Goal: Task Accomplishment & Management: Manage account settings

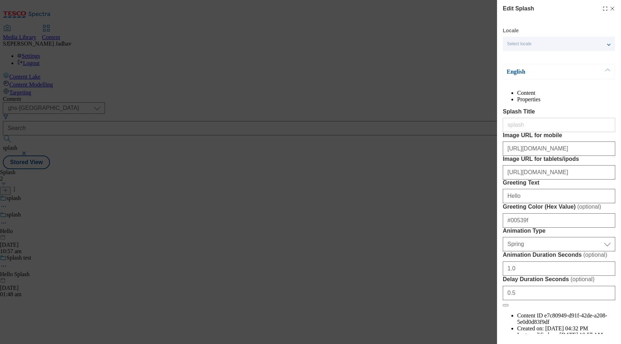
select select "ghs-[GEOGRAPHIC_DATA]"
select select "Spring"
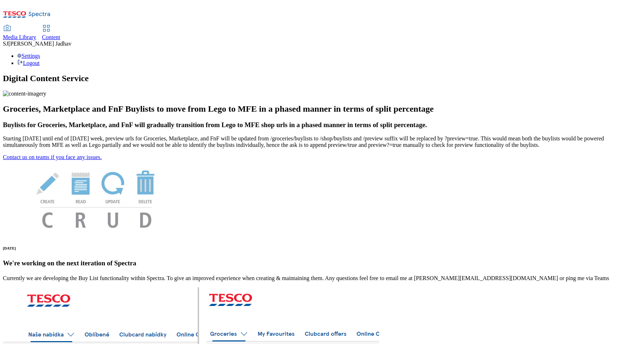
click at [60, 34] on div "Content" at bounding box center [51, 37] width 18 height 6
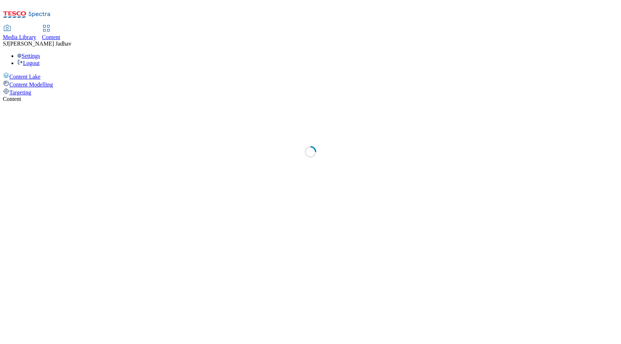
select select "ghs-[GEOGRAPHIC_DATA]"
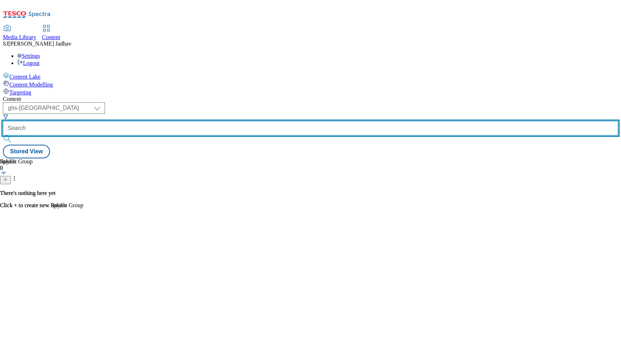
click at [194, 121] on input "text" at bounding box center [310, 128] width 615 height 14
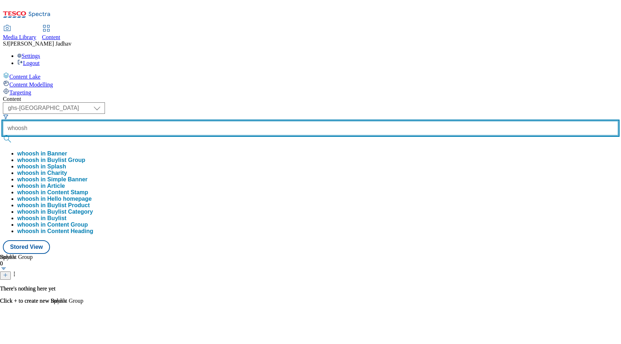
type input "whoosh"
click at [3, 135] on button "submit" at bounding box center [8, 138] width 10 height 7
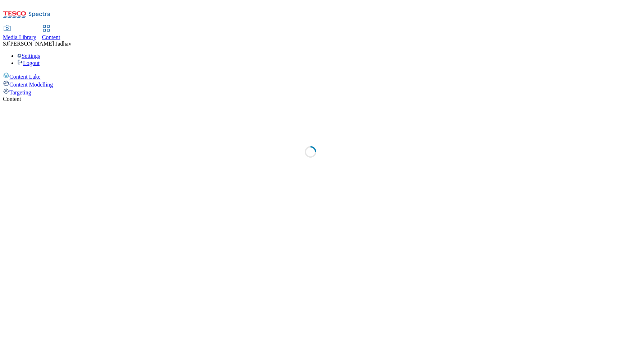
select select "ghs-[GEOGRAPHIC_DATA]"
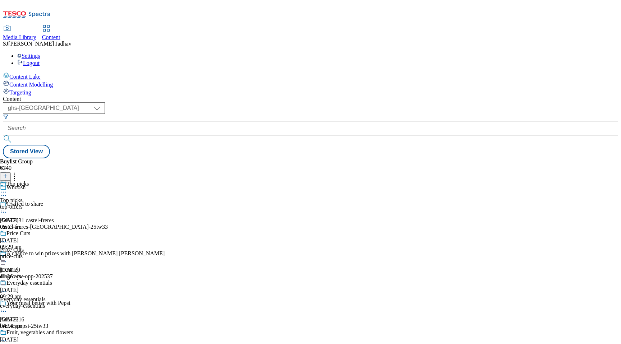
scroll to position [482, 0]
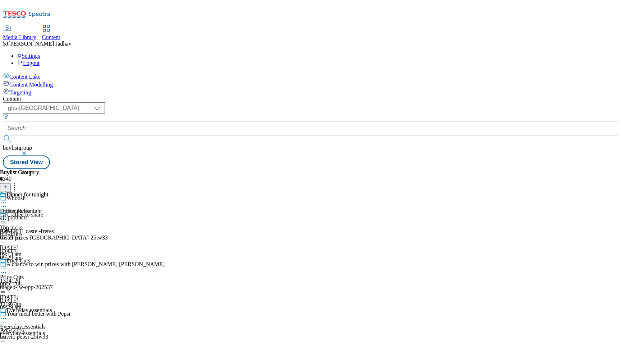
scroll to position [622, 0]
click at [7, 199] on icon at bounding box center [3, 202] width 7 height 7
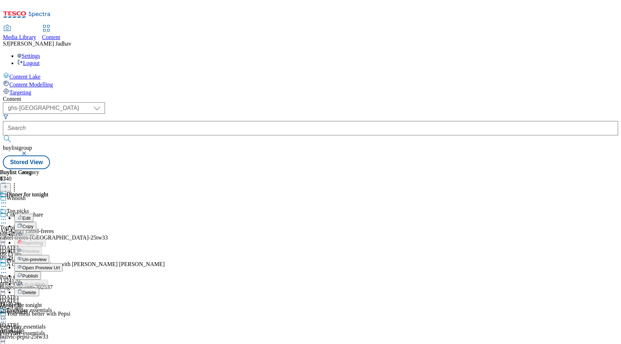
click at [38, 273] on span "Publish" at bounding box center [30, 275] width 16 height 5
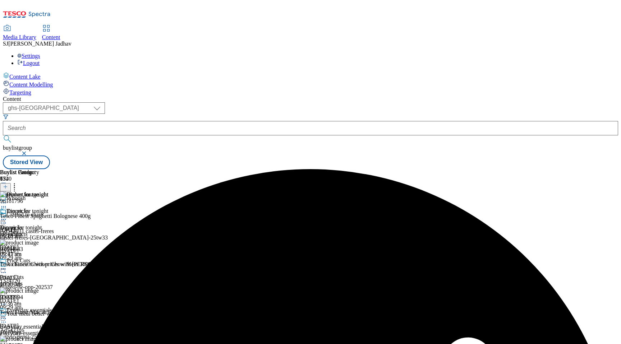
scroll to position [608, 0]
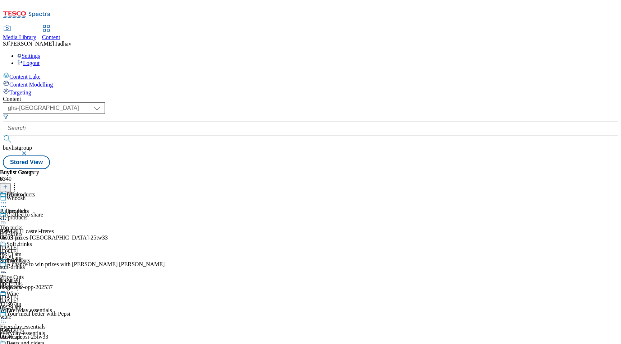
click at [7, 199] on icon at bounding box center [3, 202] width 7 height 7
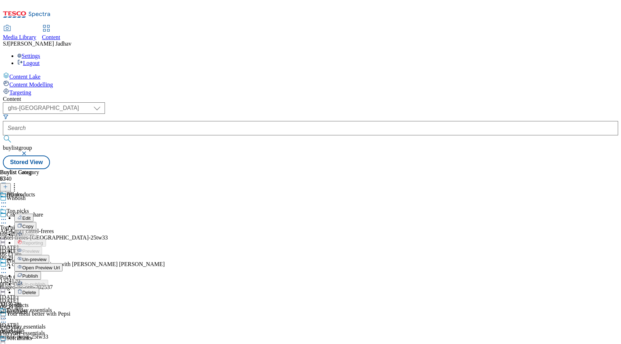
click at [38, 273] on span "Publish" at bounding box center [30, 275] width 16 height 5
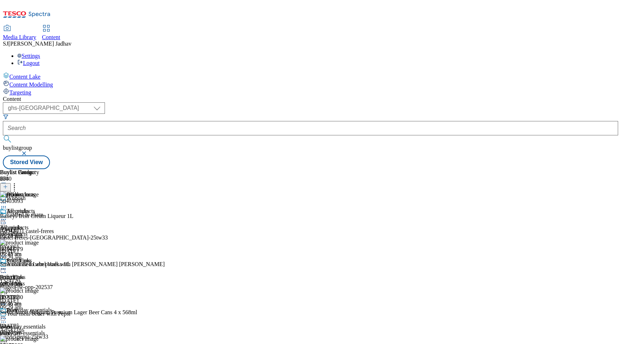
scroll to position [1009, 0]
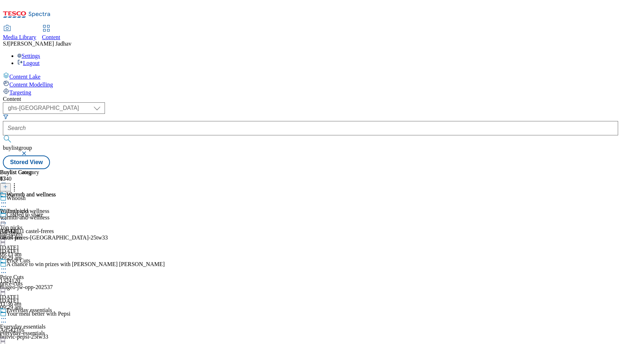
click at [7, 199] on icon at bounding box center [3, 202] width 7 height 7
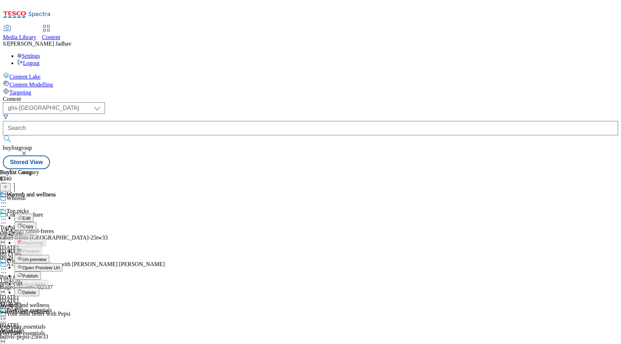
click at [38, 273] on span "Publish" at bounding box center [30, 275] width 16 height 5
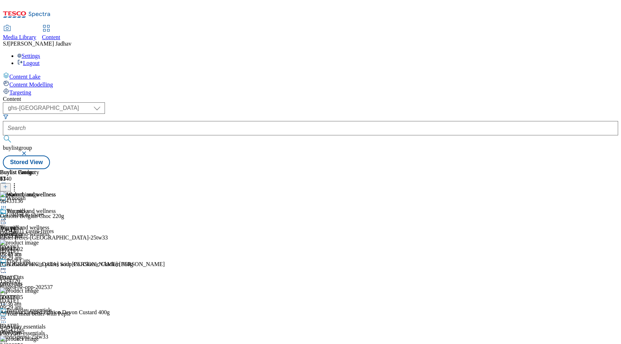
scroll to position [712, 0]
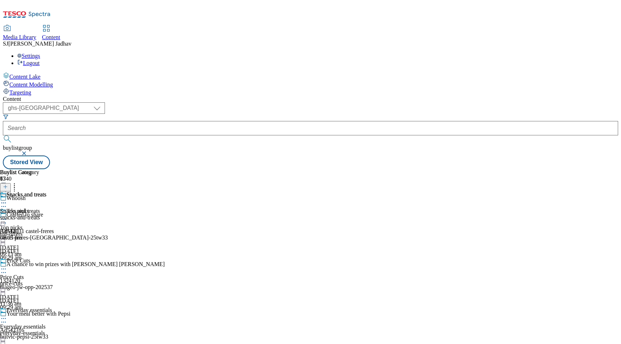
click at [7, 199] on icon at bounding box center [3, 202] width 7 height 7
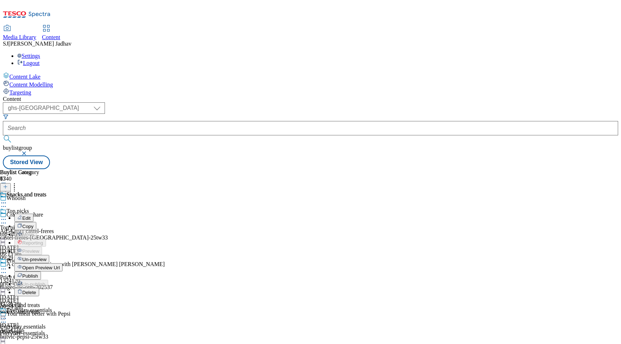
click at [38, 273] on span "Publish" at bounding box center [30, 275] width 16 height 5
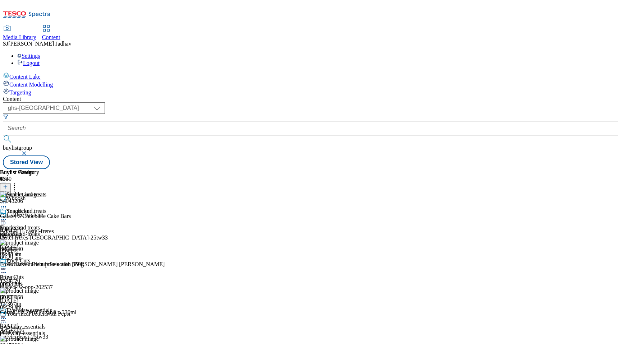
scroll to position [211, 0]
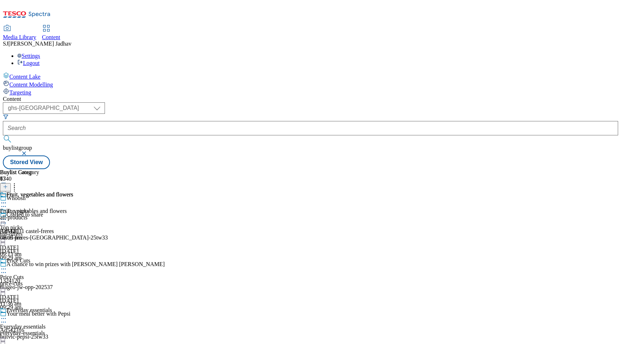
click at [7, 199] on icon at bounding box center [3, 202] width 7 height 7
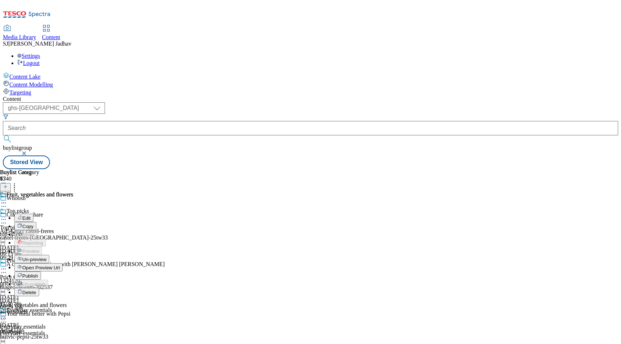
click at [38, 273] on span "Publish" at bounding box center [30, 275] width 16 height 5
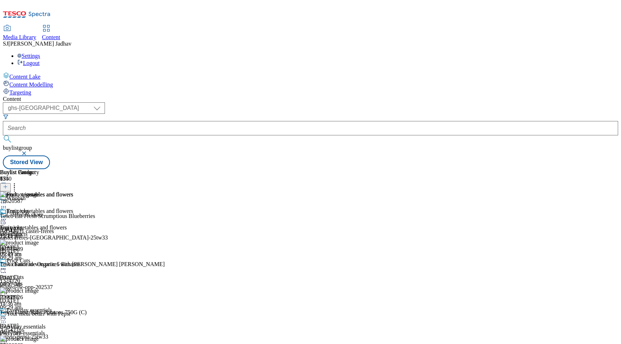
scroll to position [429, 0]
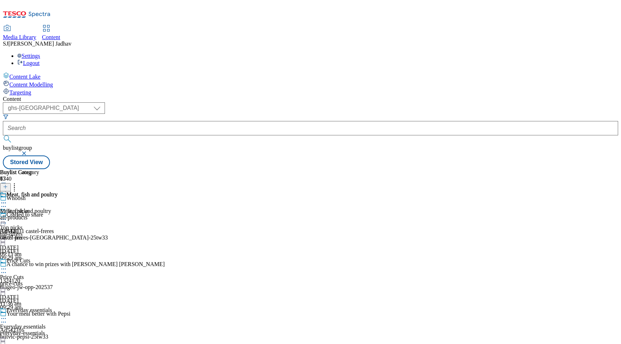
click at [7, 199] on icon at bounding box center [3, 202] width 7 height 7
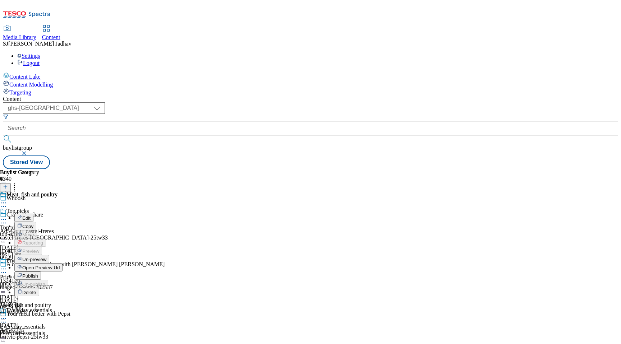
click at [38, 273] on span "Publish" at bounding box center [30, 275] width 16 height 5
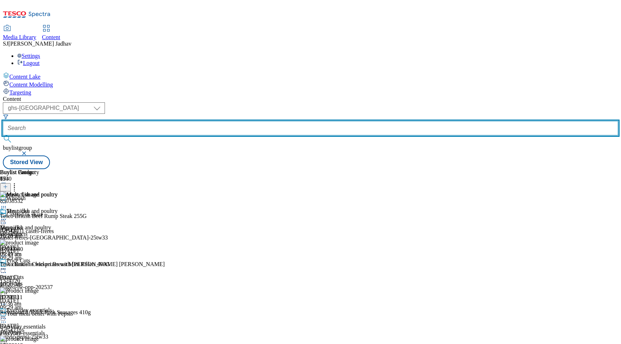
click at [175, 121] on input "text" at bounding box center [310, 128] width 615 height 14
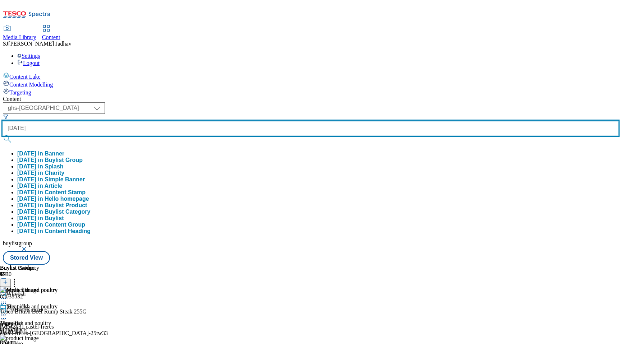
type input "[DATE]"
click at [3, 135] on button "submit" at bounding box center [8, 138] width 10 height 7
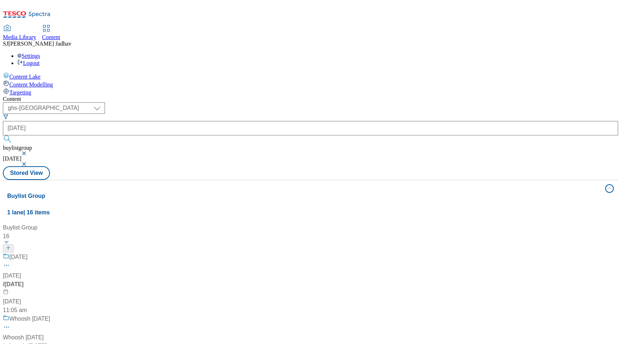
click at [93, 280] on div "/ [DATE]" at bounding box center [48, 284] width 90 height 9
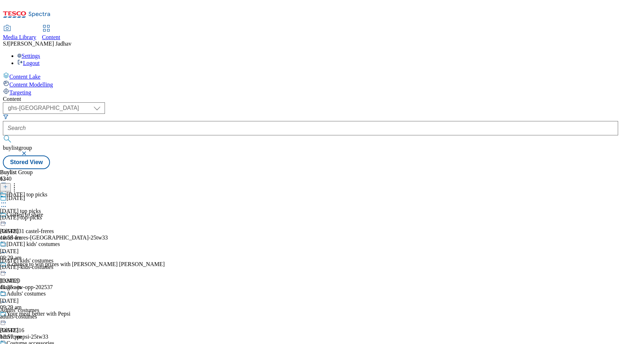
scroll to position [338, 0]
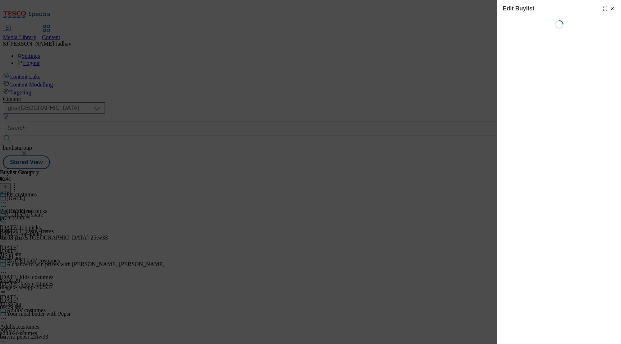
select select "evergreen"
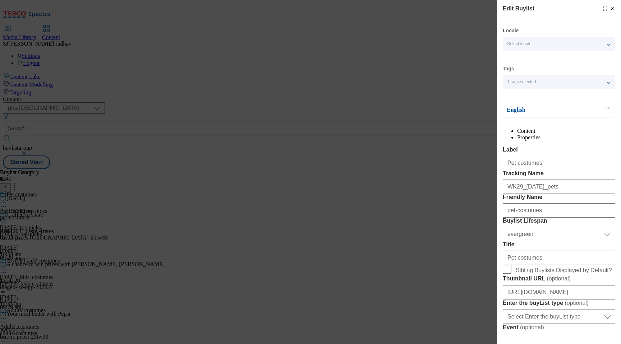
select select "Banner"
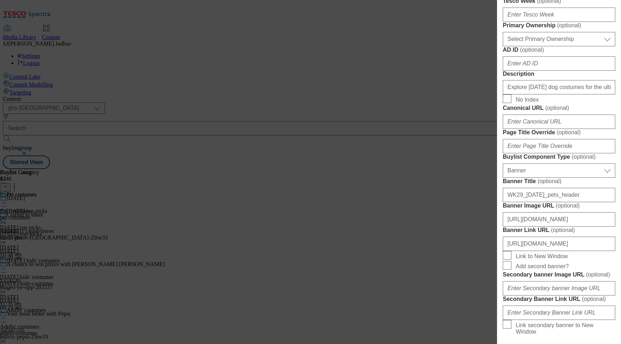
scroll to position [405, 0]
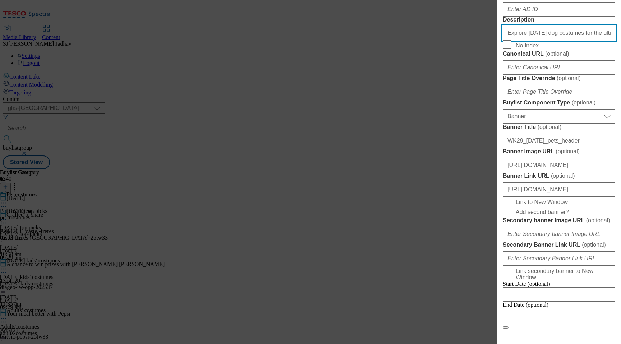
click at [542, 40] on input "Explore [DATE] dog costumes for the ultimate boo-nanza this spooky season. Shop…" at bounding box center [559, 33] width 112 height 14
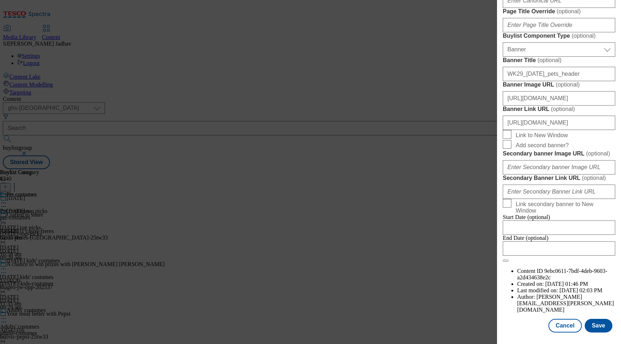
scroll to position [635, 0]
drag, startPoint x: 568, startPoint y: 123, endPoint x: 468, endPoint y: 120, distance: 99.9
click at [468, 120] on div "Edit Buylist Locale Select locale English Welsh Tags 1 tags selected fnf market…" at bounding box center [310, 172] width 621 height 344
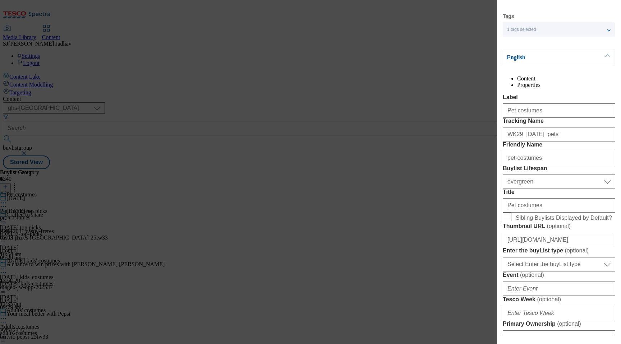
scroll to position [50, 0]
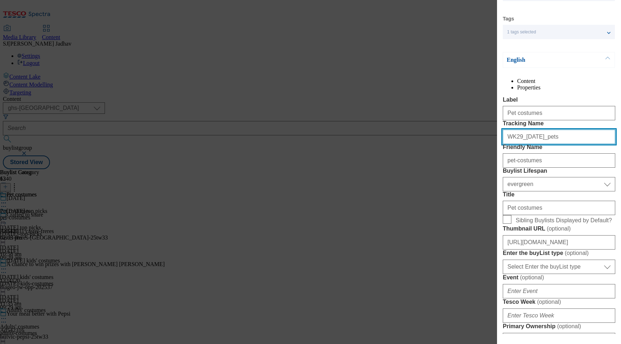
drag, startPoint x: 565, startPoint y: 162, endPoint x: 480, endPoint y: 163, distance: 85.1
click at [479, 163] on div "Edit Buylist Locale Select locale English Welsh Tags 1 tags selected fnf market…" at bounding box center [310, 172] width 621 height 344
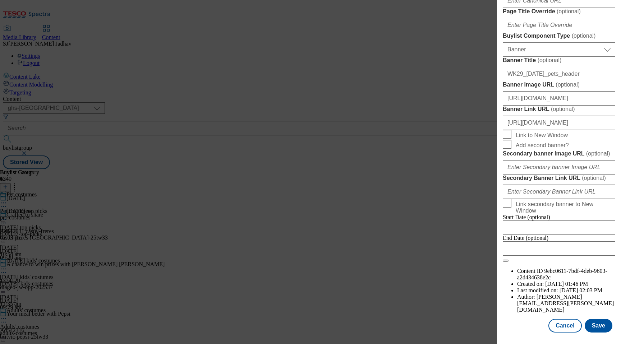
scroll to position [734, 0]
click at [596, 325] on button "Save" at bounding box center [598, 326] width 28 height 14
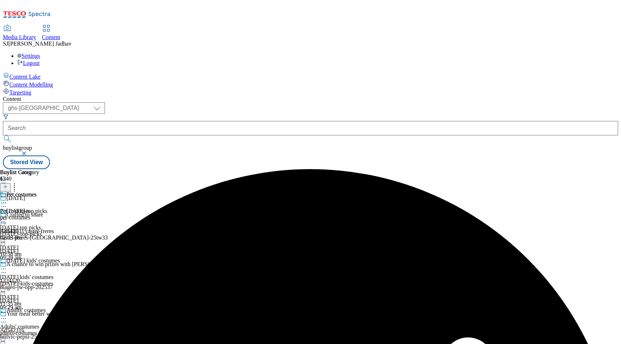
click at [11, 183] on button at bounding box center [5, 187] width 11 height 8
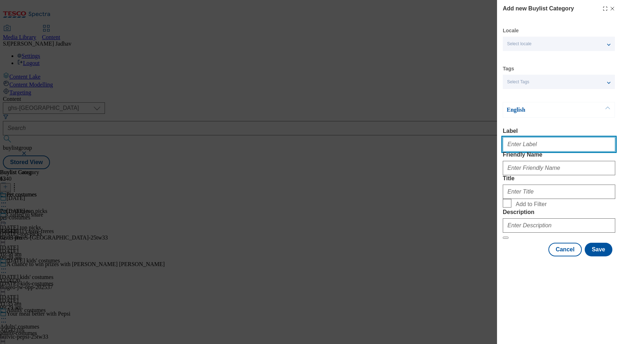
click at [531, 149] on input "Label" at bounding box center [559, 144] width 112 height 14
paste input "Cute costumes"
type input "Cute costumes"
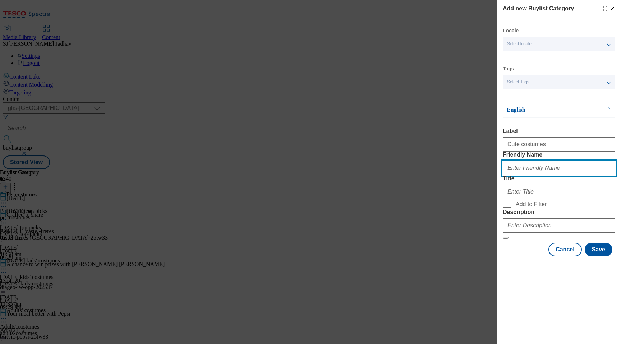
click at [530, 175] on input "Friendly Name" at bounding box center [559, 168] width 112 height 14
paste input "Cute costumes"
click at [509, 175] on input "Cute costumes" at bounding box center [559, 168] width 112 height 14
type input "cute-costumes"
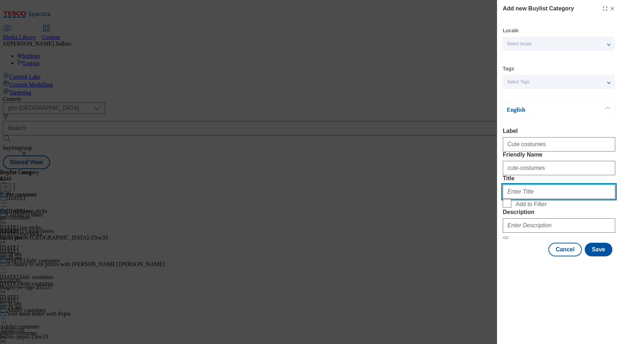
click at [518, 199] on input "Title" at bounding box center [559, 192] width 112 height 14
paste input "Cute costumes"
type input "Cute costumes"
click at [507, 208] on input "Add to Filter" at bounding box center [507, 203] width 9 height 9
checkbox input "true"
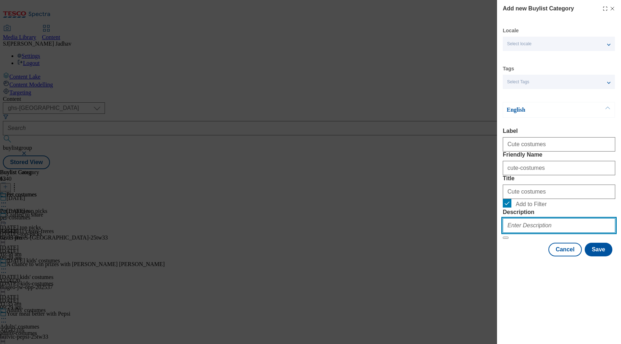
click at [587, 233] on input "Description" at bounding box center [559, 225] width 112 height 14
paste input "Explore [DATE] dog costumes for the ultimate boo-nanza this spooky season. Shop…"
type input "Explore [DATE] dog costumes for the ultimate boo-nanza this spooky season. Shop…"
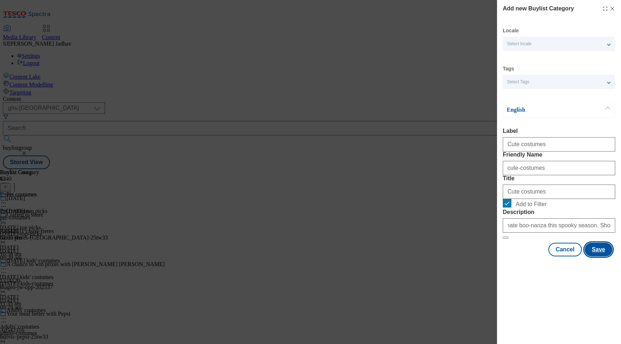
click at [599, 256] on button "Save" at bounding box center [598, 250] width 28 height 14
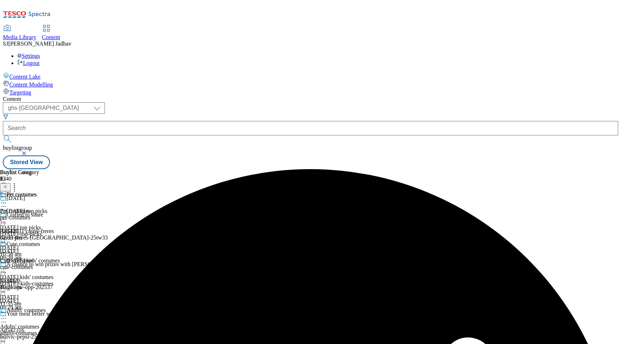
click at [7, 249] on icon at bounding box center [3, 252] width 7 height 7
click at [36, 272] on button "Copy" at bounding box center [25, 276] width 22 height 8
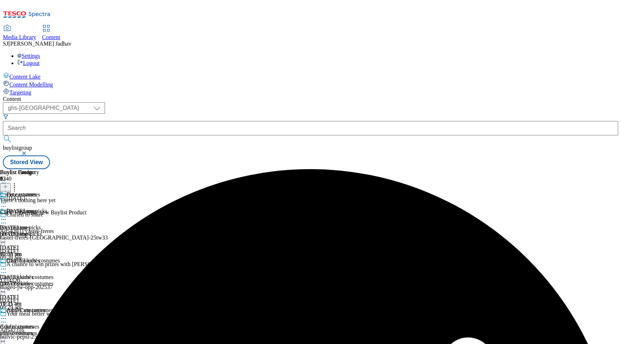
click at [7, 315] on icon at bounding box center [3, 318] width 7 height 7
click at [31, 331] on span "Edit" at bounding box center [26, 333] width 8 height 5
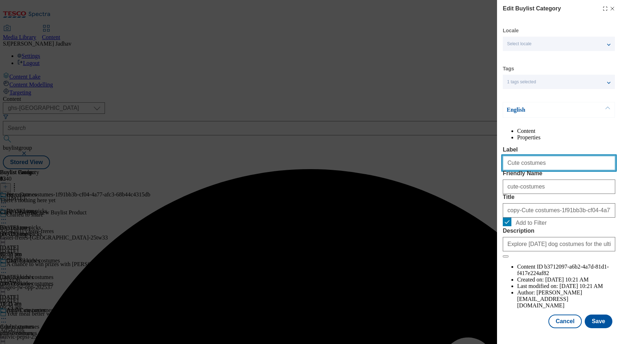
drag, startPoint x: 547, startPoint y: 179, endPoint x: 456, endPoint y: 160, distance: 93.6
click at [458, 162] on div "Edit Buylist Category Locale Select locale English Welsh Tags 1 tags selected f…" at bounding box center [310, 172] width 621 height 344
paste input "Superhero"
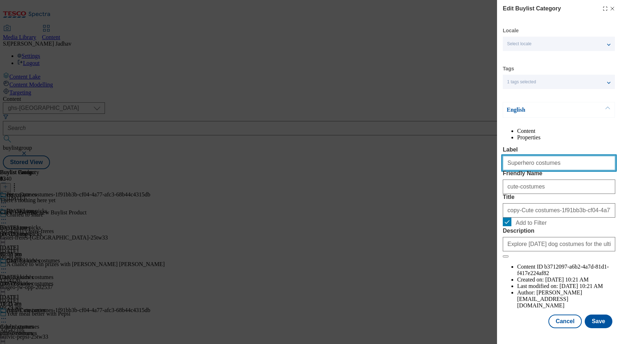
type input "Superhero costumes"
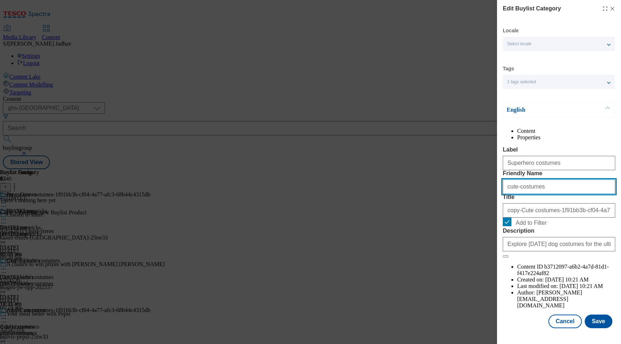
drag, startPoint x: 541, startPoint y: 215, endPoint x: 479, endPoint y: 210, distance: 62.7
click at [480, 211] on div "Edit Buylist Category Locale Select locale English Welsh Tags 1 tags selected f…" at bounding box center [310, 172] width 621 height 344
paste input "Superhero"
click at [508, 194] on input "Superhero costumes" at bounding box center [559, 187] width 112 height 14
click at [528, 194] on input "superhero costumes" at bounding box center [559, 187] width 112 height 14
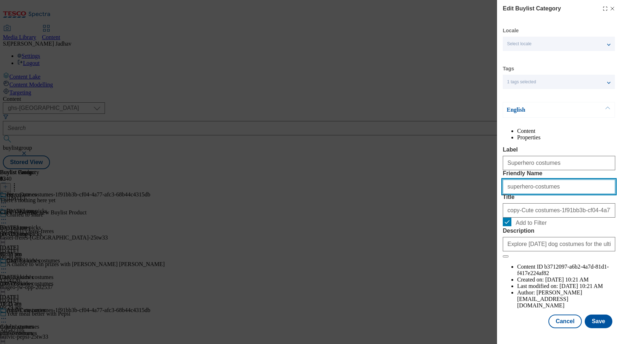
type input "superhero-costumes"
click at [554, 218] on div "copy-Cute costumes-1f91bb3b-cf04-4a77-afc3-68b44c4315db" at bounding box center [559, 208] width 112 height 17
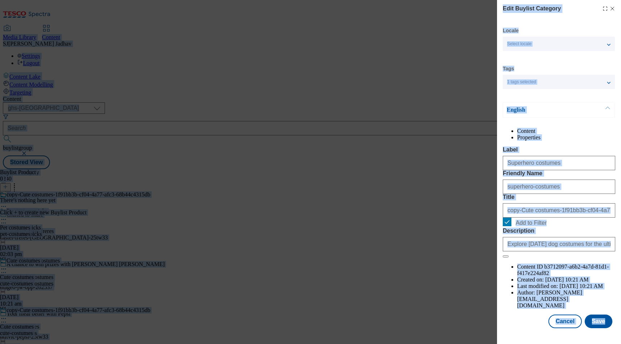
click at [552, 218] on input "copy-Cute costumes-1f91bb3b-cf04-4a77-afc3-68b44c4315db" at bounding box center [559, 210] width 112 height 14
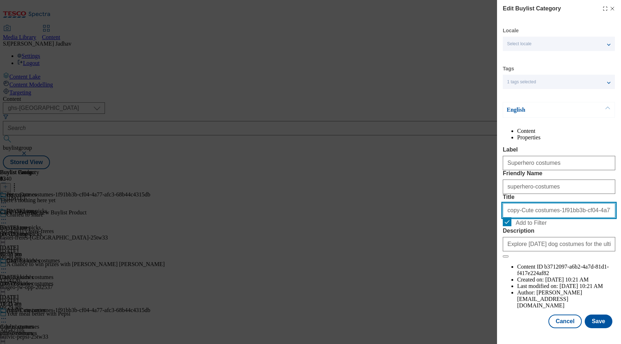
paste input "Superhero costumes"
type input "Superhero costumes"
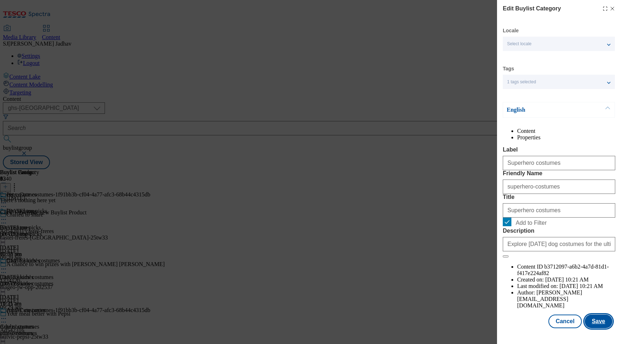
click at [595, 318] on button "Save" at bounding box center [598, 322] width 28 height 14
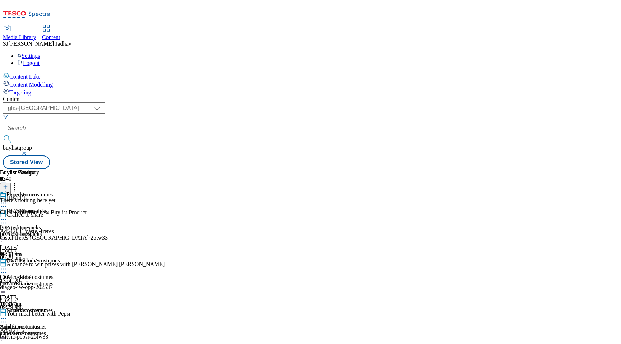
scroll to position [530, 0]
click at [8, 184] on icon at bounding box center [5, 186] width 5 height 5
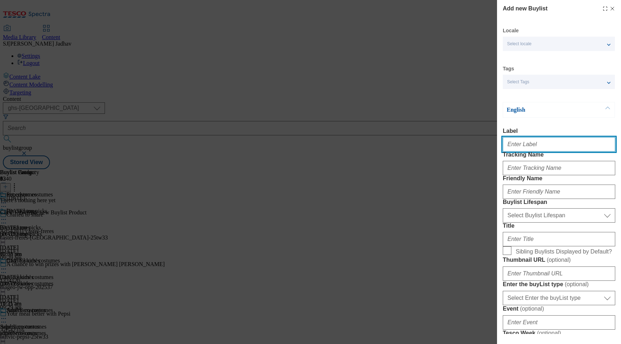
click at [563, 152] on input "Label" at bounding box center [559, 144] width 112 height 14
paste input "Sweets and treats"
type input "Sweets and treats"
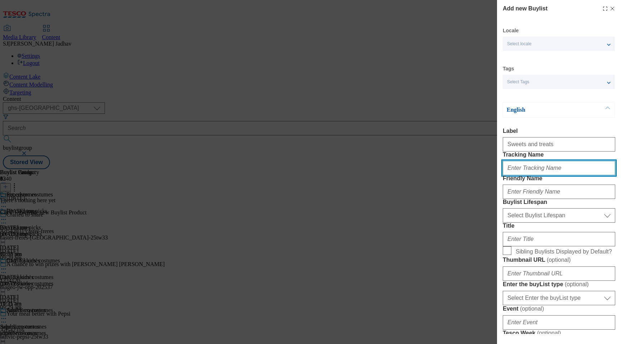
click at [538, 175] on input "Tracking Name" at bounding box center [559, 168] width 112 height 14
paste input "Sweets and treats"
type input "Sweets and treats"
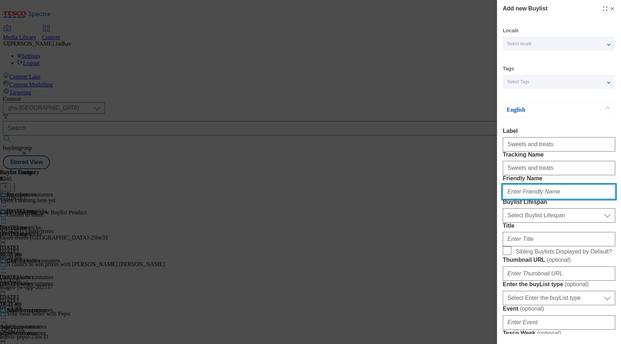
click at [532, 199] on input "Friendly Name" at bounding box center [559, 192] width 112 height 14
paste input "Sweets and treats"
click at [508, 199] on input "Sweets and treats" at bounding box center [559, 192] width 112 height 14
click at [522, 199] on input "sweets and treats" at bounding box center [559, 192] width 112 height 14
type input "sweets-and-treats"
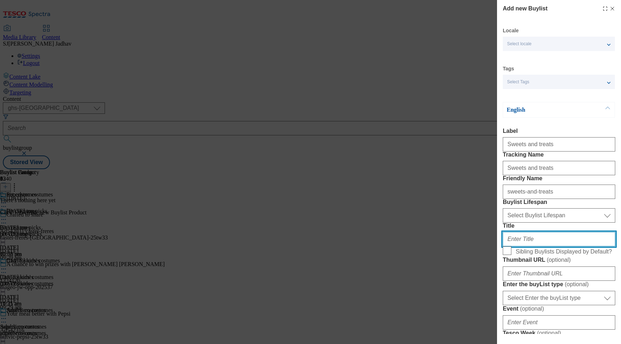
click at [529, 246] on input "Title" at bounding box center [559, 239] width 112 height 14
paste input "Sweets and treats"
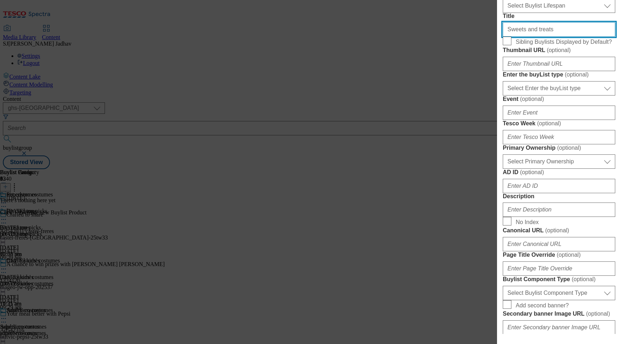
scroll to position [231, 0]
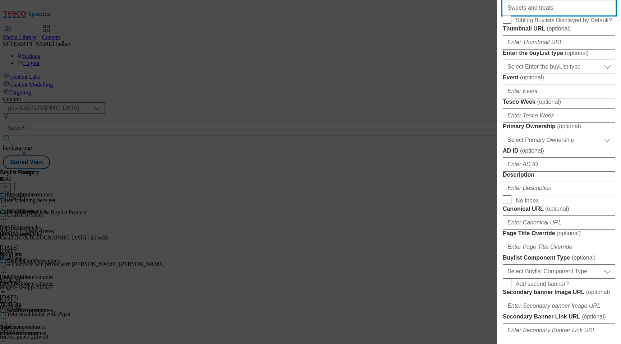
type input "Sweets and treats"
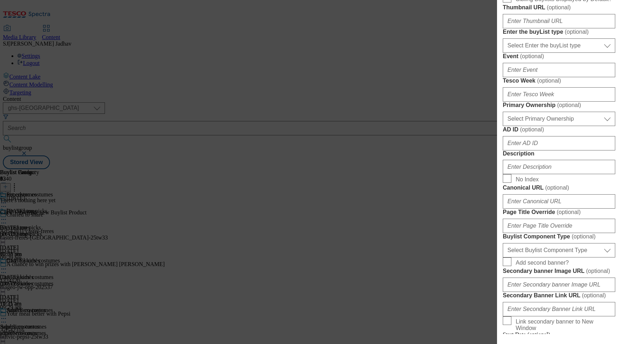
scroll to position [278, 0]
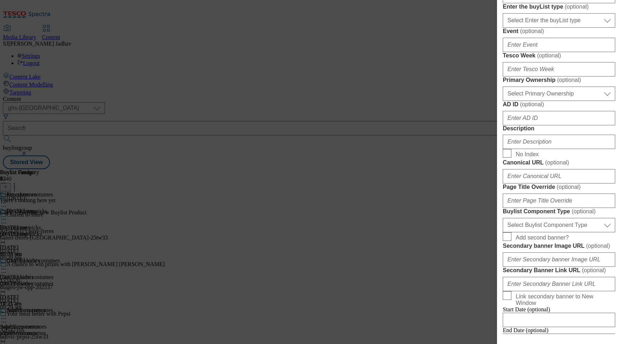
click at [547, 149] on div "Modal" at bounding box center [559, 140] width 112 height 17
click at [546, 149] on input "Description" at bounding box center [559, 142] width 112 height 14
paste input "Find sweets, treats, chocolate and bakes in our [DATE] range. Shop online at [G…"
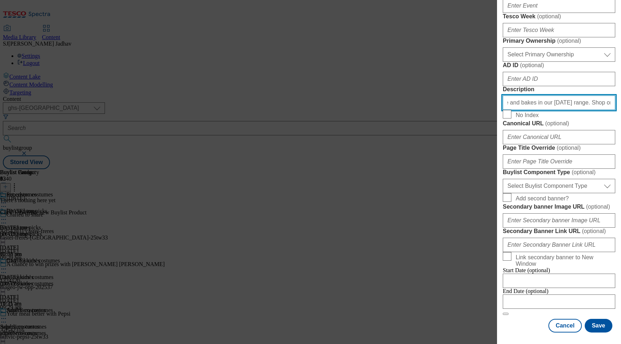
scroll to position [435, 0]
type input "Find sweets, treats, chocolate and bakes in our [DATE] range. Shop online at [G…"
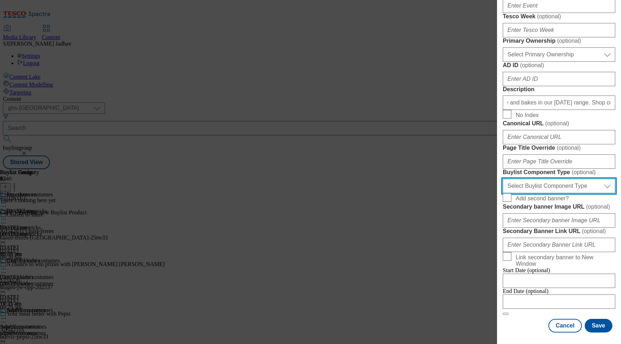
click at [554, 193] on select "Select Buylist Component Type Banner Competition Header Meal" at bounding box center [559, 186] width 112 height 14
select select "Banner"
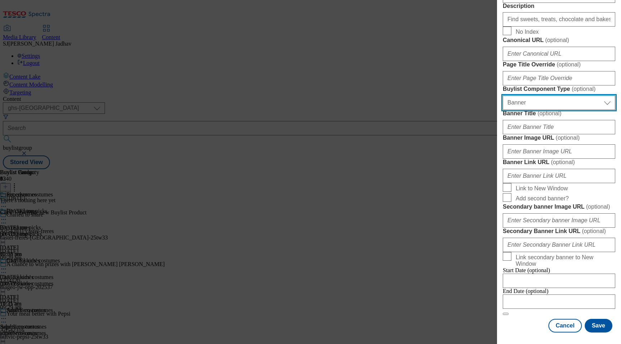
scroll to position [702, 0]
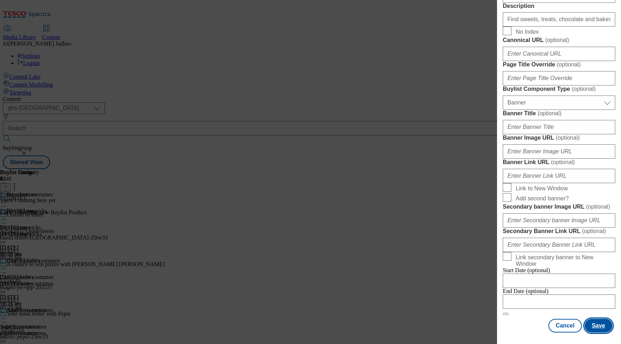
click at [600, 323] on button "Save" at bounding box center [598, 326] width 28 height 14
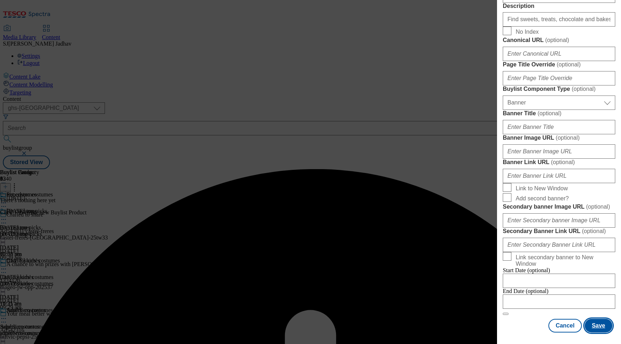
scroll to position [181, 0]
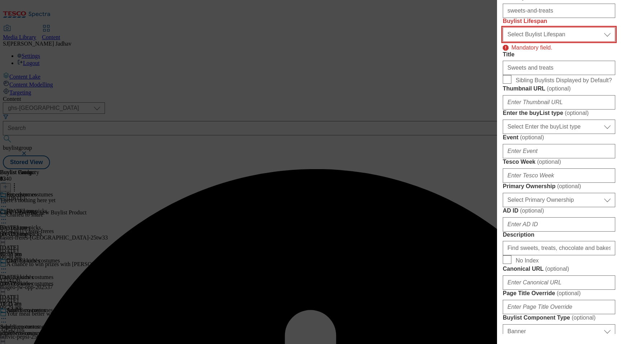
click at [545, 42] on select "Select Buylist Lifespan evergreen seasonal tactical" at bounding box center [559, 34] width 112 height 14
select select "seasonal"
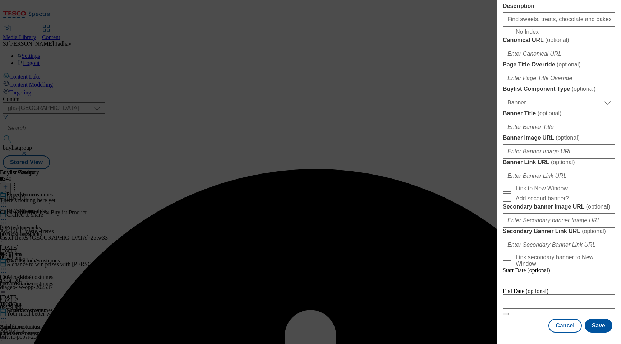
scroll to position [702, 0]
click at [601, 339] on div "Modal" at bounding box center [559, 339] width 124 height 10
click at [600, 331] on button "Save" at bounding box center [598, 326] width 28 height 14
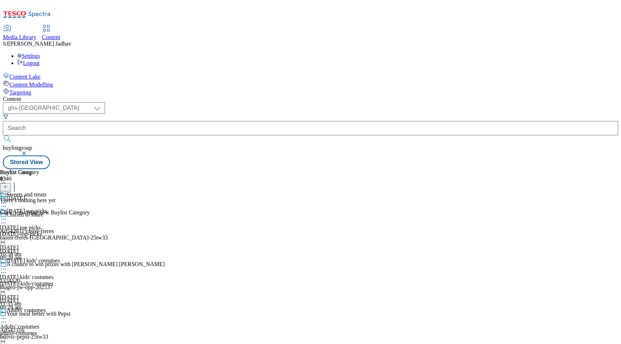
select select "evergreen"
select select "Banner"
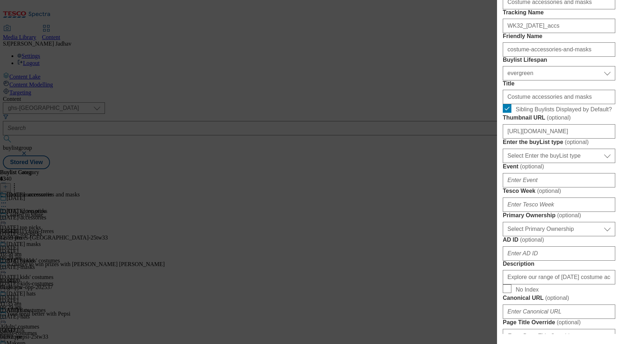
scroll to position [227, 0]
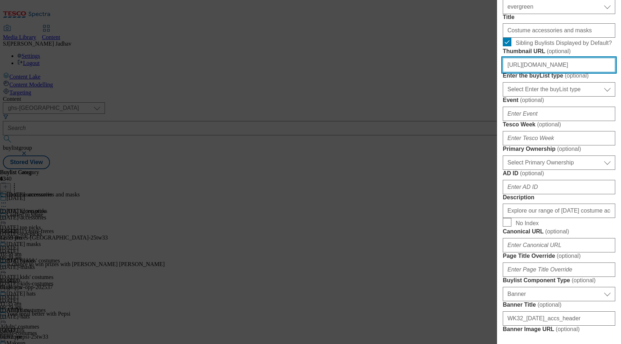
click at [532, 72] on input "[URL][DOMAIN_NAME]" at bounding box center [559, 65] width 112 height 14
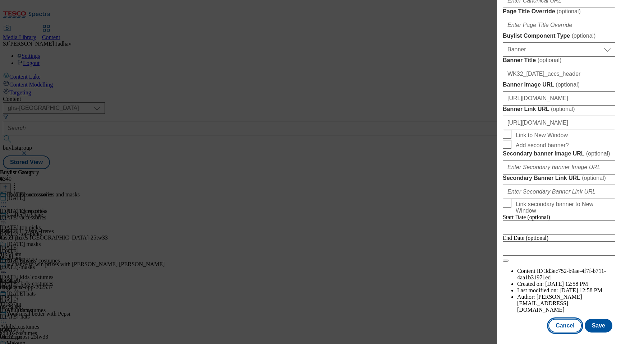
click at [572, 325] on button "Cancel" at bounding box center [564, 326] width 33 height 14
select select "evergreen"
select select "Banner"
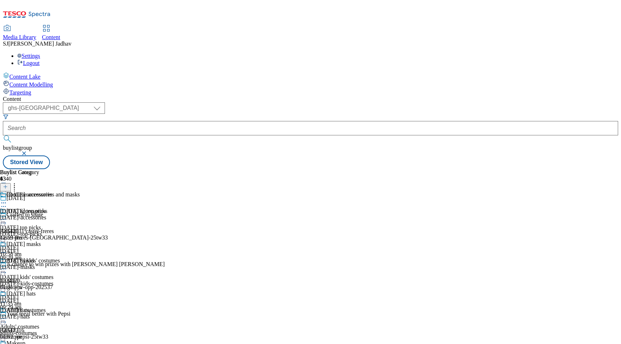
scroll to position [745, 0]
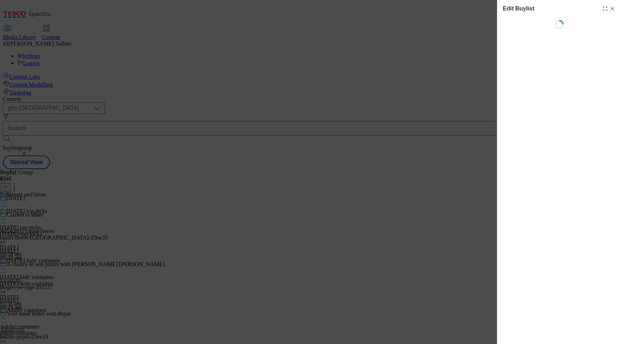
select select "seasonal"
select select "Banner"
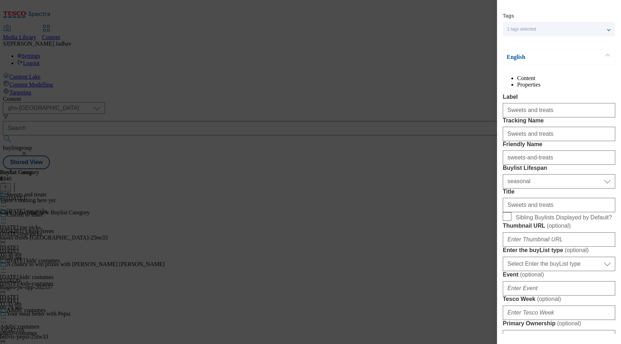
scroll to position [68, 0]
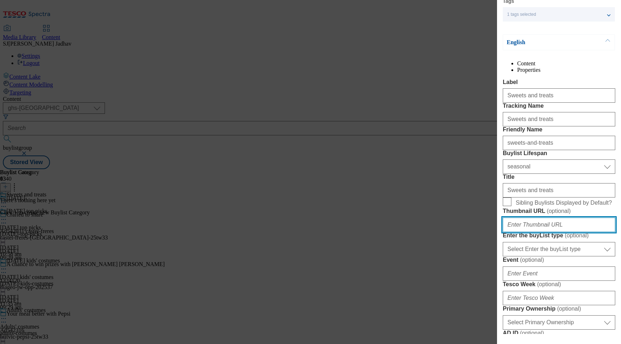
click at [554, 232] on input "Thumbnail URL ( optional )" at bounding box center [559, 225] width 112 height 14
paste input "[URL][DOMAIN_NAME]"
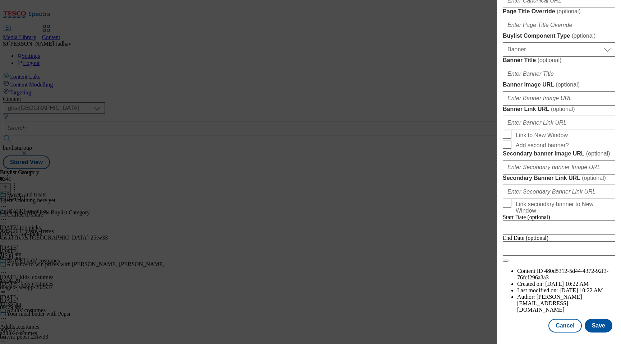
scroll to position [734, 0]
type input "[URL][DOMAIN_NAME]"
click at [597, 324] on button "Save" at bounding box center [598, 326] width 28 height 14
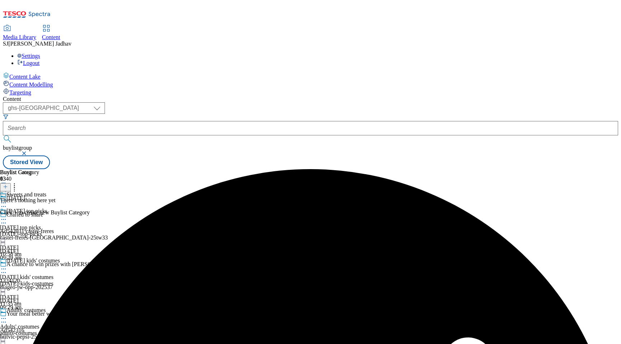
scroll to position [745, 0]
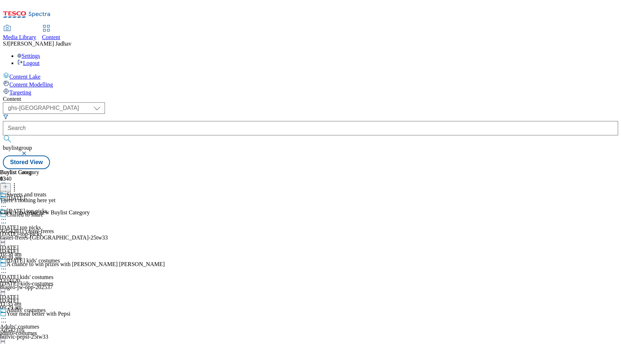
select select "evergreen"
select select "Banner"
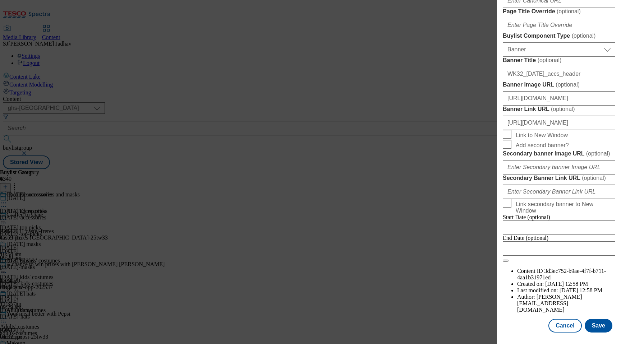
scroll to position [575, 0]
click at [550, 106] on input "[URL][DOMAIN_NAME]" at bounding box center [559, 98] width 112 height 14
click at [578, 327] on button "Cancel" at bounding box center [564, 326] width 33 height 14
select select "evergreen"
select select "Banner"
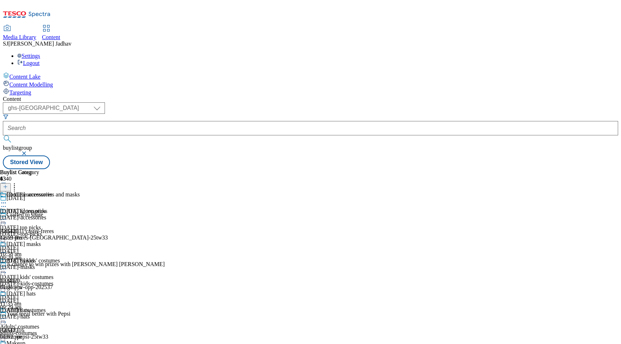
scroll to position [745, 0]
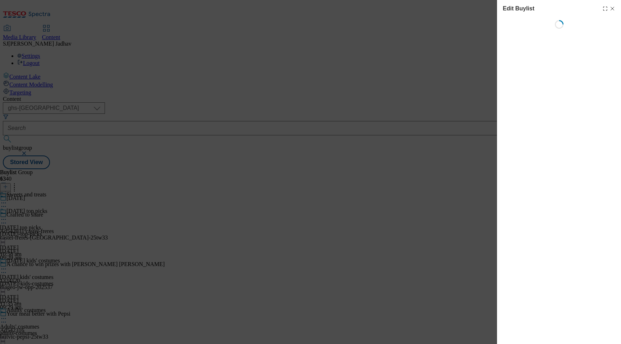
select select "seasonal"
select select "Banner"
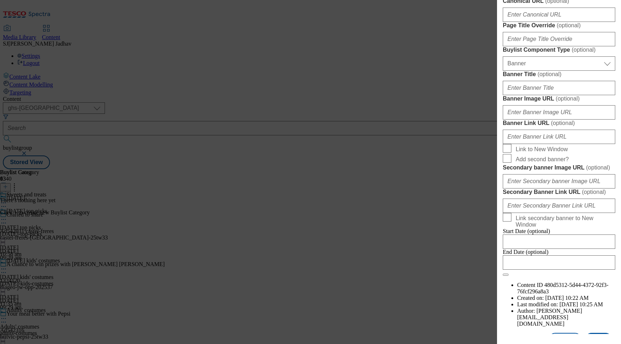
scroll to position [494, 0]
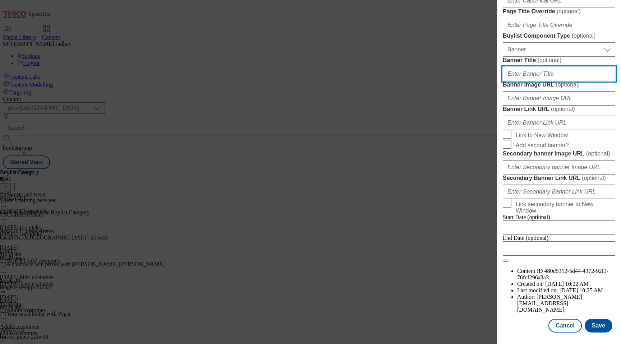
click at [547, 81] on input "Banner Title ( optional )" at bounding box center [559, 74] width 112 height 14
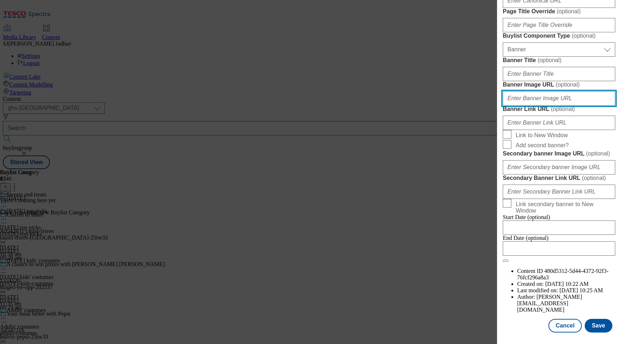
click at [536, 106] on input "Banner Image URL ( optional )" at bounding box center [559, 98] width 112 height 14
paste input "[URL][DOMAIN_NAME]"
type input "[URL][DOMAIN_NAME]"
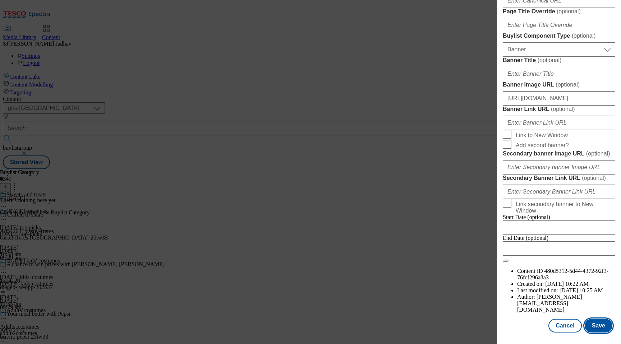
click at [591, 324] on button "Save" at bounding box center [598, 326] width 28 height 14
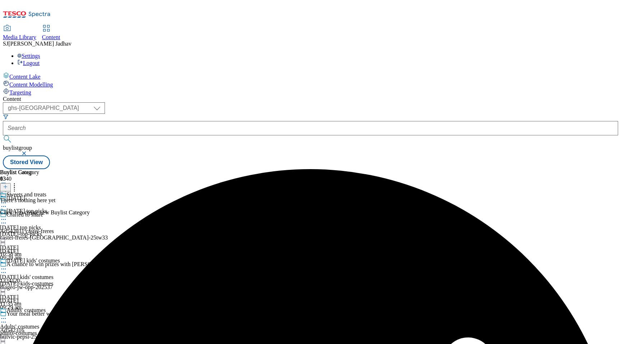
scroll to position [745, 0]
click at [8, 184] on icon at bounding box center [5, 186] width 5 height 5
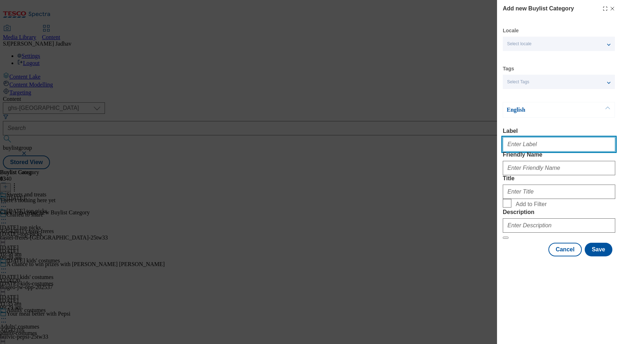
click at [530, 141] on input "Label" at bounding box center [559, 144] width 112 height 14
paste input "Multipacks and tubs"
type input "Multipacks and tubs"
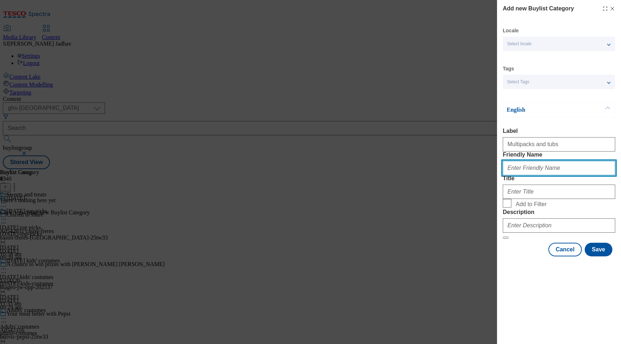
click at [521, 175] on input "Friendly Name" at bounding box center [559, 168] width 112 height 14
paste input "Multipacks and tubs"
click at [511, 175] on input "Multipacks and tubs" at bounding box center [559, 168] width 112 height 14
click at [529, 175] on input "multipacks and tubs" at bounding box center [559, 168] width 112 height 14
type input "multipacks-and-tubs"
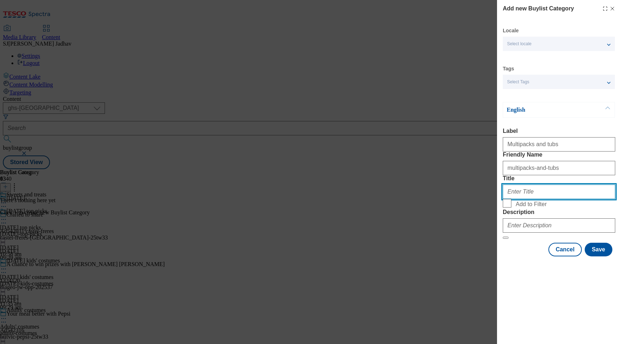
click at [521, 199] on input "Title" at bounding box center [559, 192] width 112 height 14
paste input "Multipacks and tubs"
type input "Multipacks and tubs"
click at [506, 208] on input "Add to Filter" at bounding box center [507, 203] width 9 height 9
checkbox input "true"
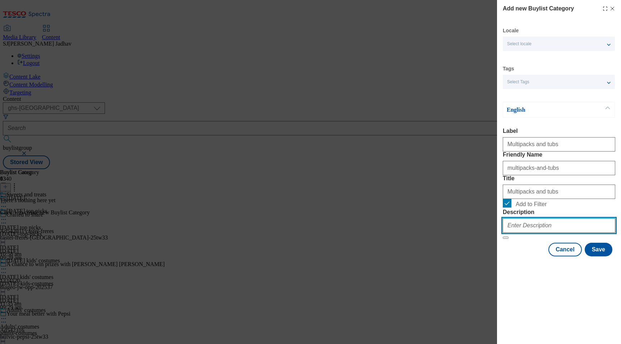
click at [573, 233] on input "Description" at bounding box center [559, 225] width 112 height 14
paste input "Find sweets, treats, chocolate and bakes in our [DATE] range. Shop online at [G…"
type input "Find sweets, treats, chocolate and bakes in our [DATE] range. Shop online at [G…"
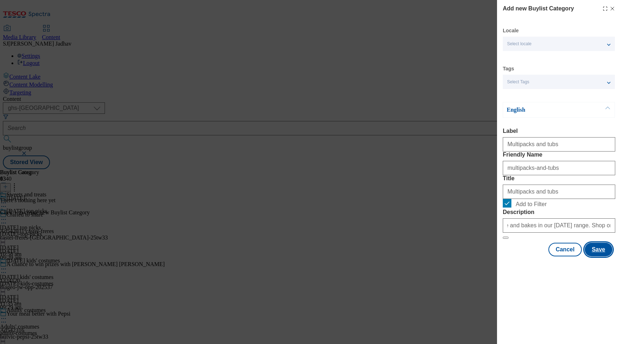
click at [604, 256] on button "Save" at bounding box center [598, 250] width 28 height 14
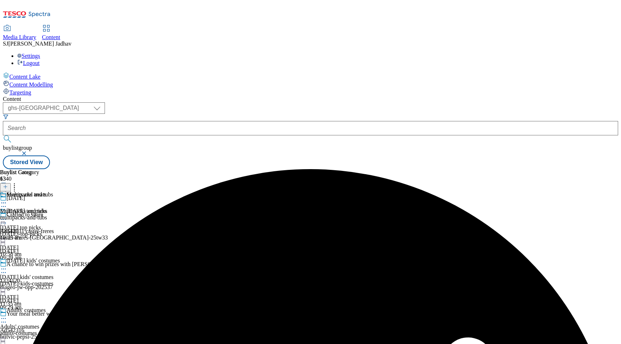
click at [7, 199] on icon at bounding box center [3, 202] width 7 height 7
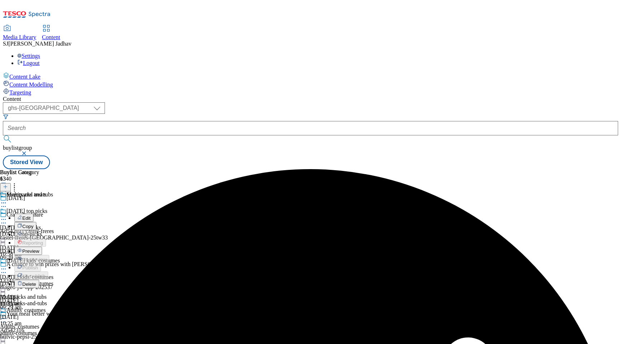
click at [31, 216] on span "Edit" at bounding box center [26, 218] width 8 height 5
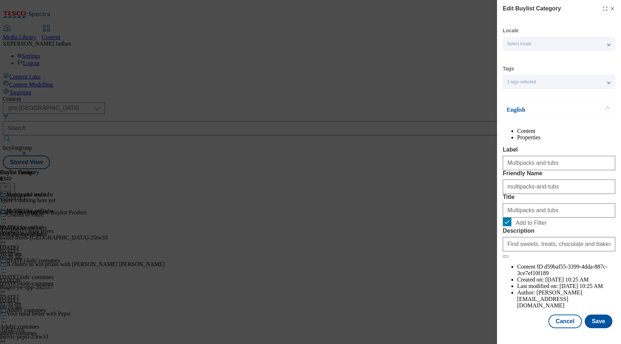
scroll to position [9, 0]
click at [565, 318] on button "Cancel" at bounding box center [564, 322] width 33 height 14
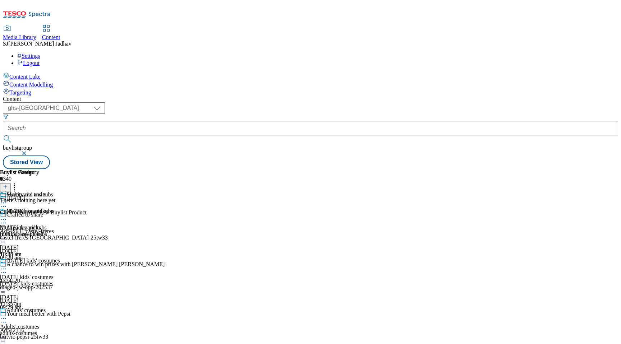
click at [4, 219] on circle at bounding box center [3, 219] width 1 height 1
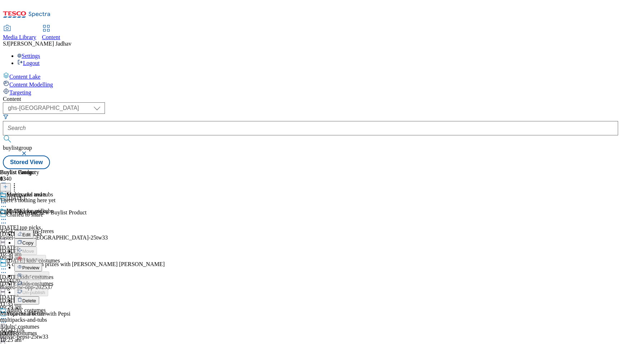
click at [33, 240] on span "Copy" at bounding box center [27, 242] width 11 height 5
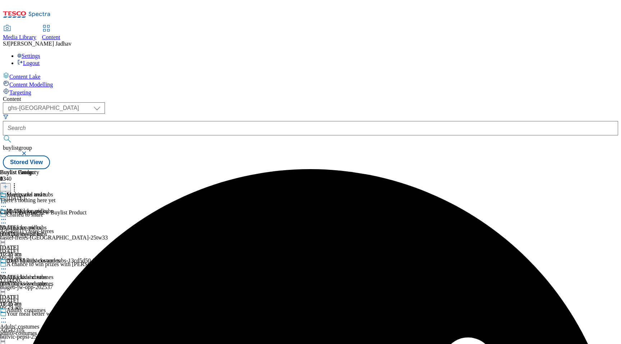
click at [7, 265] on icon at bounding box center [3, 268] width 7 height 7
click at [31, 282] on span "Edit" at bounding box center [26, 284] width 8 height 5
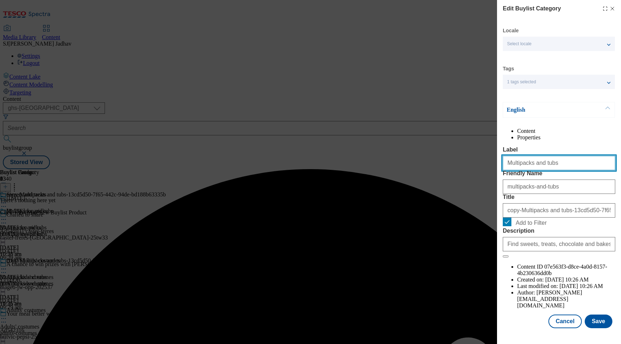
drag, startPoint x: 553, startPoint y: 183, endPoint x: 457, endPoint y: 162, distance: 98.0
click at [457, 162] on div "Edit Buylist Category Locale Select locale English Welsh Tags 1 tags selected f…" at bounding box center [310, 172] width 621 height 344
paste input "Sweet"
type input "Sweets"
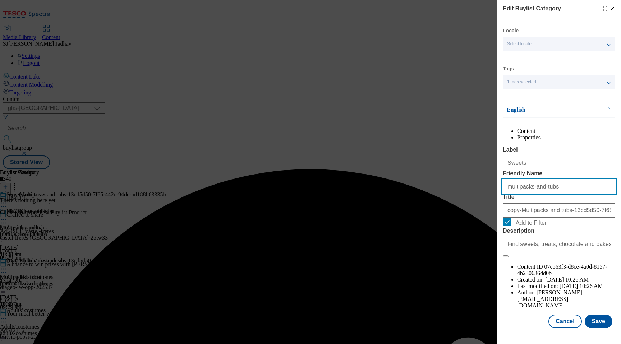
paste input "Sweet"
drag, startPoint x: 554, startPoint y: 217, endPoint x: 485, endPoint y: 214, distance: 69.0
click at [486, 215] on div "Edit Buylist Category Locale Select locale English Welsh Tags 1 tags selected f…" at bounding box center [310, 172] width 621 height 344
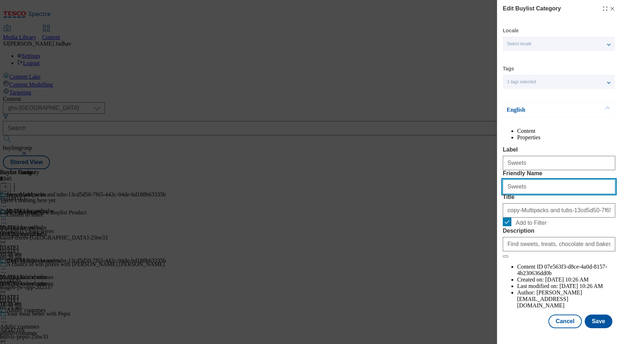
click at [509, 194] on input "Sweets" at bounding box center [559, 187] width 112 height 14
type input "sweets"
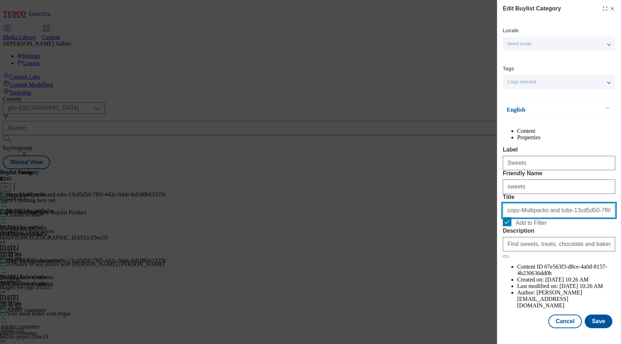
click at [524, 218] on input "copy-Multipacks and tubs-13cd5d50-7f65-442c-94de-bd188b63335b" at bounding box center [559, 210] width 112 height 14
paste input "Sweets"
type input "Sweets"
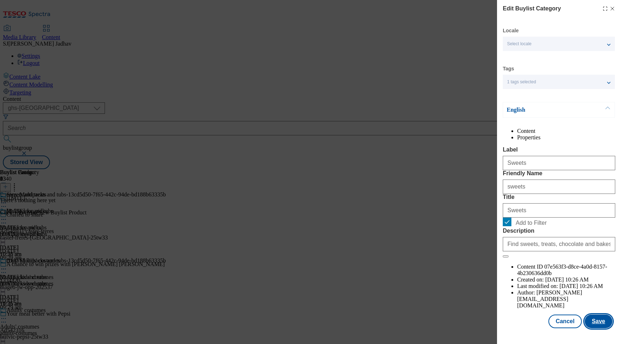
click at [601, 328] on button "Save" at bounding box center [598, 322] width 28 height 14
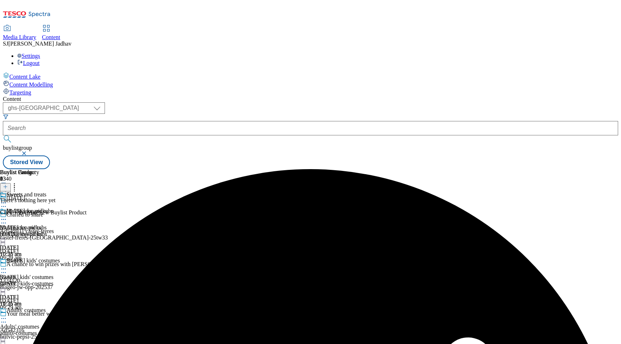
click at [7, 265] on icon at bounding box center [3, 268] width 7 height 7
click at [33, 290] on span "Copy" at bounding box center [27, 292] width 11 height 5
click at [7, 315] on icon at bounding box center [3, 318] width 7 height 7
click at [31, 331] on span "Edit" at bounding box center [26, 333] width 8 height 5
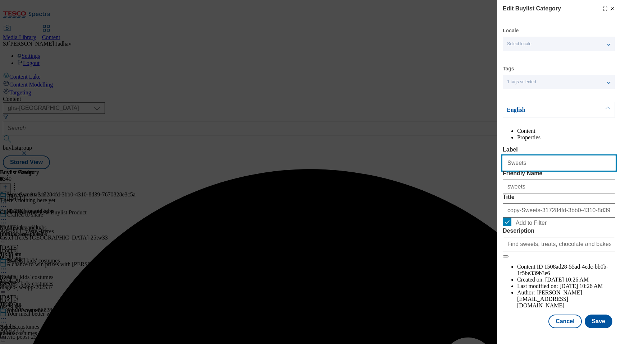
drag, startPoint x: 532, startPoint y: 174, endPoint x: 475, endPoint y: 166, distance: 58.3
click at [476, 168] on div "Edit Buylist Category Locale Select locale English Welsh Tags 1 tags selected f…" at bounding box center [310, 172] width 621 height 344
paste input "Chocolate bars and pouches"
paste input "Modal"
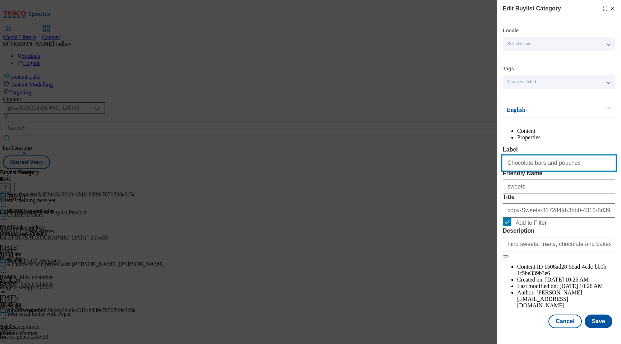
type input "Chocolate bars and pouches"
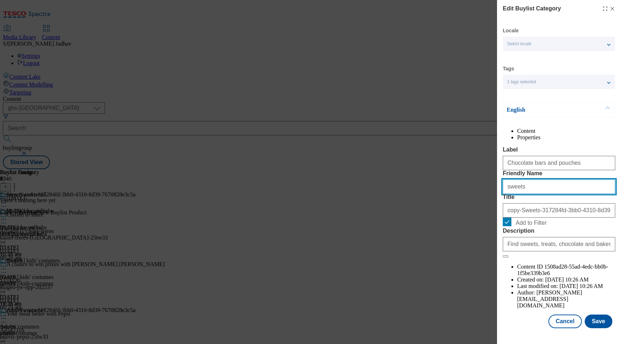
click at [524, 194] on input "sweets" at bounding box center [559, 187] width 112 height 14
paste input "Chocolate bars and pouches"
paste input "Modal"
click at [509, 194] on input "Chocolate bars and pouches" at bounding box center [559, 187] width 112 height 14
click at [527, 194] on input "chocolate bars and pouches" at bounding box center [559, 187] width 112 height 14
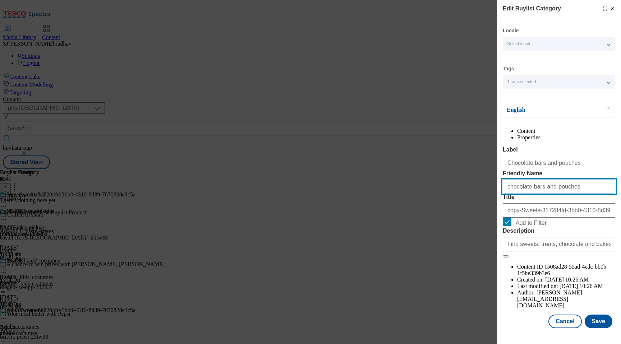
type input "chocolate-bars-and-pouches"
click at [541, 218] on div "copy-Sweets-317284fd-3bb0-4310-8d39-7670828e3c5a" at bounding box center [559, 208] width 112 height 17
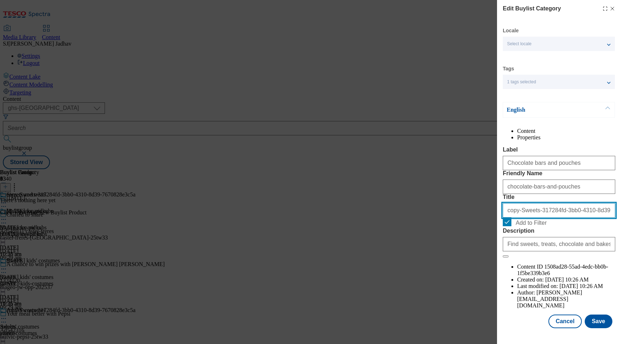
click at [538, 218] on input "copy-Sweets-317284fd-3bb0-4310-8d39-7670828e3c5a" at bounding box center [559, 210] width 112 height 14
paste input "Chocolate bars and pouches"
type input "Chocolate bars and pouches"
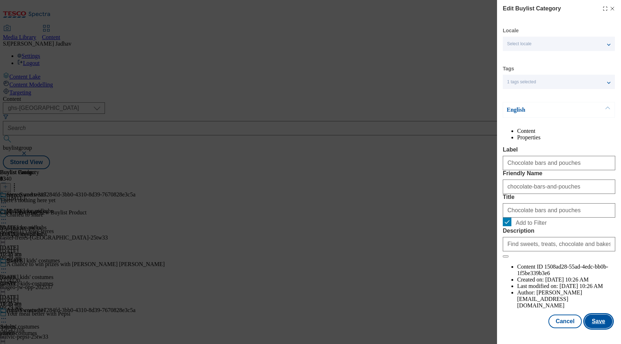
click at [600, 328] on button "Save" at bounding box center [598, 322] width 28 height 14
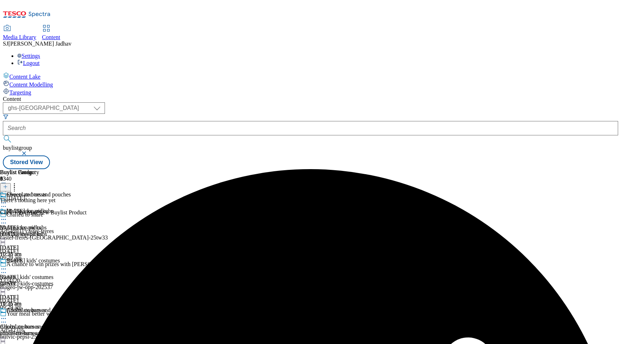
click at [7, 315] on icon at bounding box center [3, 318] width 7 height 7
click at [36, 338] on button "Copy" at bounding box center [25, 342] width 22 height 8
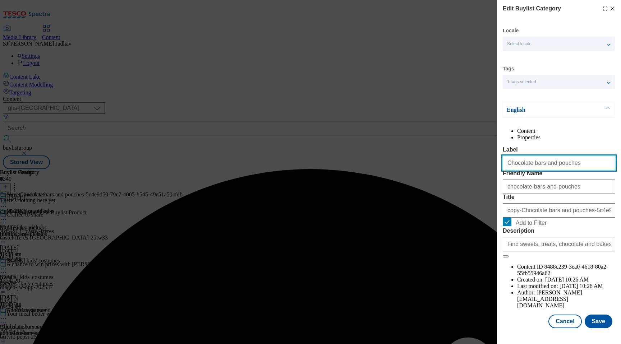
drag, startPoint x: 576, startPoint y: 180, endPoint x: 491, endPoint y: 174, distance: 85.7
click at [491, 174] on div "Edit Buylist Category Locale Select locale English Welsh Tags 1 tags selected f…" at bounding box center [310, 172] width 621 height 344
paste input "Savoury treat"
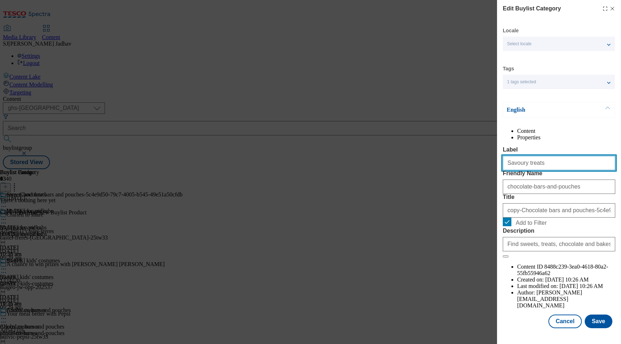
type input "Savoury treats"
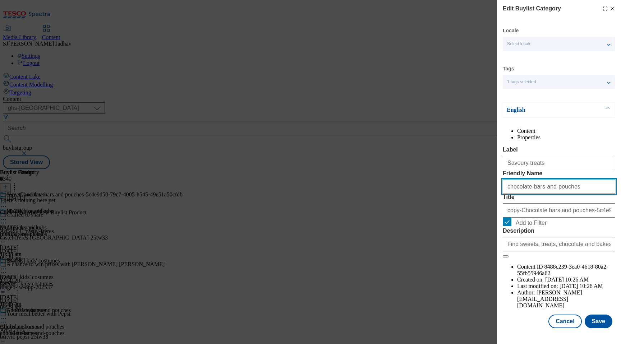
drag, startPoint x: 518, startPoint y: 215, endPoint x: 473, endPoint y: 210, distance: 45.5
click at [473, 210] on div "Edit Buylist Category Locale Select locale English Welsh Tags 1 tags selected f…" at bounding box center [310, 172] width 621 height 344
paste input "Savoury treat"
click at [510, 194] on input "Savoury treats" at bounding box center [559, 187] width 112 height 14
click at [522, 194] on input "savoury treats" at bounding box center [559, 187] width 112 height 14
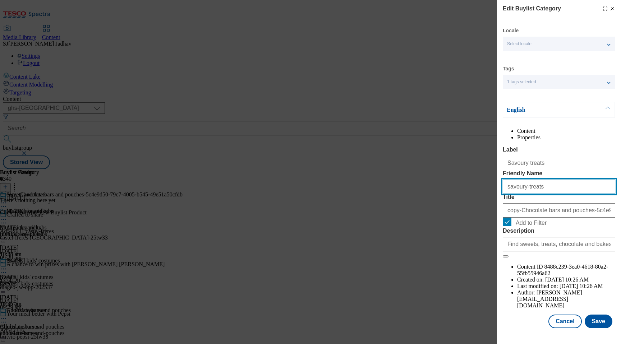
type input "savoury-treats"
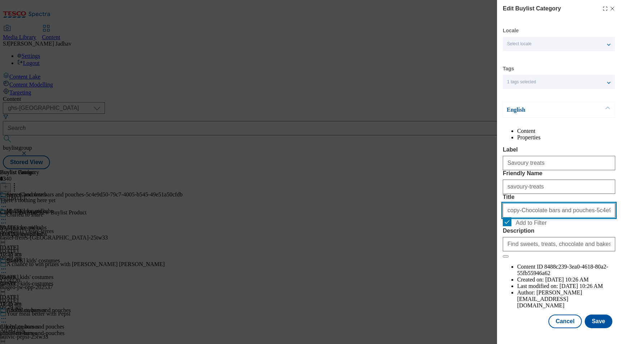
click at [532, 218] on input "copy-Chocolate bars and pouches-5c4e9d50-79c7-4005-b545-49e51a50cfdb" at bounding box center [559, 210] width 112 height 14
paste input "Savoury treats"
type input "Savoury treats"
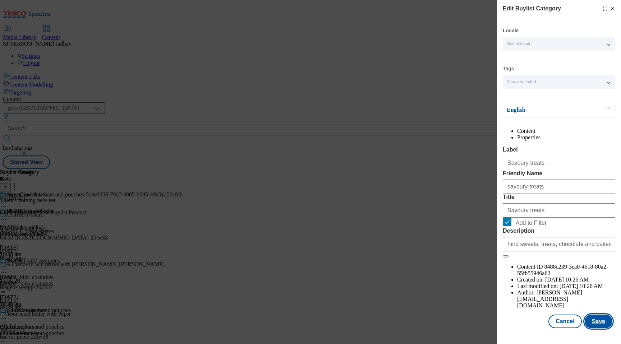
click at [609, 328] on button "Save" at bounding box center [598, 322] width 28 height 14
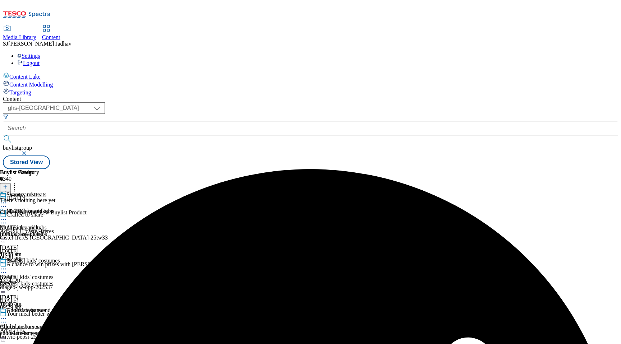
scroll to position [68, 0]
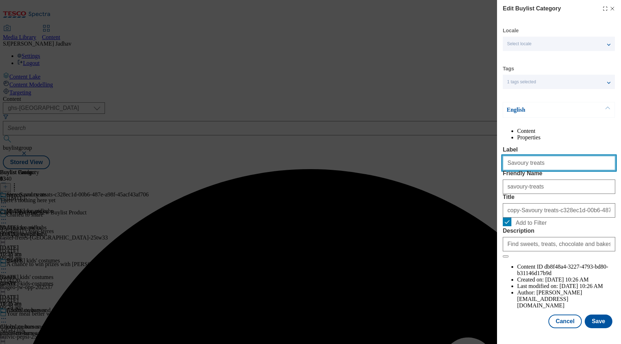
drag, startPoint x: 547, startPoint y: 177, endPoint x: 449, endPoint y: 176, distance: 97.7
click at [449, 176] on div "Edit Buylist Category Locale Select locale English Welsh Tags 1 tags selected f…" at bounding box center [310, 172] width 621 height 344
paste input "Free From"
type input "Free From"
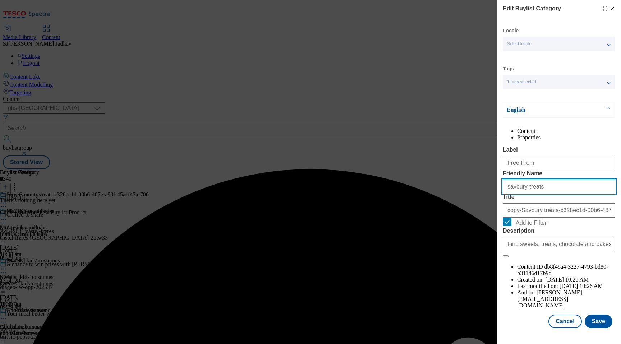
paste input "Free From"
drag, startPoint x: 540, startPoint y: 214, endPoint x: 466, endPoint y: 214, distance: 73.6
click at [467, 214] on div "Edit Buylist Category Locale Select locale English Welsh Tags 1 tags selected f…" at bounding box center [310, 172] width 621 height 344
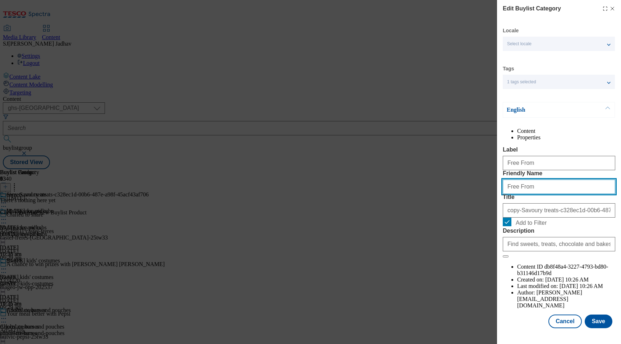
click at [509, 194] on input "Free From" at bounding box center [559, 187] width 112 height 14
click at [518, 194] on input "Ffree From" at bounding box center [559, 187] width 112 height 14
click at [509, 194] on input "Ffree-from" at bounding box center [559, 187] width 112 height 14
type input "free-from"
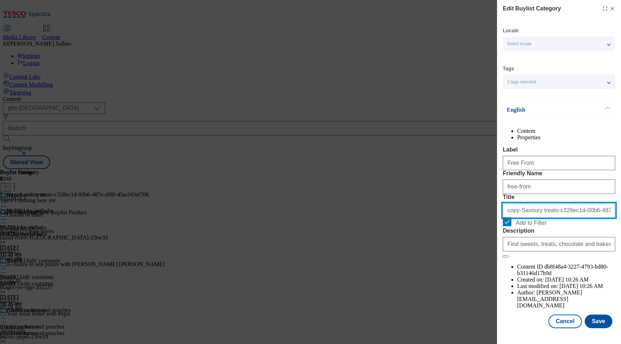
click at [543, 218] on input "copy-Savoury treats-c328ec1d-00b6-487e-a98f-45acf43af706" at bounding box center [559, 210] width 112 height 14
paste input "Free From"
type input "Free From"
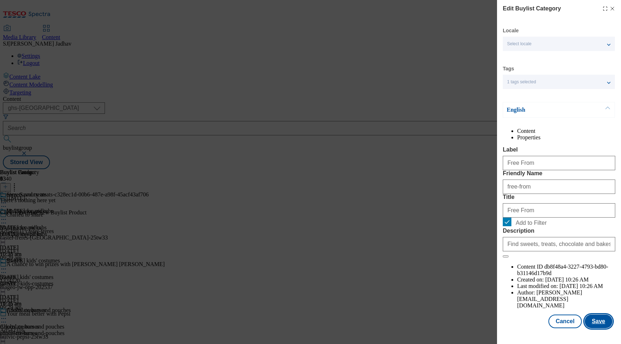
click at [588, 323] on button "Save" at bounding box center [598, 322] width 28 height 14
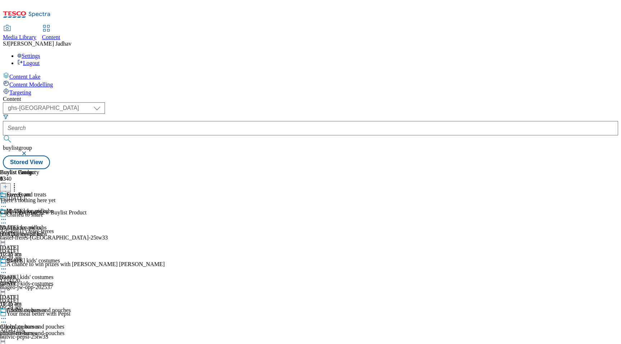
scroll to position [745, 0]
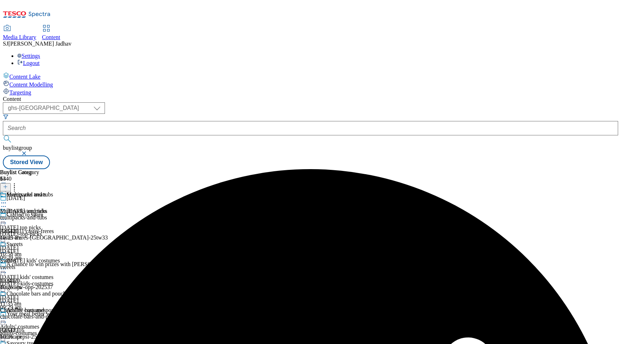
scroll to position [819, 0]
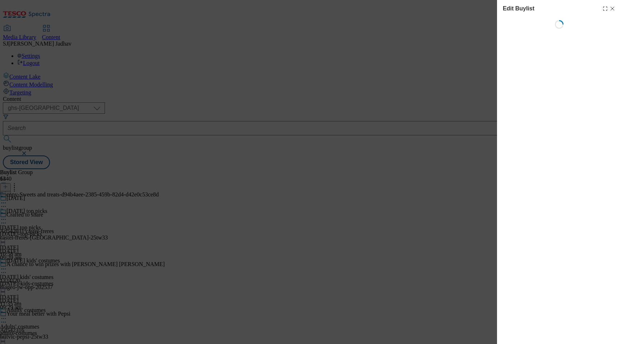
select select "seasonal"
select select "Banner"
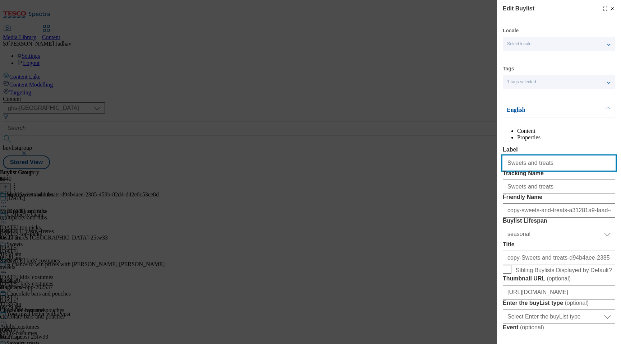
drag, startPoint x: 559, startPoint y: 182, endPoint x: 462, endPoint y: 173, distance: 97.5
click at [462, 173] on div "Edit Buylist Locale Select locale English Welsh Tags 1 tags selected fnf market…" at bounding box center [310, 172] width 621 height 344
paste input "Party hosting"
type input "Party hosting"
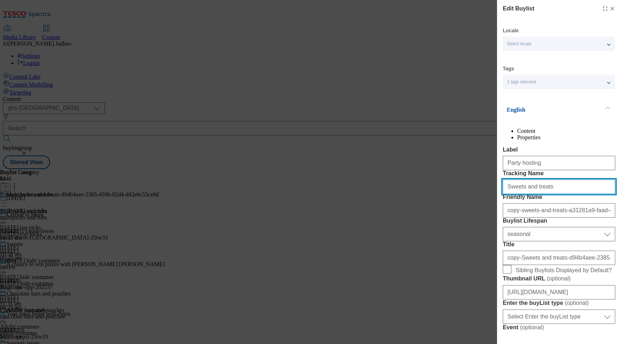
drag, startPoint x: 565, startPoint y: 215, endPoint x: 471, endPoint y: 214, distance: 94.5
click at [471, 214] on div "Edit Buylist Locale Select locale English Welsh Tags 1 tags selected fnf market…" at bounding box center [310, 172] width 621 height 344
paste input "Party hosting"
type input "Party hosting"
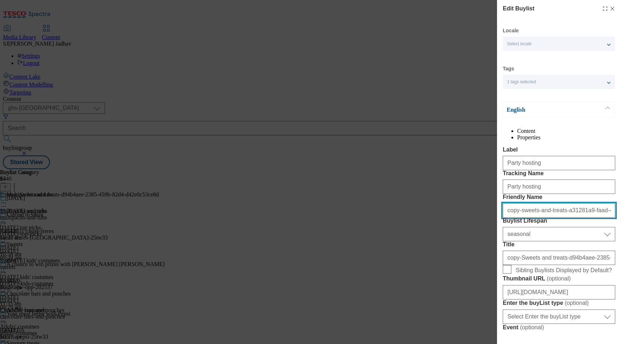
click at [541, 218] on input "copy-sweets-and-treats-a31281a9-faad-4548-9e69-e0fdf330d99d" at bounding box center [559, 210] width 112 height 14
paste input "Party hosting"
click at [510, 218] on input "Party hosting" at bounding box center [559, 210] width 112 height 14
click at [518, 218] on input "party hosting" at bounding box center [559, 210] width 112 height 14
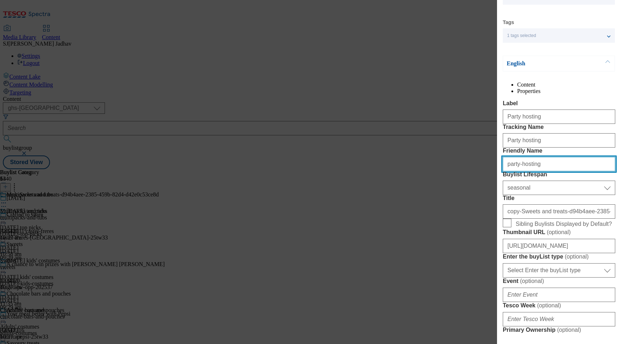
scroll to position [51, 0]
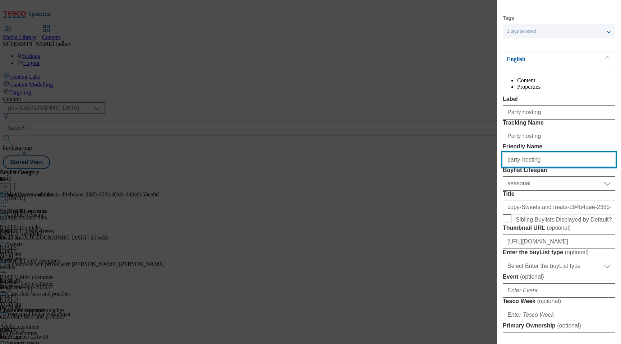
type input "party-hosting"
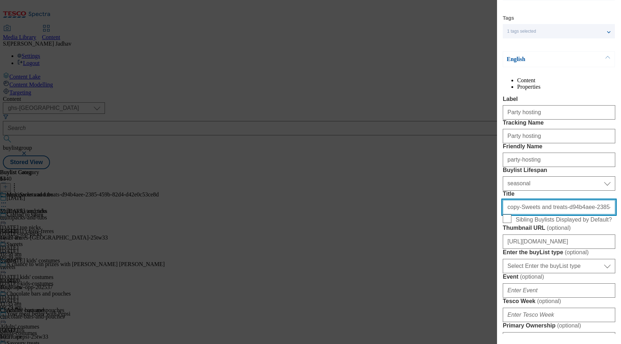
click at [530, 214] on input "copy-Sweets and treats-d94b4aee-2385-459b-82d4-d42e0c53ce8d" at bounding box center [559, 207] width 112 height 14
paste input "Party hosting"
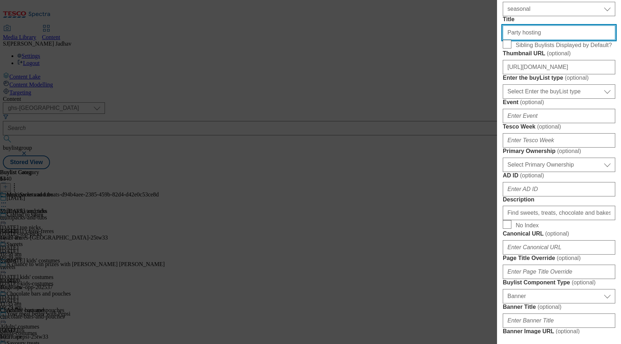
scroll to position [254, 0]
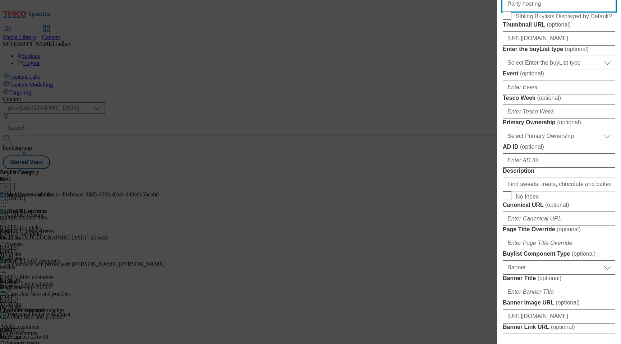
type input "Party hosting"
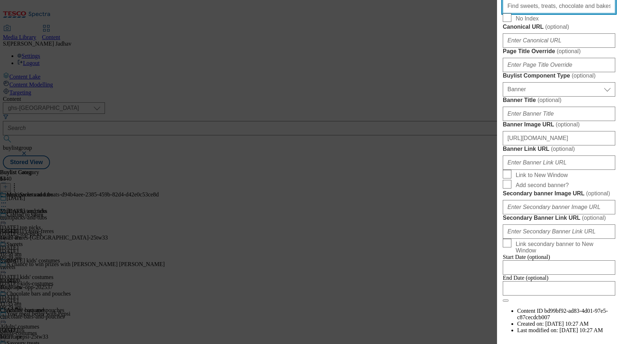
click at [538, 13] on input "Find sweets, treats, chocolate and bakes in our [DATE] range. Shop online at [G…" at bounding box center [559, 6] width 112 height 14
paste input "Host the ultimate [DATE] night in with our party food, decorations, drinks and …"
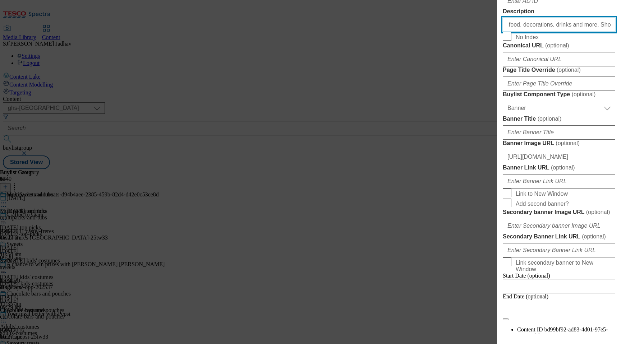
scroll to position [209, 0]
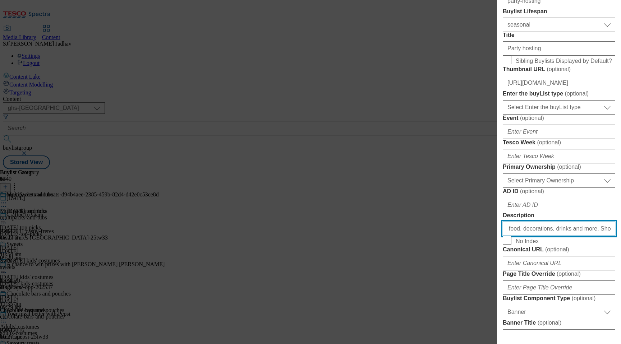
type input "Host the ultimate [DATE] night in with our party food, decorations, drinks and …"
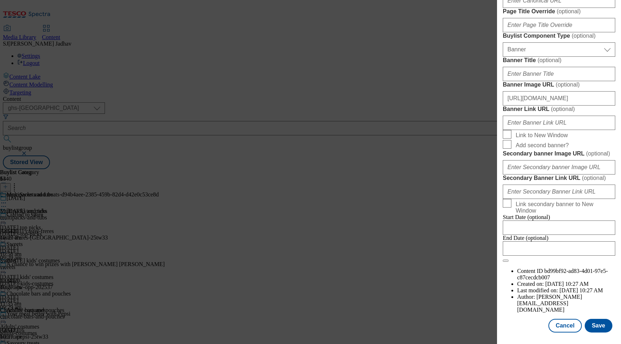
scroll to position [670, 0]
click at [537, 81] on input "Banner Title ( optional )" at bounding box center [559, 74] width 112 height 14
paste input "WK32_[DATE]_party_food_header"
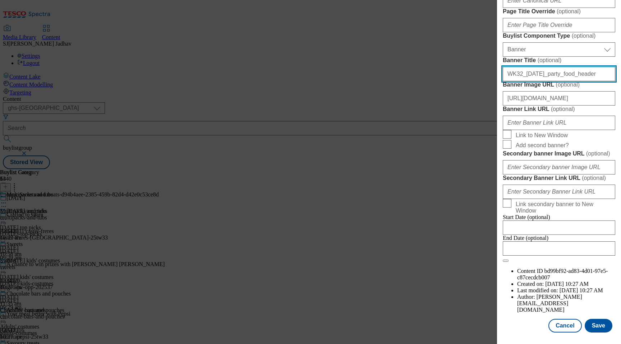
type input "WK32_[DATE]_party_food_header"
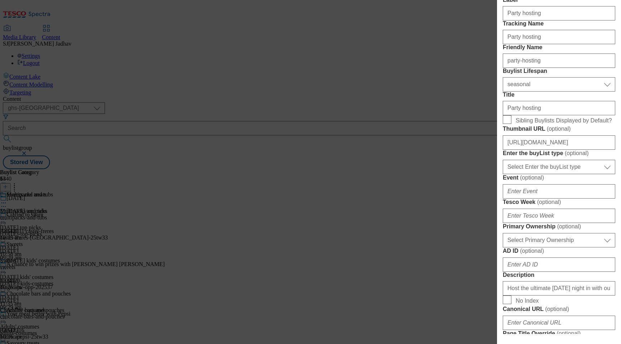
scroll to position [129, 0]
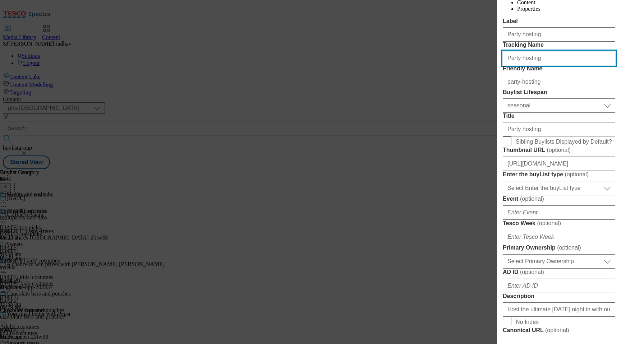
drag, startPoint x: 540, startPoint y: 85, endPoint x: 494, endPoint y: 88, distance: 46.4
click at [487, 85] on div "Edit Buylist Locale Select locale English Welsh Tags 1 tags selected fnf market…" at bounding box center [310, 172] width 621 height 344
paste input "WK32_[DATE]_"
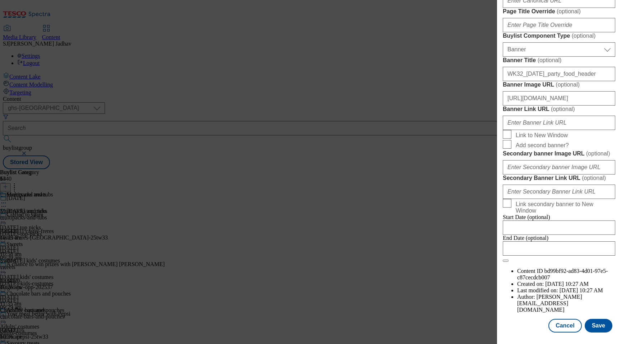
scroll to position [734, 0]
type input "WK32_[DATE]_hosting"
click at [602, 321] on button "Save" at bounding box center [598, 326] width 28 height 14
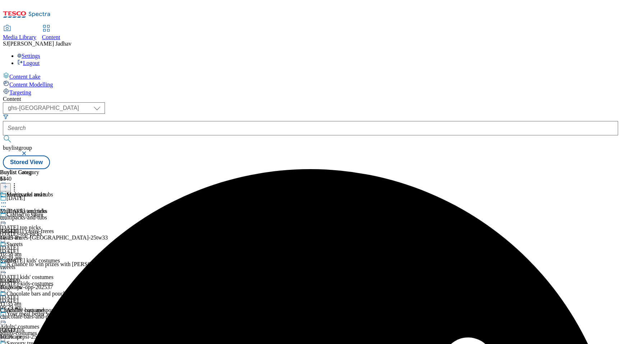
scroll to position [819, 0]
select select "seasonal"
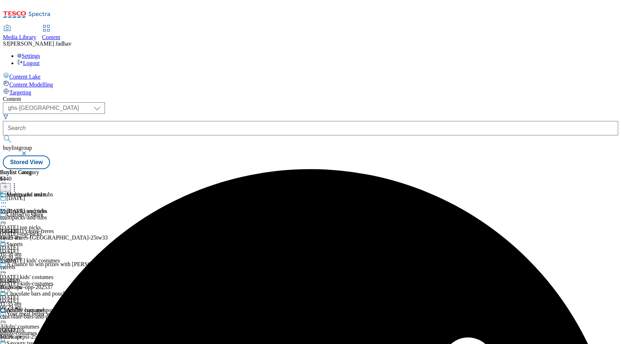
select select "Banner"
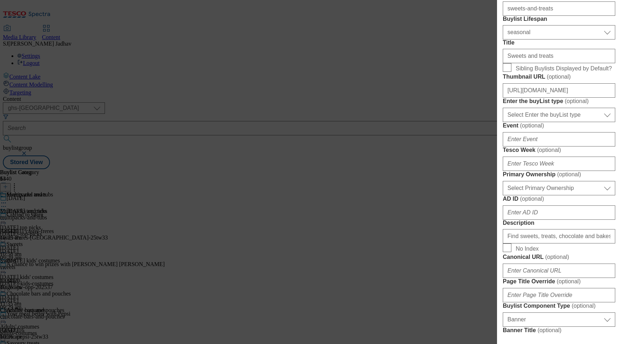
scroll to position [150, 0]
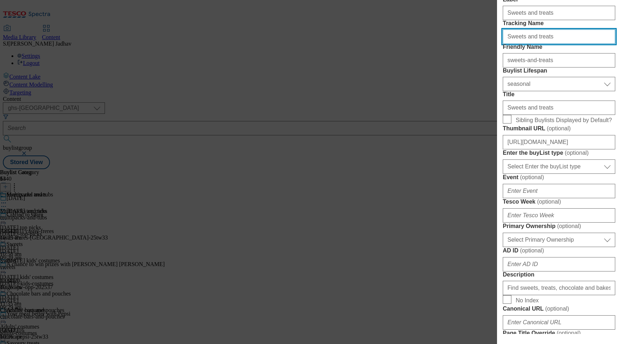
drag, startPoint x: 552, startPoint y: 64, endPoint x: 482, endPoint y: 64, distance: 69.3
click at [482, 64] on div "Edit Buylist Locale Select locale English Welsh Tags 1 tags selected fnf market…" at bounding box center [310, 172] width 621 height 344
paste input "WK32_[DATE]_swee"
type input "WK32_[DATE]_sweets"
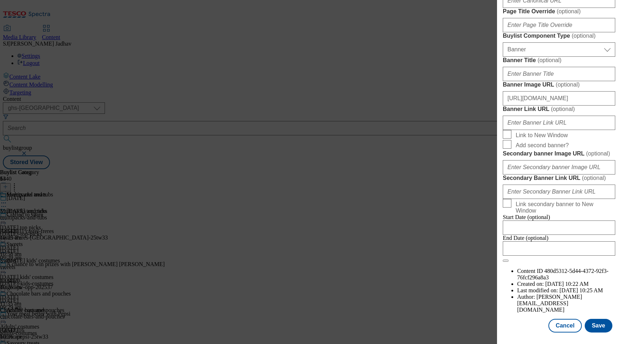
scroll to position [513, 0]
click at [555, 81] on input "Banner Title ( optional )" at bounding box center [559, 74] width 112 height 14
paste input "WK32_[DATE]_sweets_header"
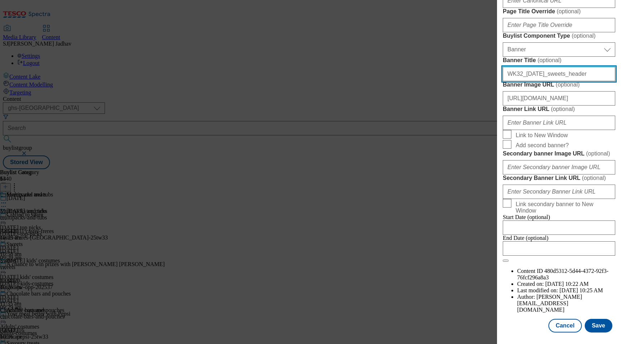
scroll to position [734, 0]
type input "WK32_[DATE]_sweets_header"
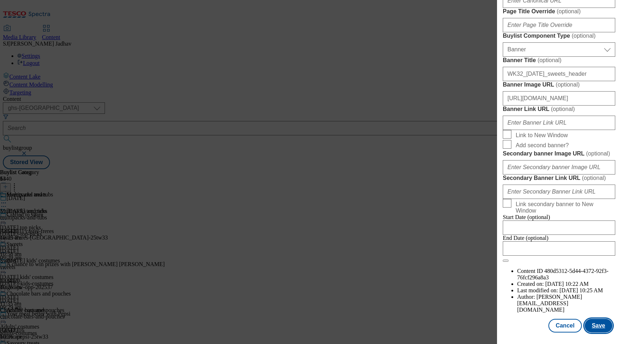
click at [603, 333] on button "Save" at bounding box center [598, 326] width 28 height 14
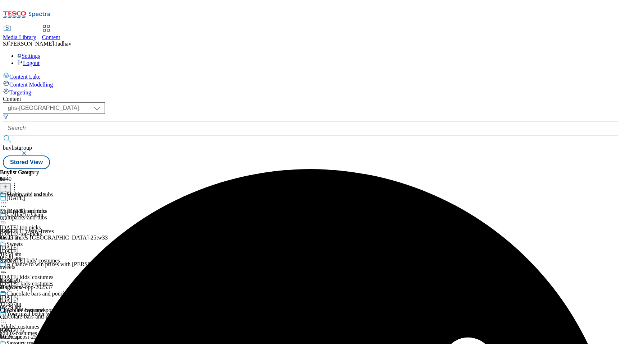
scroll to position [617, 0]
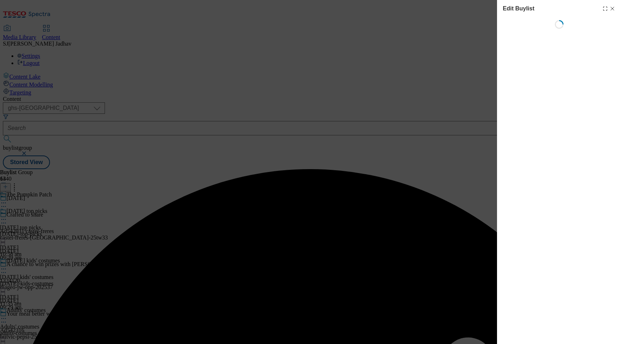
select select "evergreen"
select select "Banner"
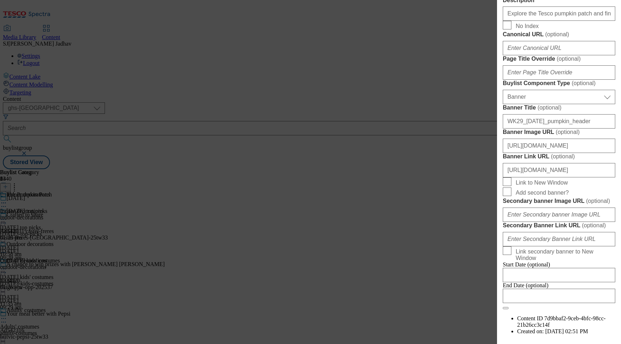
scroll to position [541, 0]
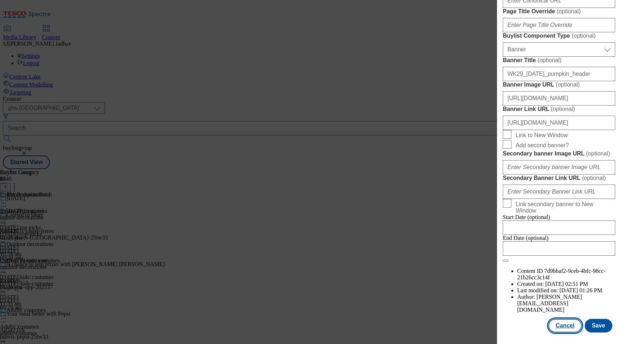
click at [561, 328] on button "Cancel" at bounding box center [564, 326] width 33 height 14
select select "evergreen"
select select "Banner"
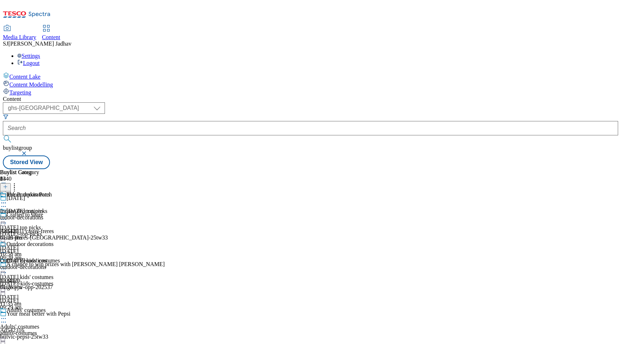
scroll to position [849, 0]
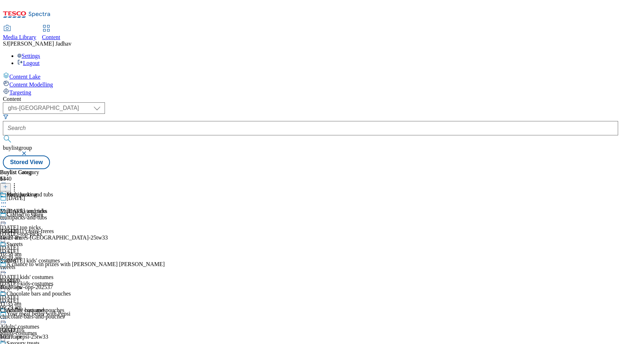
click at [7, 199] on icon at bounding box center [3, 202] width 7 height 7
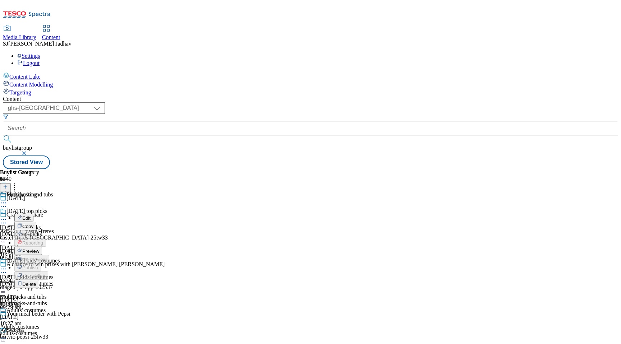
click at [31, 216] on span "Edit" at bounding box center [26, 218] width 8 height 5
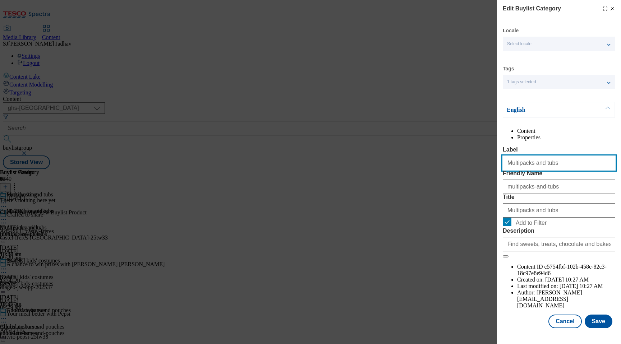
drag, startPoint x: 555, startPoint y: 182, endPoint x: 433, endPoint y: 153, distance: 125.5
click at [434, 156] on div "Edit Buylist Category Locale Select locale English Welsh Tags 1 tags selected f…" at bounding box center [310, 172] width 621 height 344
paste input "Fresh party food"
type input "Fresh party food"
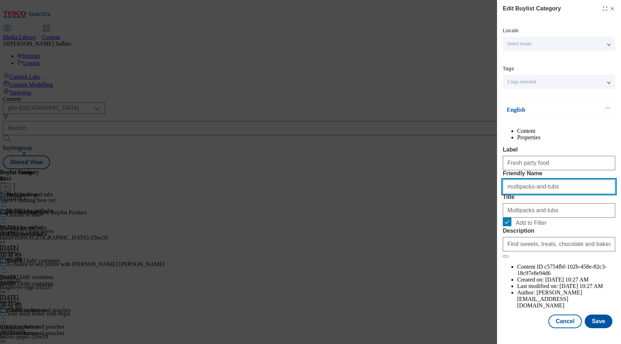
paste input "Fresh party food"
drag, startPoint x: 554, startPoint y: 217, endPoint x: 454, endPoint y: 201, distance: 101.2
click at [456, 202] on div "Edit Buylist Category Locale Select locale English Welsh Tags 1 tags selected f…" at bounding box center [310, 172] width 621 height 344
click at [507, 194] on input "Fresh party food" at bounding box center [559, 187] width 112 height 14
click at [519, 194] on input "fresh party food" at bounding box center [559, 187] width 112 height 14
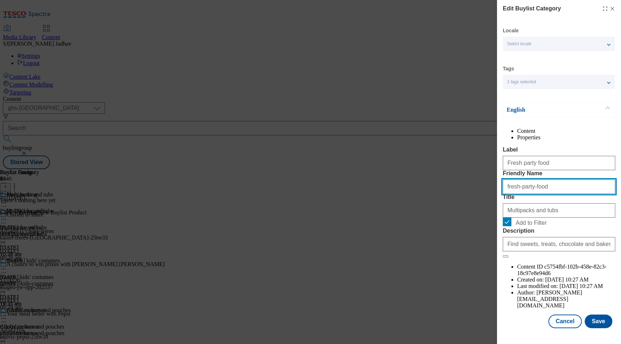
type input "fresh-party-food"
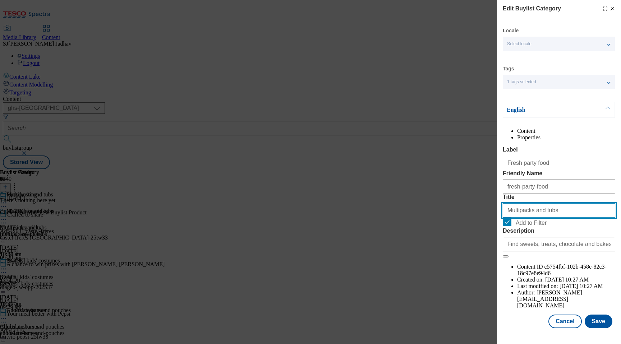
click at [553, 218] on input "Multipacks and tubs" at bounding box center [559, 210] width 112 height 14
paste input "Fresh party food"
type input "Fresh party food"
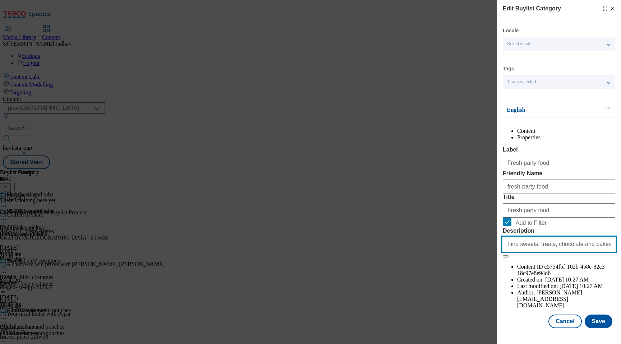
click at [532, 251] on input "Find sweets, treats, chocolate and bakes in our [DATE] range. Shop online at [G…" at bounding box center [559, 244] width 112 height 14
paste input "Host the ultimate [DATE] night in with our party food, decorations, drinks and …"
type input "Host the ultimate [DATE] night in with our party food, decorations, drinks and …"
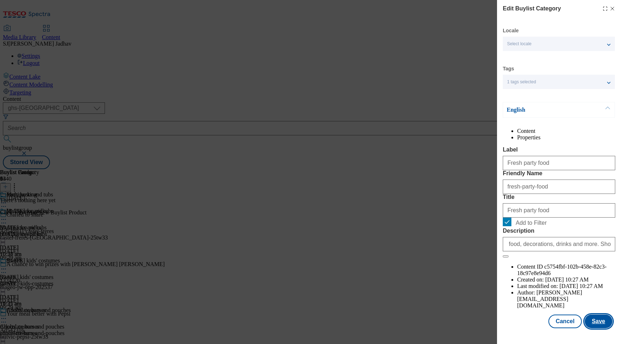
click at [605, 323] on button "Save" at bounding box center [598, 322] width 28 height 14
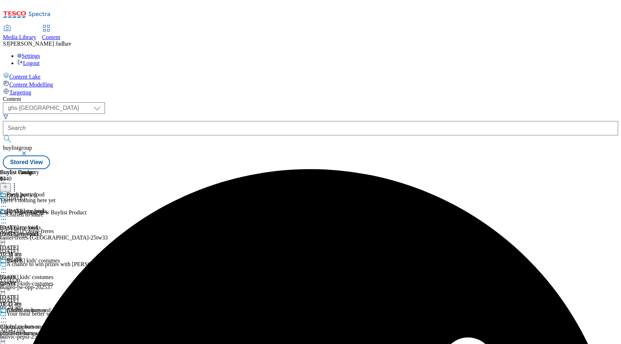
click at [7, 265] on icon at bounding box center [3, 268] width 7 height 7
click at [31, 282] on span "Edit" at bounding box center [26, 284] width 8 height 5
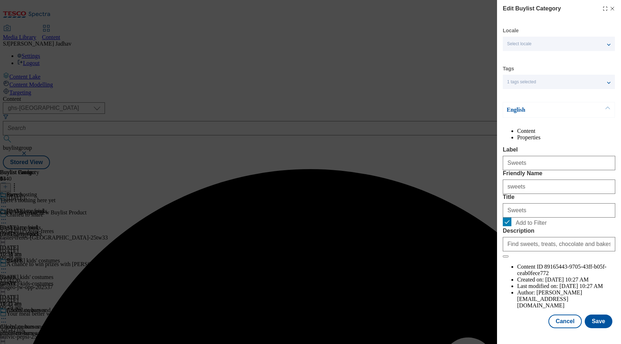
scroll to position [6, 0]
click at [539, 251] on input "Find sweets, treats, chocolate and bakes in our [DATE] range. Shop online at [G…" at bounding box center [559, 244] width 112 height 14
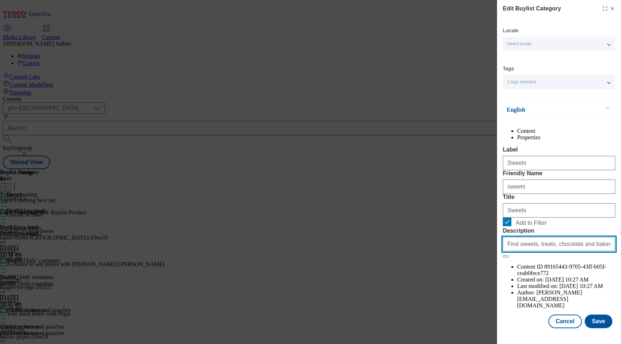
paste input "Host the ultimate [DATE] night in with our party food, decorations, drinks and …"
type input "Host the ultimate [DATE] night in with our party food, decorations, drinks and …"
drag, startPoint x: 542, startPoint y: 180, endPoint x: 475, endPoint y: 162, distance: 69.4
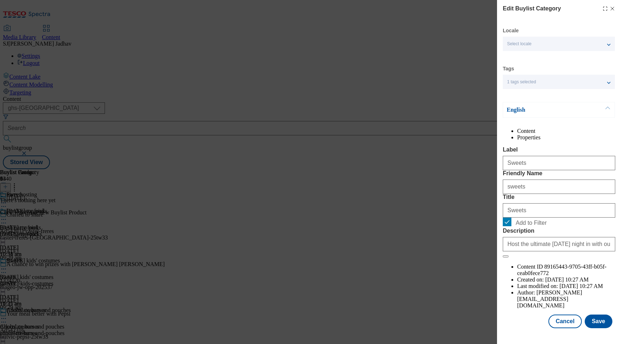
click at [475, 162] on div "Edit Buylist Category Locale Select locale English Welsh Tags 1 tags selected f…" at bounding box center [310, 172] width 621 height 344
paste input "Frozen party food"
drag, startPoint x: 533, startPoint y: 173, endPoint x: 476, endPoint y: 170, distance: 56.8
click at [476, 170] on div "Edit Buylist Category Locale Select locale English Welsh Tags 1 tags selected f…" at bounding box center [310, 172] width 621 height 344
type input "Frozen party food"
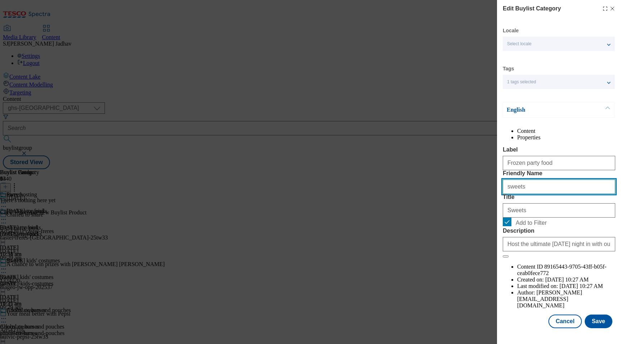
click at [530, 194] on input "sweets" at bounding box center [559, 187] width 112 height 14
paste input "Frozen party food"
click at [509, 194] on input "Frozen party food" at bounding box center [559, 187] width 112 height 14
click at [519, 194] on input "frozen party food" at bounding box center [559, 187] width 112 height 14
type input "frozen-party-food"
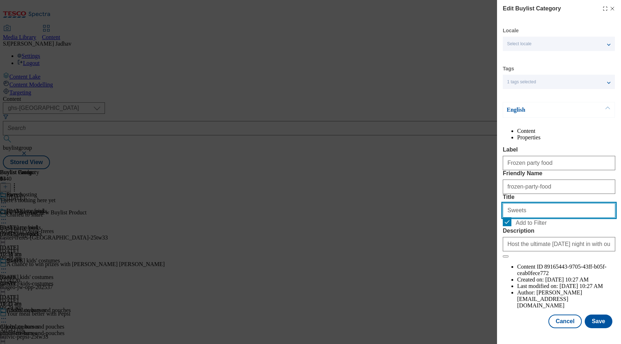
click at [530, 218] on input "Sweets" at bounding box center [559, 210] width 112 height 14
paste input "Frozen party food"
type input "Frozen party food"
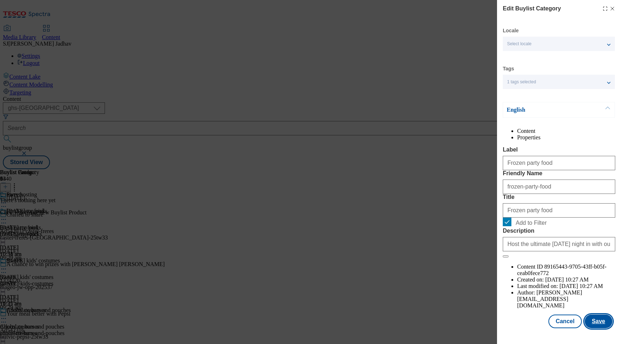
click at [592, 328] on button "Save" at bounding box center [598, 322] width 28 height 14
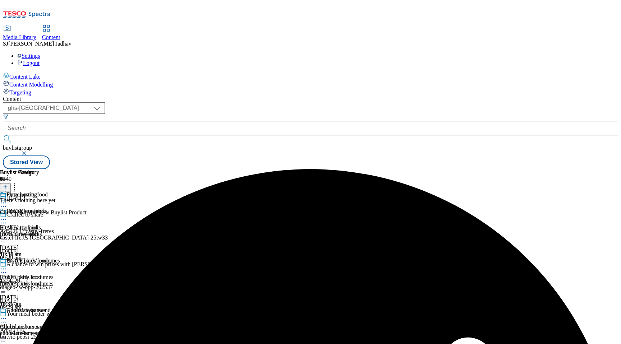
scroll to position [43, 0]
click at [7, 315] on icon at bounding box center [3, 318] width 7 height 7
click at [33, 329] on button "Edit" at bounding box center [23, 333] width 19 height 8
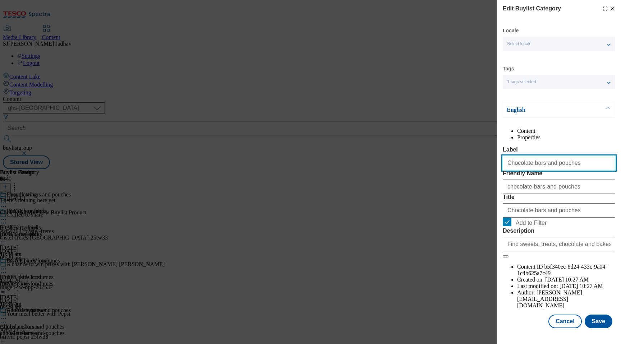
drag, startPoint x: 559, startPoint y: 179, endPoint x: 494, endPoint y: 169, distance: 66.5
click at [495, 169] on div "Edit Buylist Category Locale Select locale English Welsh Tags 1 tags selected f…" at bounding box center [310, 172] width 621 height 344
paste input "Party essential"
type input "Party essentials"
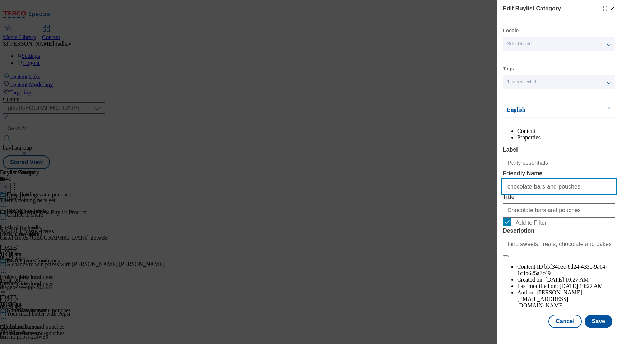
paste input "Party essential"
drag, startPoint x: 592, startPoint y: 217, endPoint x: 478, endPoint y: 210, distance: 114.5
click at [480, 211] on div "Edit Buylist Category Locale Select locale English Welsh Tags 1 tags selected f…" at bounding box center [310, 172] width 621 height 344
click at [509, 194] on input "Party essentials" at bounding box center [559, 187] width 112 height 14
type input "party-essentials"
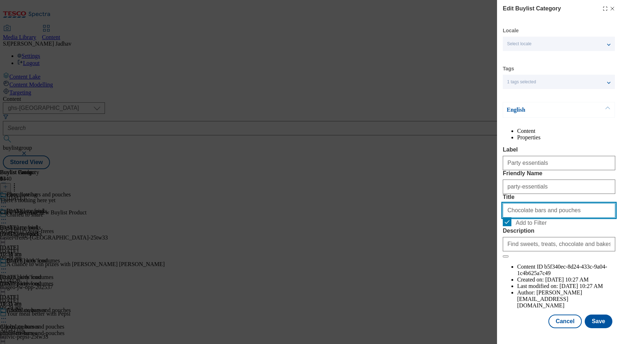
click at [538, 218] on input "Chocolate bars and pouches" at bounding box center [559, 210] width 112 height 14
paste input "Party essential"
type input "Party essentials"
click at [532, 258] on form "Label Party essentials Friendly Name party-essentials Title Party essentials Ad…" at bounding box center [559, 202] width 112 height 111
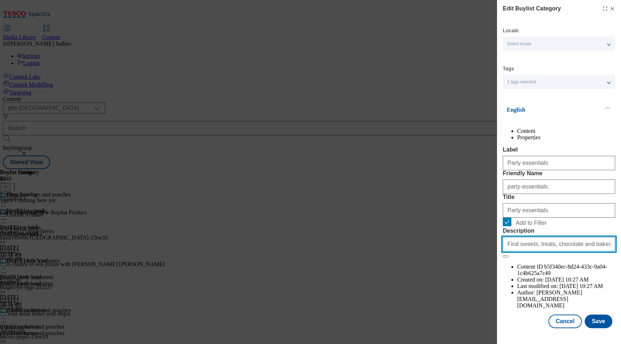
click at [532, 251] on input "Find sweets, treats, chocolate and bakes in our [DATE] range. Shop online at [G…" at bounding box center [559, 244] width 112 height 14
paste input "Host the ultimate [DATE] night in with our party food, decorations, drinks and …"
type input "Host the ultimate [DATE] night in with our party food, decorations, drinks and …"
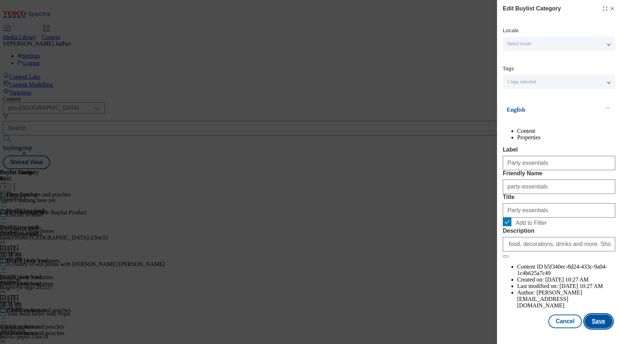
click at [601, 328] on button "Save" at bounding box center [598, 322] width 28 height 14
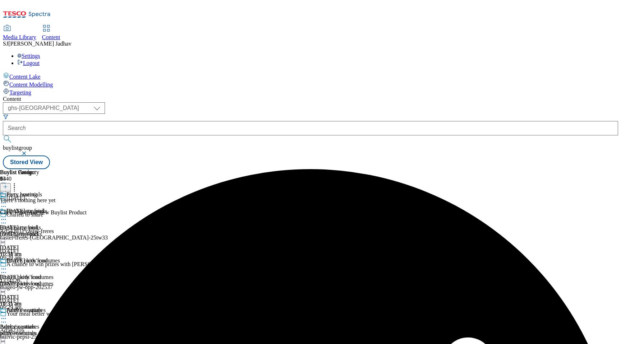
scroll to position [126, 0]
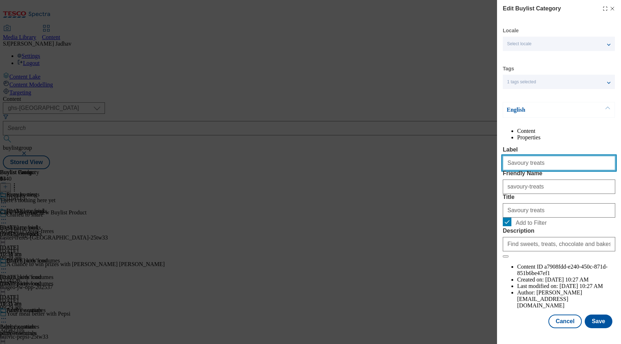
drag, startPoint x: 545, startPoint y: 180, endPoint x: 466, endPoint y: 179, distance: 78.7
click at [466, 179] on div "Edit Buylist Category Locale Select locale English Welsh Tags 1 tags selected f…" at bounding box center [310, 172] width 621 height 344
paste input "Charcuterie board"
type input "Charcuterie boards"
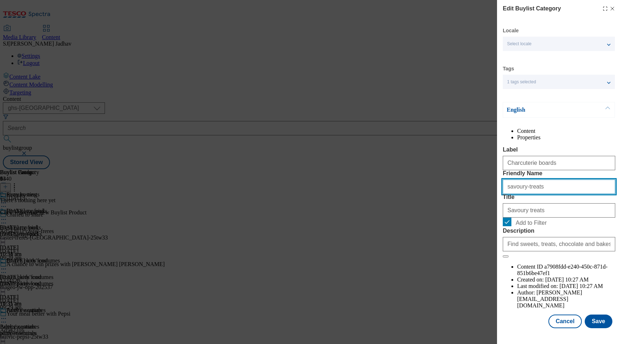
paste input "Charcuterie board"
drag, startPoint x: 554, startPoint y: 215, endPoint x: 476, endPoint y: 211, distance: 78.1
click at [471, 211] on div "Edit Buylist Category Locale Select locale English Welsh Tags 1 tags selected f…" at bounding box center [310, 172] width 621 height 344
click at [507, 194] on input "Charcuterie boards" at bounding box center [559, 187] width 112 height 14
click at [531, 194] on input "charcuterie boards" at bounding box center [559, 187] width 112 height 14
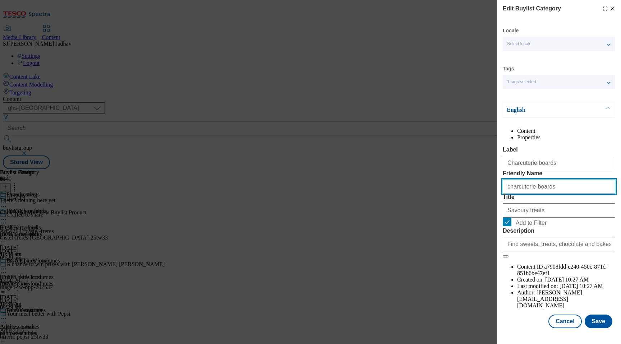
type input "charcuterie-boards"
click at [541, 218] on div "Savoury treats" at bounding box center [559, 208] width 112 height 17
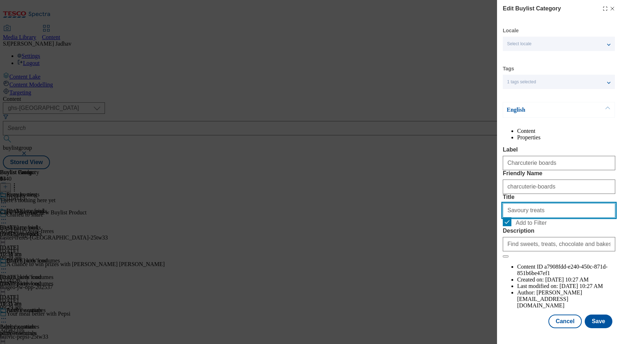
click at [538, 218] on input "Savoury treats" at bounding box center [559, 210] width 112 height 14
paste input "Charcuterie board"
type input "Charcuterie boards"
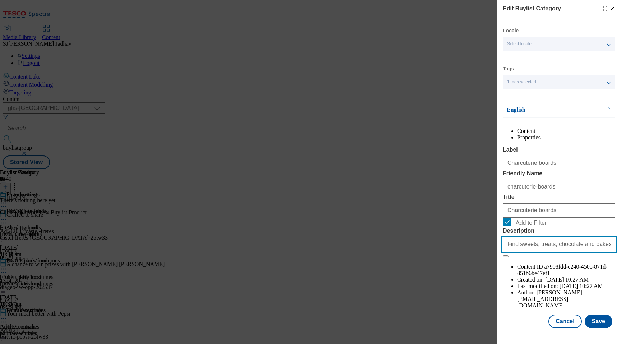
click at [567, 251] on input "Find sweets, treats, chocolate and bakes in our [DATE] range. Shop online at [G…" at bounding box center [559, 244] width 112 height 14
paste input "Host the ultimate [DATE] night in with our party food, decorations, drinks and …"
type input "Host the ultimate [DATE] night in with our party food, decorations, drinks and …"
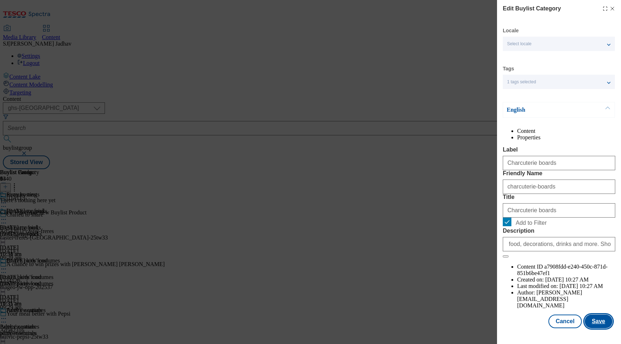
click at [601, 328] on button "Save" at bounding box center [598, 322] width 28 height 14
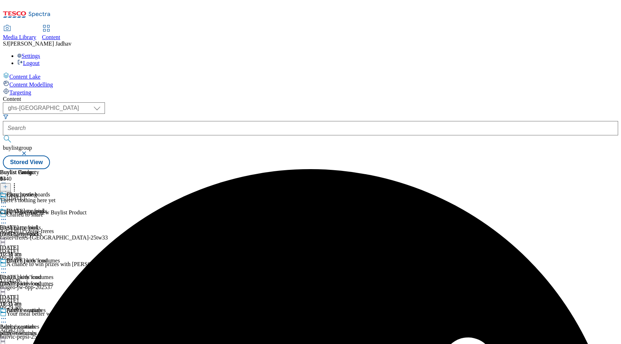
scroll to position [141, 0]
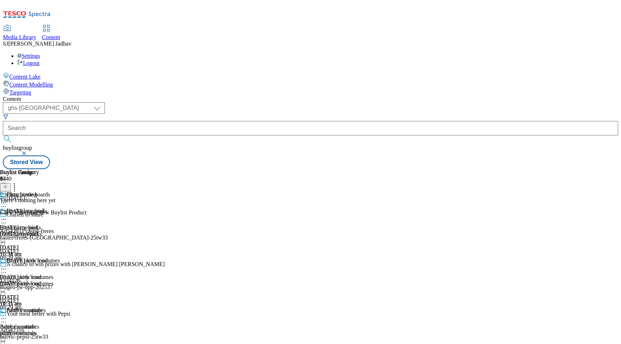
scroll to position [204, 0]
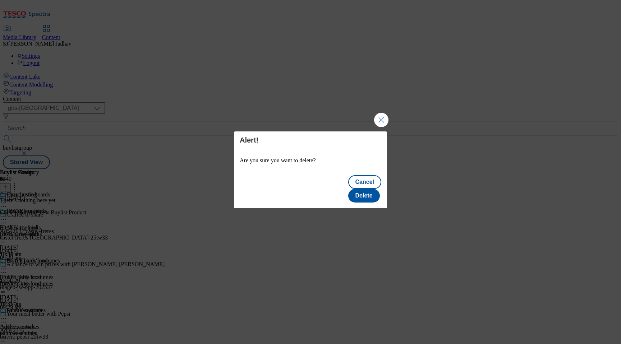
scroll to position [0, 0]
click at [373, 190] on button "Delete" at bounding box center [364, 196] width 32 height 14
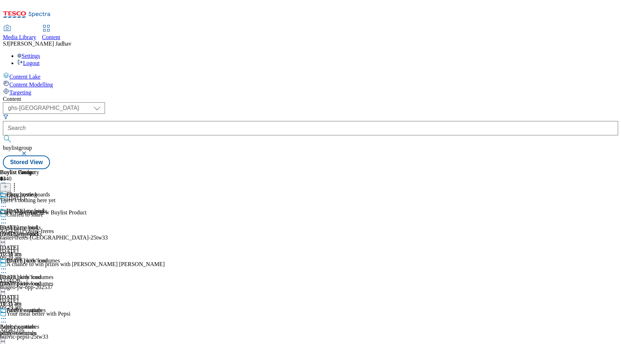
scroll to position [819, 0]
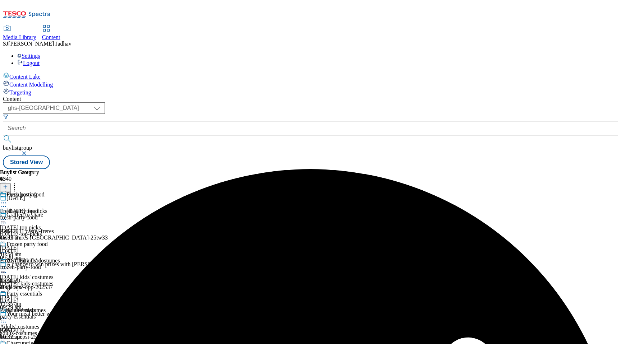
scroll to position [893, 0]
select select "seasonal"
select select "Banner"
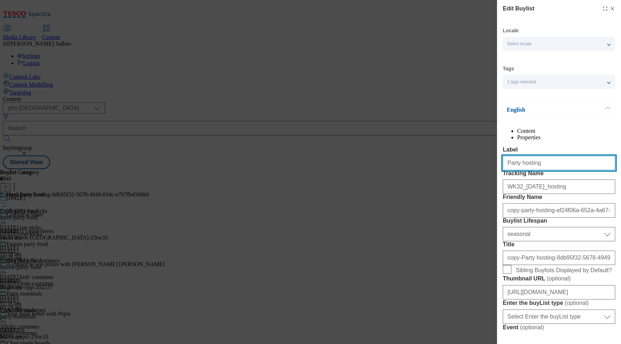
drag, startPoint x: 550, startPoint y: 182, endPoint x: 449, endPoint y: 175, distance: 101.6
click at [449, 176] on div "Edit Buylist Locale Select locale English Welsh Tags 1 tags selected fnf market…" at bounding box center [310, 172] width 621 height 344
paste input "Boo baskets"
type input "Boo baskets"
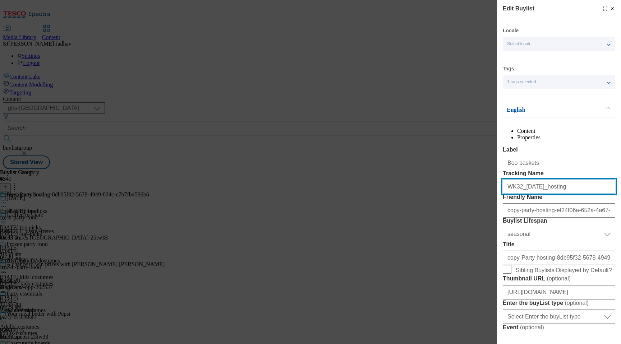
paste input "Boo baskets"
drag, startPoint x: 568, startPoint y: 217, endPoint x: 473, endPoint y: 212, distance: 94.6
click at [474, 213] on div "Edit Buylist Locale Select locale English Welsh Tags 1 tags selected fnf market…" at bounding box center [310, 172] width 621 height 344
type input "Boo baskets"
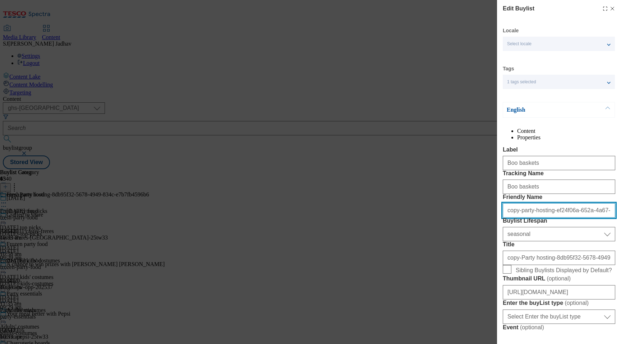
click at [525, 218] on input "copy-party-hosting-ef24f06a-652a-4a67-aaca-421175d18b38" at bounding box center [559, 210] width 112 height 14
paste input "Boo baskets"
click at [508, 218] on input "Boo baskets" at bounding box center [559, 210] width 112 height 14
type input "boo-baskets"
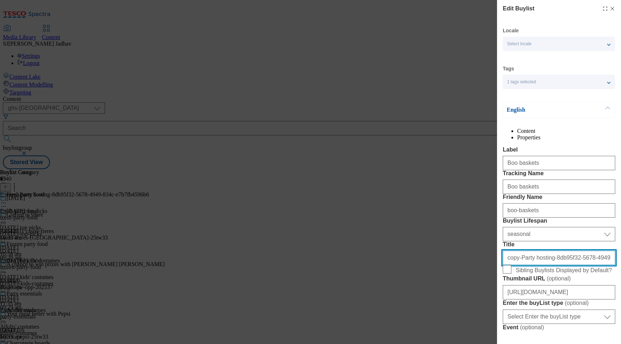
click at [530, 265] on input "copy-Party hosting-8db95f32-5678-4949-834c-e7b7fb4596b6" at bounding box center [559, 258] width 112 height 14
type input "v"
paste input "Boo baskets"
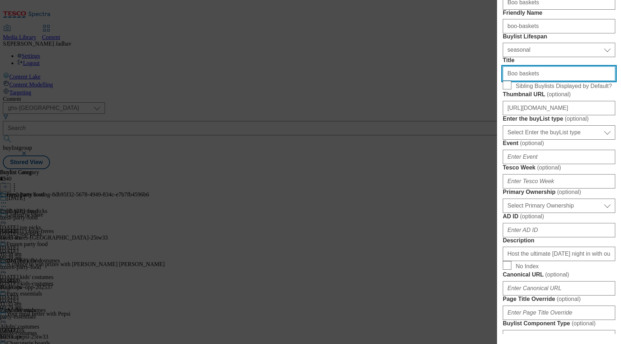
scroll to position [231, 0]
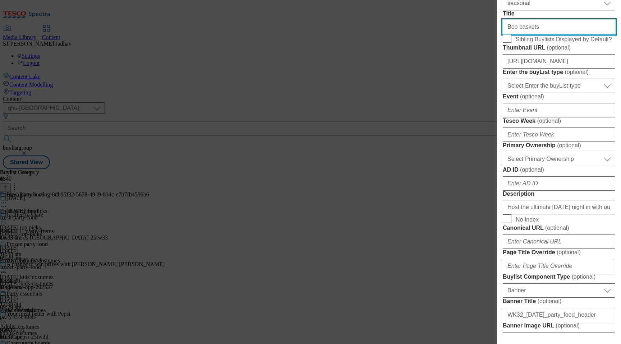
type input "Boo baskets"
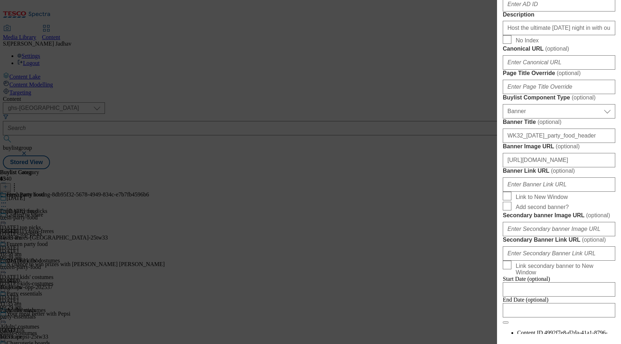
scroll to position [431, 0]
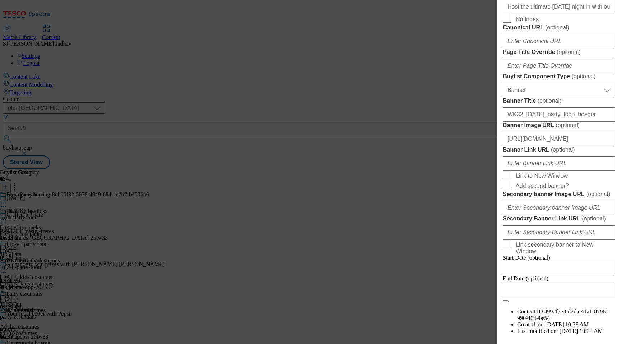
click at [540, 174] on form "Label Boo baskets Tracking Name Boo baskets Friendly Name boo-baskets Buylist L…" at bounding box center [559, 9] width 112 height 588
click at [540, 14] on input "Host the ultimate [DATE] night in with our party food, decorations, drinks and …" at bounding box center [559, 7] width 112 height 14
paste input "Pick up cosy bits, sweet treats and spooky surprises to build a boo basket at […"
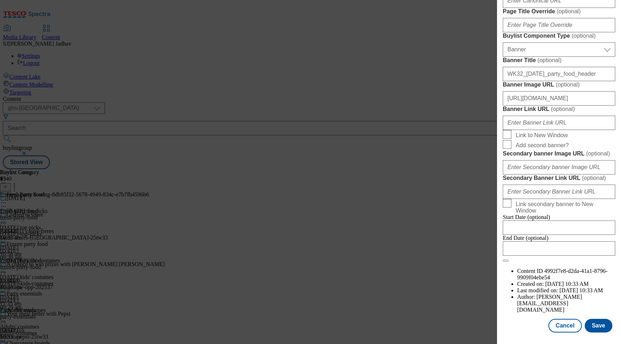
scroll to position [667, 0]
type input "Pick up cosy bits, sweet treats and spooky surprises to build a boo basket at […"
drag, startPoint x: 591, startPoint y: 144, endPoint x: 478, endPoint y: 139, distance: 112.5
click at [478, 139] on div "Edit Buylist Locale Select locale English Welsh Tags 1 tags selected fnf market…" at bounding box center [310, 172] width 621 height 344
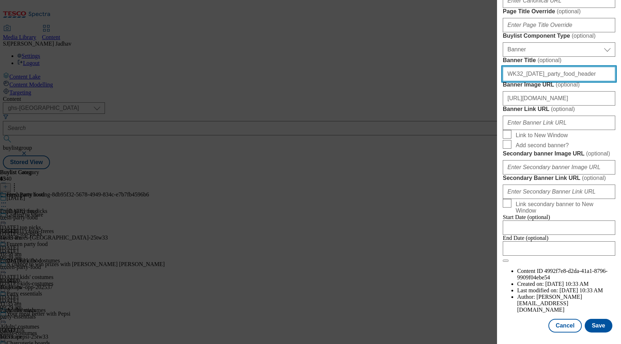
paste input "boo_basket"
type input "WK32_[DATE]_boo_basket_header"
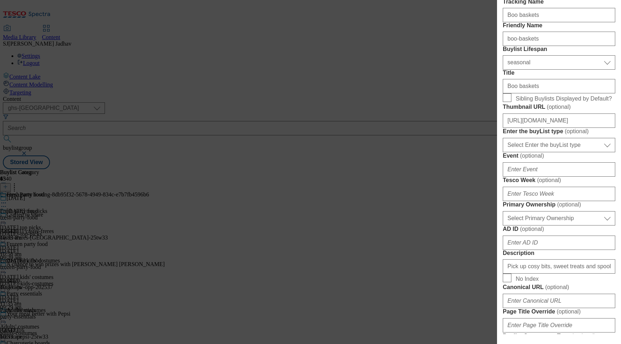
scroll to position [156, 0]
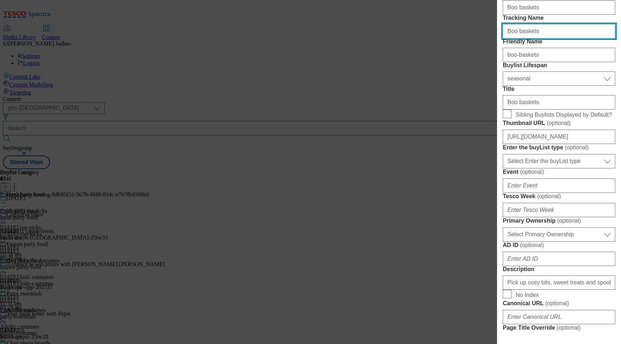
drag, startPoint x: 549, startPoint y: 61, endPoint x: 499, endPoint y: 56, distance: 50.2
click at [500, 57] on div "Edit Buylist Locale Select locale English Welsh Tags 1 tags selected fnf market…" at bounding box center [559, 167] width 124 height 334
paste input "WK32_[DATE]_boo_basket"
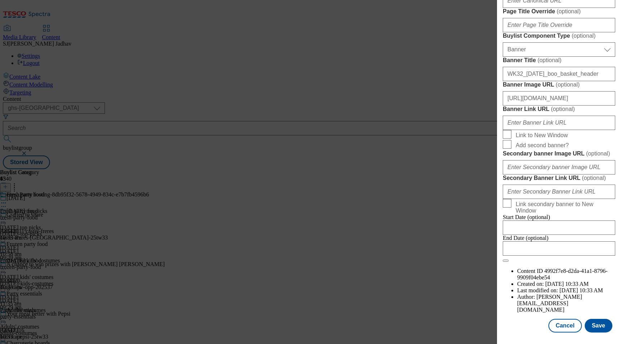
scroll to position [734, 0]
type input "WK32_[DATE]_boo_basket"
click at [598, 325] on button "Save" at bounding box center [598, 326] width 28 height 14
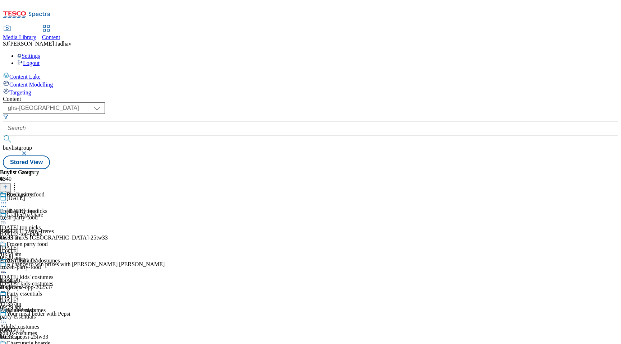
click at [7, 249] on icon at bounding box center [3, 252] width 7 height 7
click at [36, 331] on span "Delete" at bounding box center [29, 333] width 14 height 5
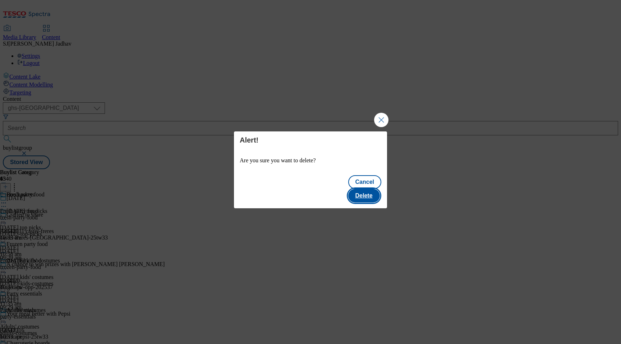
click at [365, 189] on button "Delete" at bounding box center [364, 196] width 32 height 14
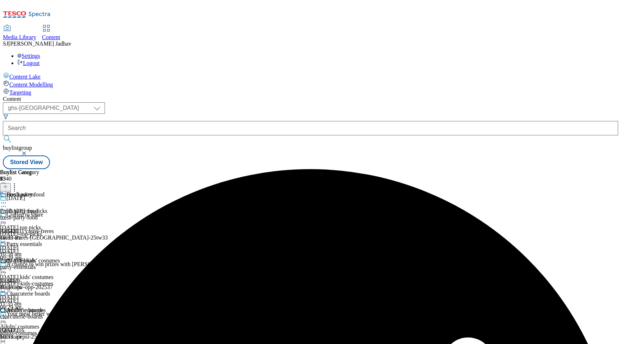
click at [7, 249] on icon at bounding box center [3, 252] width 7 height 7
click at [36, 331] on span "Delete" at bounding box center [29, 333] width 14 height 5
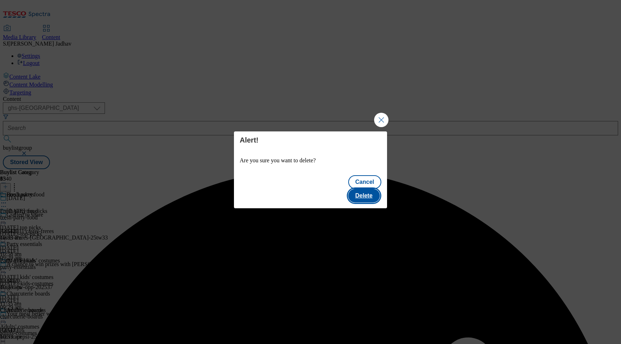
click at [364, 189] on button "Delete" at bounding box center [364, 196] width 32 height 14
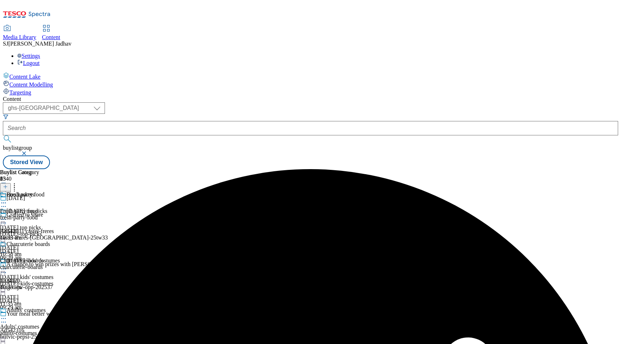
click at [7, 249] on icon at bounding box center [3, 252] width 7 height 7
click at [36, 331] on span "Delete" at bounding box center [29, 333] width 14 height 5
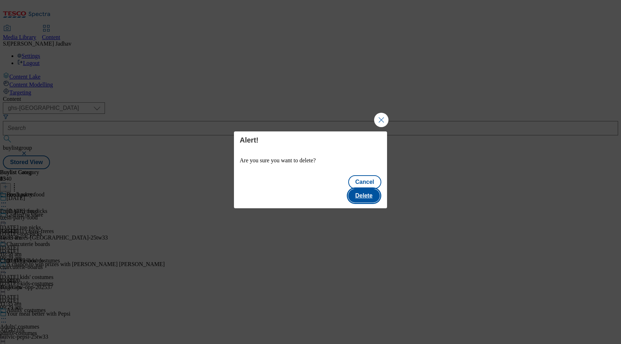
click at [362, 190] on button "Delete" at bounding box center [364, 196] width 32 height 14
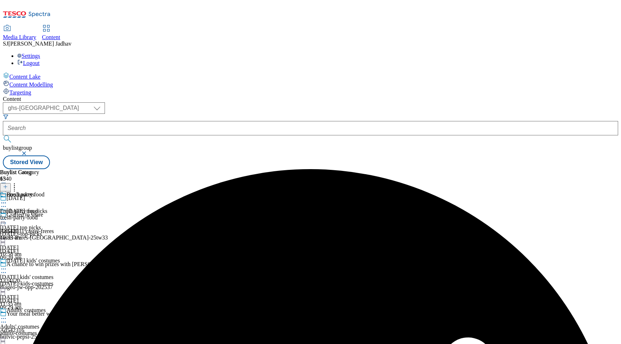
click at [7, 199] on icon at bounding box center [3, 202] width 7 height 7
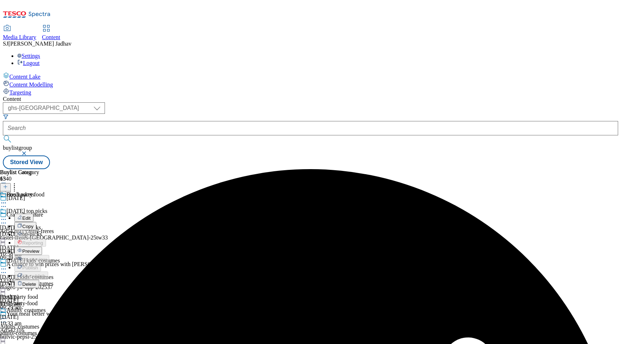
click at [31, 216] on span "Edit" at bounding box center [26, 218] width 8 height 5
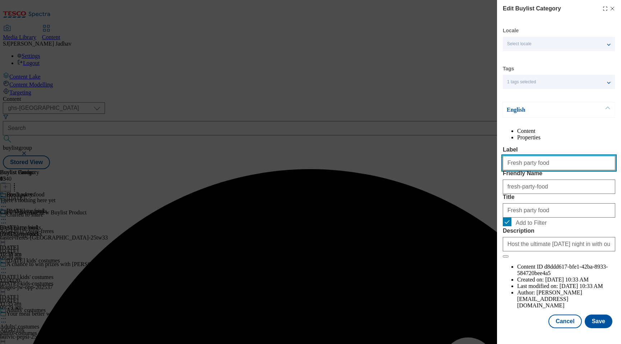
drag, startPoint x: 548, startPoint y: 177, endPoint x: 485, endPoint y: 177, distance: 63.2
click at [488, 177] on div "Edit Buylist Category Locale Select locale English Welsh Tags 1 tags selected f…" at bounding box center [310, 172] width 621 height 344
paste input "Boo baskets"
type input "Boo baskets"
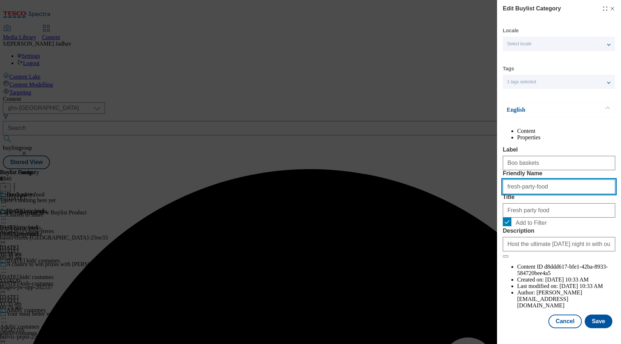
drag, startPoint x: 547, startPoint y: 218, endPoint x: 501, endPoint y: 217, distance: 46.0
click at [501, 218] on div "Edit Buylist Category Locale Select locale English Welsh Tags 1 tags selected f…" at bounding box center [559, 165] width 124 height 330
paste input "Boo baskets"
paste input "Modal"
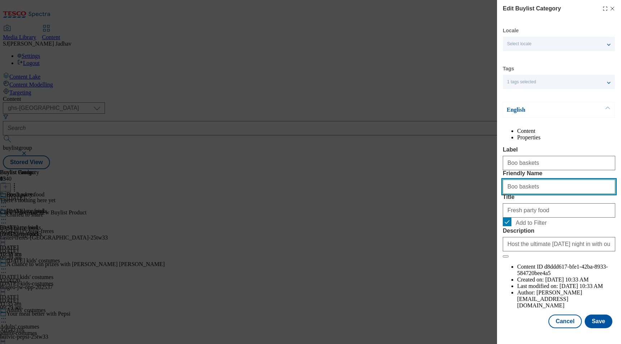
click at [508, 194] on input "Boo baskets" at bounding box center [559, 187] width 112 height 14
type input "boo-baskets"
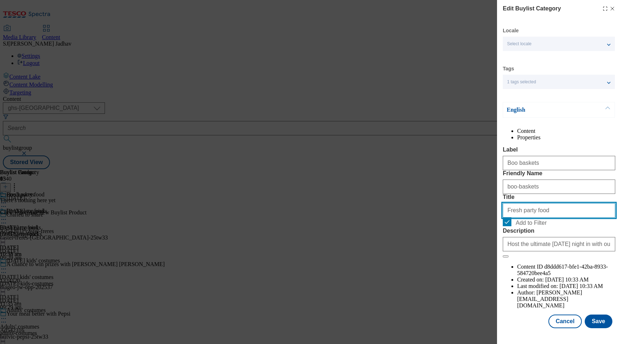
click at [537, 218] on input "Fresh party food" at bounding box center [559, 210] width 112 height 14
paste input "Boo baskets"
type input "Boo baskets"
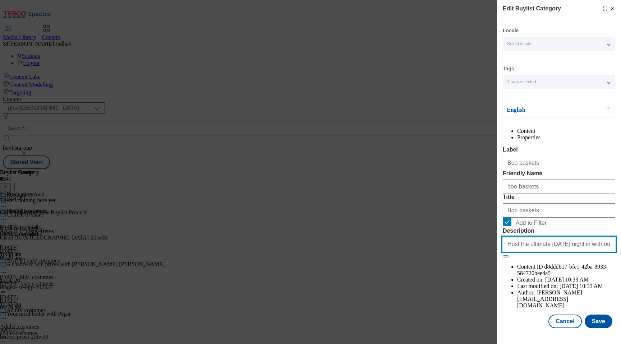
click at [525, 251] on input "Host the ultimate [DATE] night in with our party food, decorations, drinks and …" at bounding box center [559, 244] width 112 height 14
paste input "Pick up cosy bits, sweet treats and spooky surprises to build a boo basket at […"
type input "Pick up cosy bits, sweet treats and spooky surprises to build a boo basket at […"
click at [597, 328] on button "Save" at bounding box center [598, 322] width 28 height 14
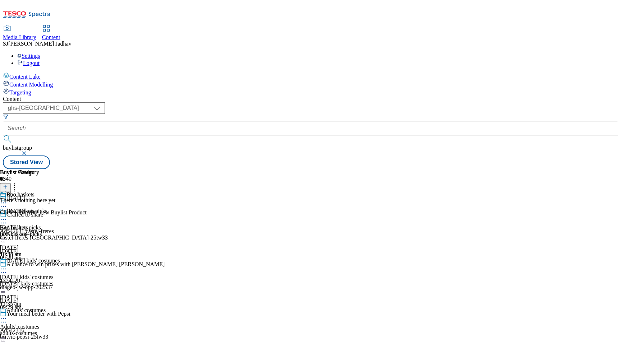
scroll to position [893, 0]
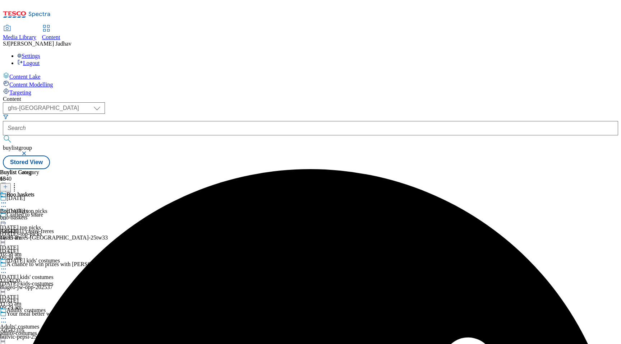
scroll to position [966, 0]
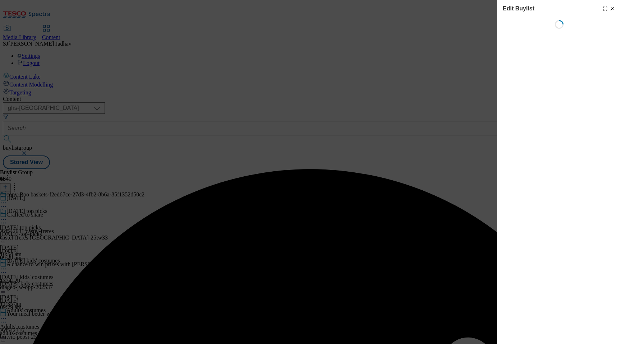
select select "seasonal"
select select "Banner"
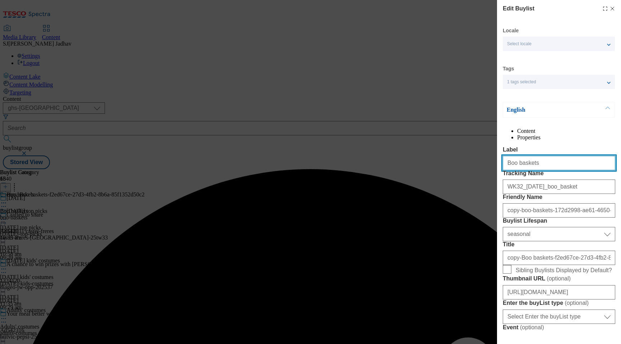
drag, startPoint x: 554, startPoint y: 179, endPoint x: 460, endPoint y: 169, distance: 93.9
click at [461, 170] on div "Edit Buylist Locale Select locale English Welsh Tags 1 tags selected fnf market…" at bounding box center [310, 172] width 621 height 344
paste input "aking and crafting"
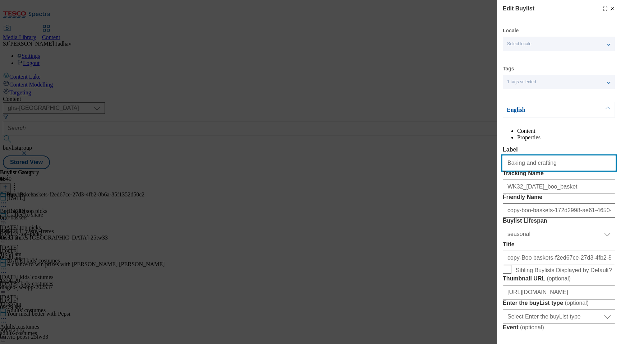
type input "Baking and crafting"
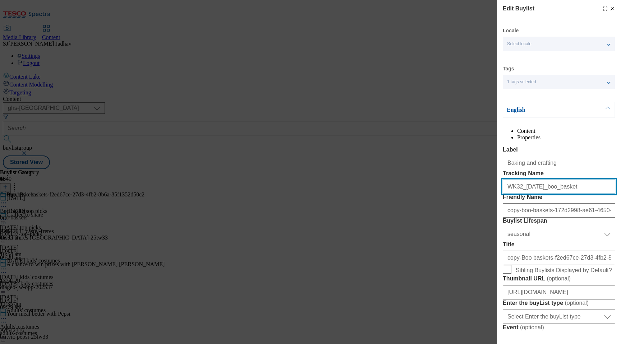
click at [584, 194] on input "WK32_[DATE]_boo_basket" at bounding box center [559, 187] width 112 height 14
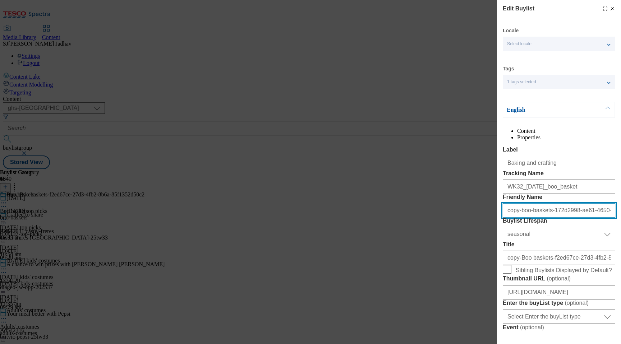
click at [544, 218] on input "copy-boo-baskets-172d2998-ae61-4650-9357-df8e981ada88" at bounding box center [559, 210] width 112 height 14
paste input "Baking and crafting"
click at [510, 218] on input "Baking and crafting" at bounding box center [559, 210] width 112 height 14
type input "baking-and-crafting"
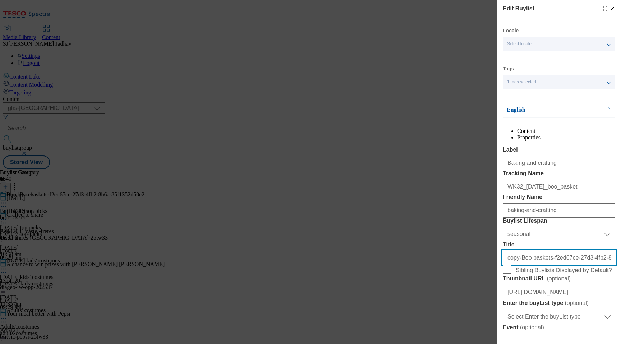
click at [516, 265] on input "copy-Boo baskets-f2ed67ce-27d3-4fb2-8b6a-85f1352d50c2" at bounding box center [559, 258] width 112 height 14
paste input "Baking and crafting"
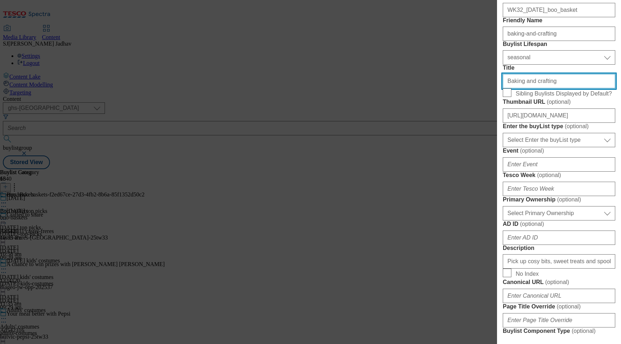
scroll to position [250, 0]
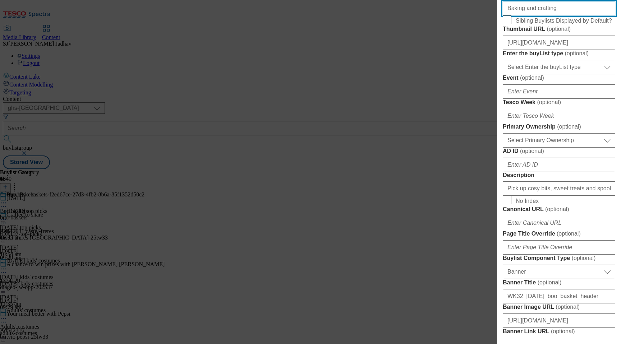
type input "Baking and crafting"
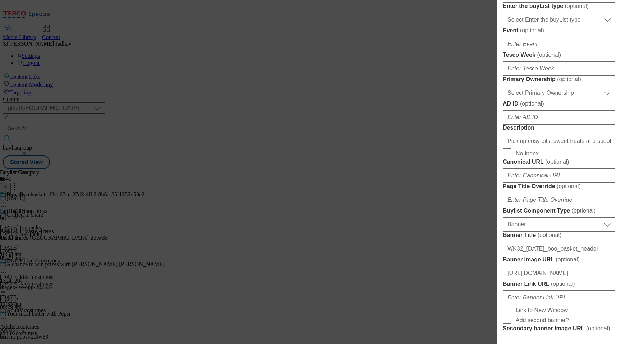
scroll to position [398, 0]
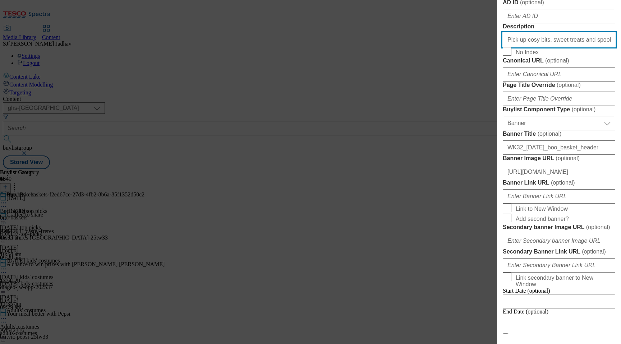
click at [542, 47] on input "Pick up cosy bits, sweet treats and spooky surprises to build a boo basket at […" at bounding box center [559, 40] width 112 height 14
paste input "Be inspired by our range of [DATE] baking and crafting essentials. Shop online …"
type input "Be inspired by our range of [DATE] baking and crafting essentials. Shop online …"
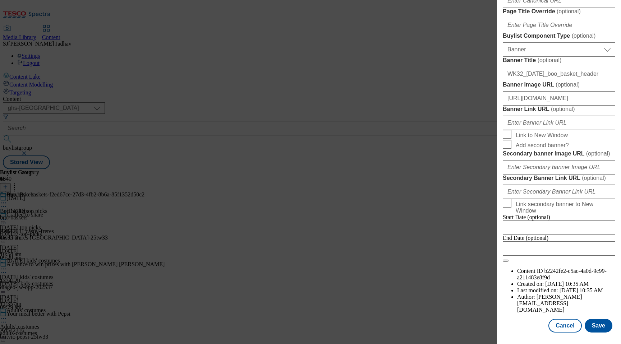
scroll to position [567, 0]
paste input "aking"
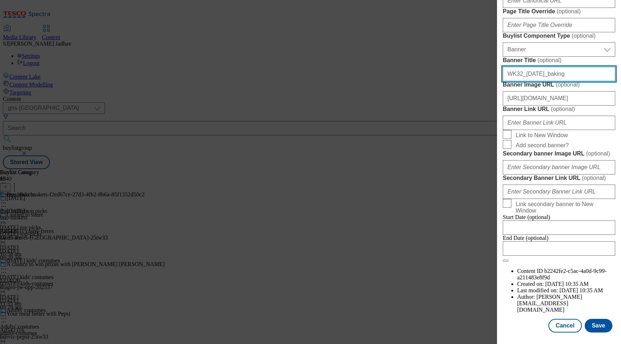
drag, startPoint x: 589, startPoint y: 195, endPoint x: 467, endPoint y: 178, distance: 123.4
click at [467, 178] on div "Edit Buylist Locale Select locale English Welsh Tags 1 tags selected fnf market…" at bounding box center [310, 172] width 621 height 344
click at [574, 81] on input "WK32_[DATE]_baking" at bounding box center [559, 74] width 112 height 14
drag, startPoint x: 574, startPoint y: 191, endPoint x: 462, endPoint y: 191, distance: 112.8
click at [462, 191] on div "Edit Buylist Locale Select locale English Welsh Tags 1 tags selected fnf market…" at bounding box center [310, 172] width 621 height 344
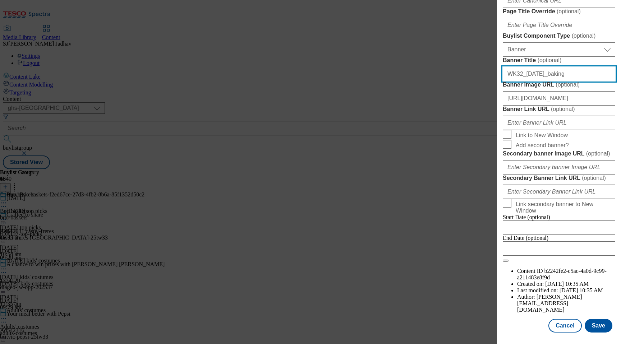
paste input "_header"
type input "WK32_[DATE]_baking_header"
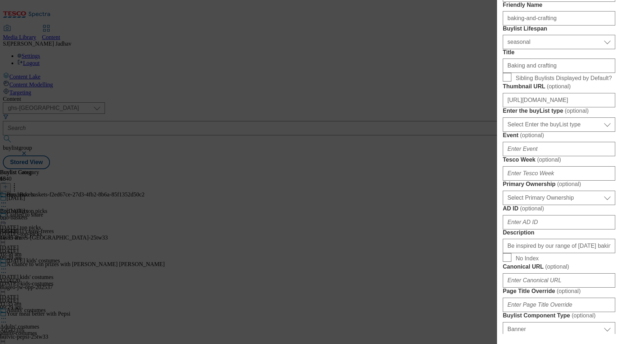
scroll to position [186, 0]
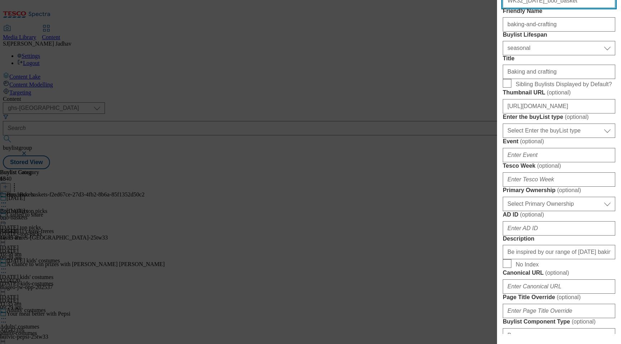
paste input "aking"
drag, startPoint x: 571, startPoint y: 32, endPoint x: 463, endPoint y: 29, distance: 108.2
click at [461, 28] on div "Edit Buylist Locale Select locale English Welsh Tags 1 tags selected fnf market…" at bounding box center [310, 172] width 621 height 344
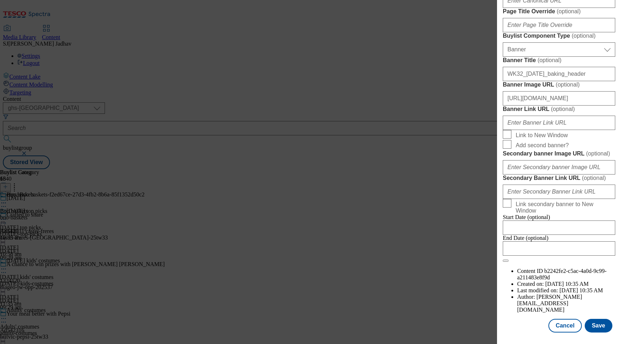
scroll to position [734, 0]
type input "WK32_[DATE]_baking"
click at [601, 326] on button "Save" at bounding box center [598, 326] width 28 height 14
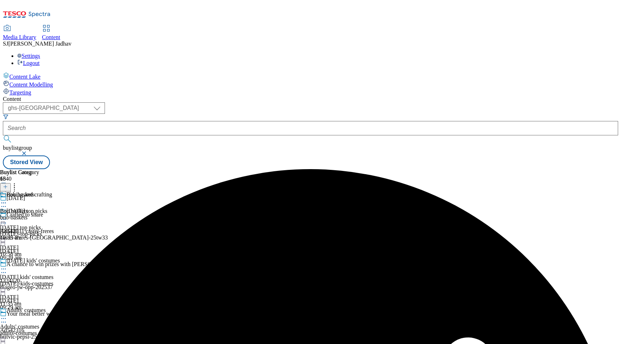
click at [7, 199] on icon at bounding box center [3, 202] width 7 height 7
click at [33, 214] on button "Edit" at bounding box center [23, 218] width 19 height 8
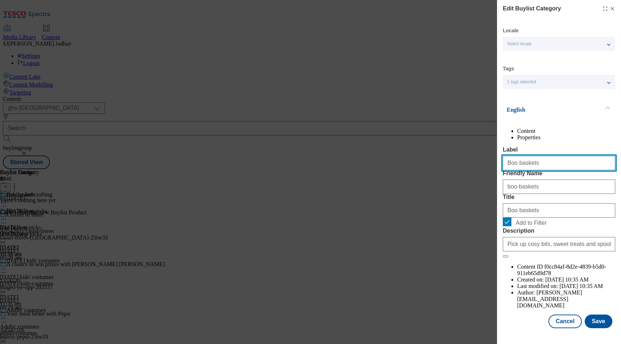
paste input "Cakes and home baking"
drag, startPoint x: 546, startPoint y: 182, endPoint x: 481, endPoint y: 172, distance: 65.4
click at [481, 172] on div "Edit Buylist Category Locale Select locale English Welsh Tags 1 tags selected f…" at bounding box center [310, 172] width 621 height 344
type input "Cakes and home baking"
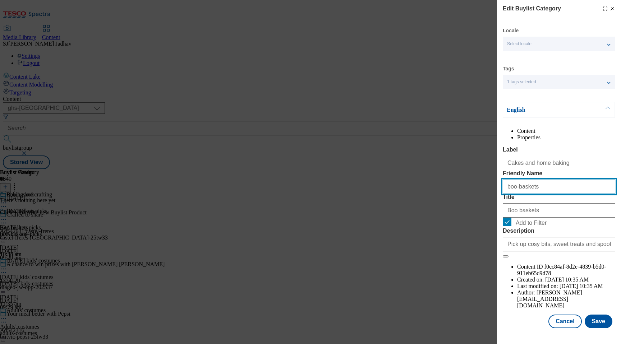
paste input "Cakes and home baking"
drag, startPoint x: 544, startPoint y: 217, endPoint x: 490, endPoint y: 216, distance: 53.2
click at [491, 217] on div "Edit Buylist Category Locale Select locale English Welsh Tags 1 tags selected f…" at bounding box center [310, 172] width 621 height 344
click at [519, 194] on input "cakes and home baking" at bounding box center [559, 187] width 112 height 14
type input "cakes-and-home-baking"
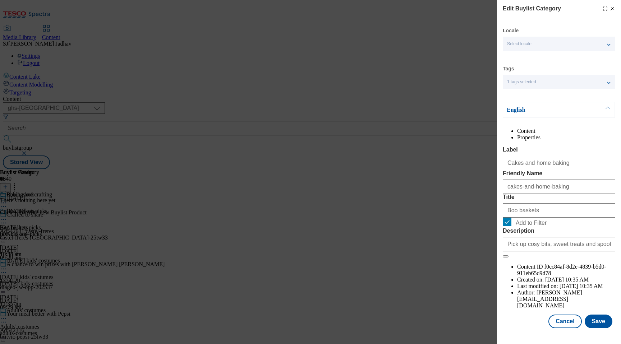
click at [534, 218] on div "Boo baskets" at bounding box center [559, 208] width 112 height 17
click at [535, 218] on input "Boo baskets" at bounding box center [559, 210] width 112 height 14
paste input "Cakes and home baking"
type input "Cakes and home baking"
click at [552, 251] on input "Pick up cosy bits, sweet treats and spooky surprises to build a boo basket at […" at bounding box center [559, 244] width 112 height 14
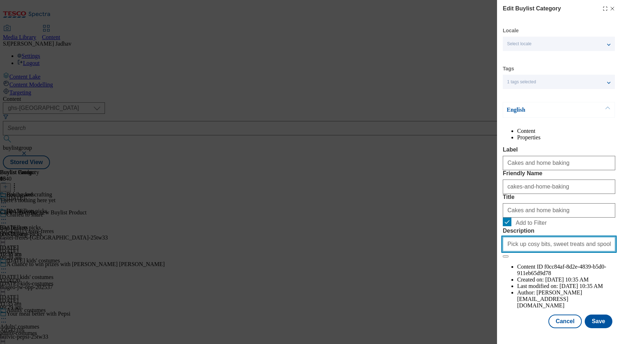
paste input "Be inspired by our range of [DATE] baking and crafting essentials. Shop online …"
type input "Be inspired by our range of [DATE] baking and crafting essentials. Shop online …"
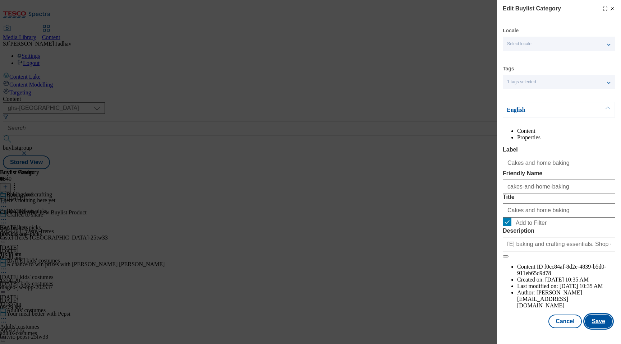
scroll to position [0, 0]
click at [603, 325] on button "Save" at bounding box center [598, 322] width 28 height 14
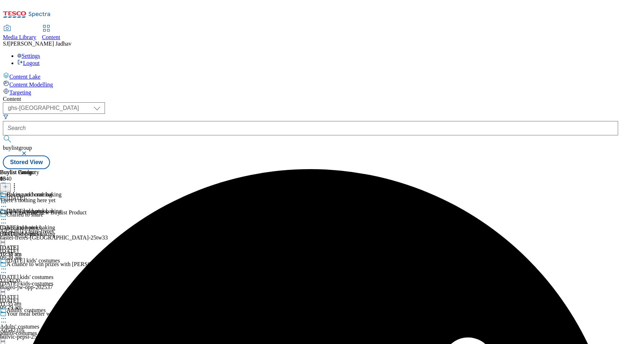
click at [7, 216] on icon at bounding box center [3, 219] width 7 height 7
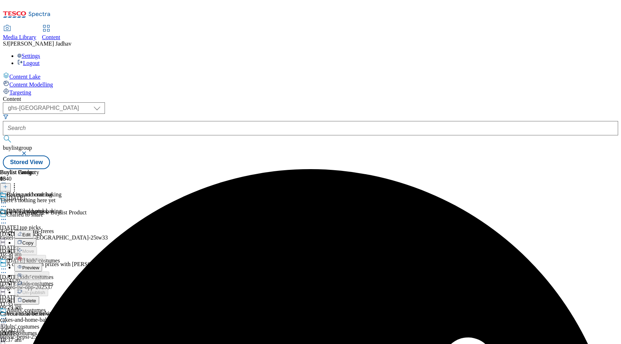
click at [33, 240] on span "Copy" at bounding box center [27, 242] width 11 height 5
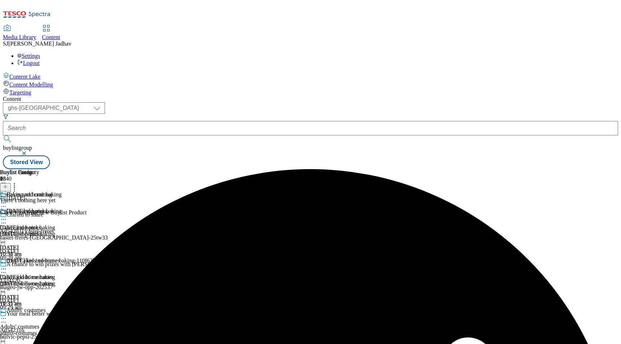
click at [7, 265] on icon at bounding box center [3, 268] width 7 height 7
click at [33, 280] on button "Edit" at bounding box center [23, 284] width 19 height 8
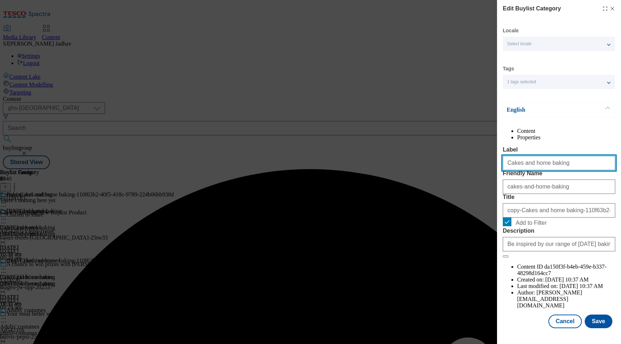
paste input "Baking equipment"
drag, startPoint x: 564, startPoint y: 177, endPoint x: 470, endPoint y: 174, distance: 93.4
click at [472, 175] on div "Edit Buylist Category Locale Select locale English Welsh Tags 1 tags selected f…" at bounding box center [310, 172] width 621 height 344
type input "Baking equipment"
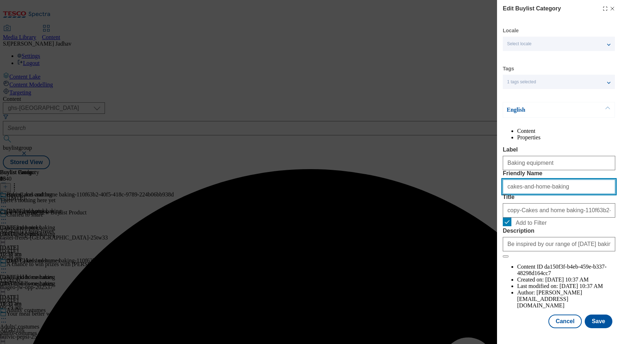
paste input "Baking equipment"
drag, startPoint x: 565, startPoint y: 217, endPoint x: 481, endPoint y: 213, distance: 84.5
click at [481, 213] on div "Edit Buylist Category Locale Select locale English Welsh Tags 1 tags selected f…" at bounding box center [310, 172] width 621 height 344
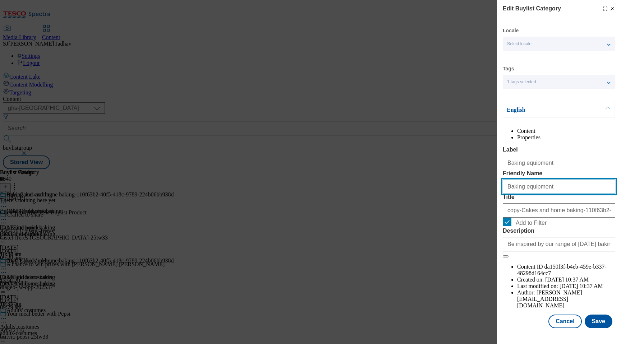
click at [509, 194] on input "Baking equipment" at bounding box center [559, 187] width 112 height 14
type input "baking-equipment"
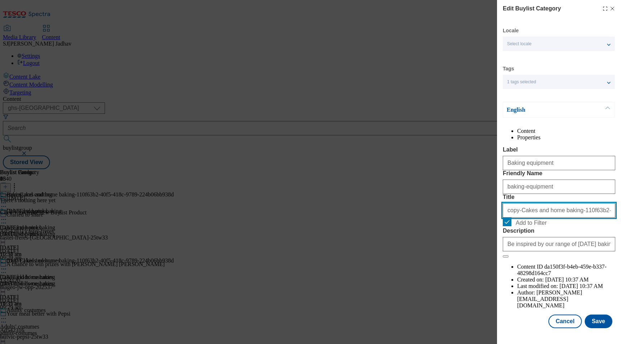
click at [523, 218] on input "copy-Cakes and home baking-110f63b2-40f5-418c-9789-224b06bb938d" at bounding box center [559, 210] width 112 height 14
paste input "Baking equipment"
type input "Baking equipment"
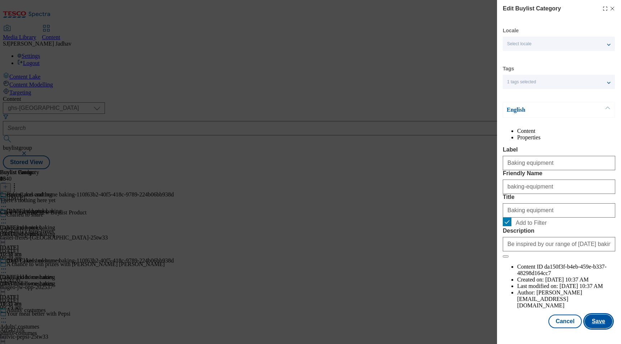
click at [600, 328] on button "Save" at bounding box center [598, 322] width 28 height 14
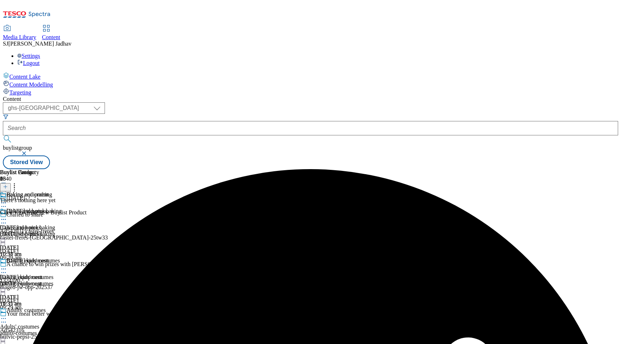
click at [4, 269] on circle at bounding box center [3, 269] width 1 height 1
click at [61, 288] on li "Copy" at bounding box center [37, 292] width 47 height 8
click at [7, 265] on icon at bounding box center [3, 268] width 7 height 7
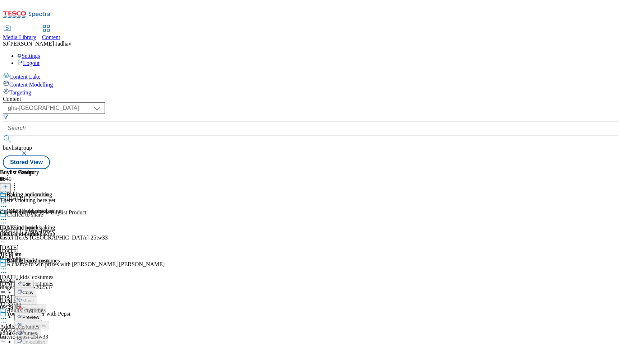
click at [33, 290] on span "Copy" at bounding box center [27, 292] width 11 height 5
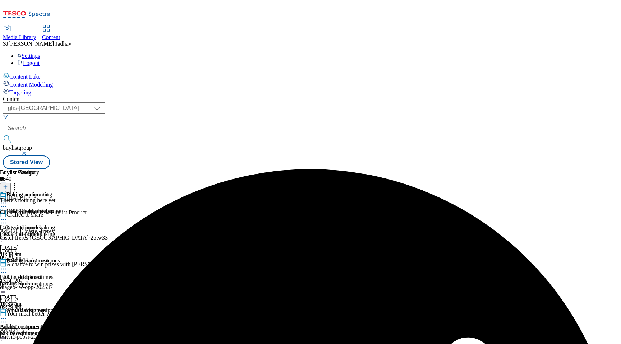
click at [7, 315] on icon at bounding box center [3, 318] width 7 height 7
click at [31, 331] on span "Edit" at bounding box center [26, 333] width 8 height 5
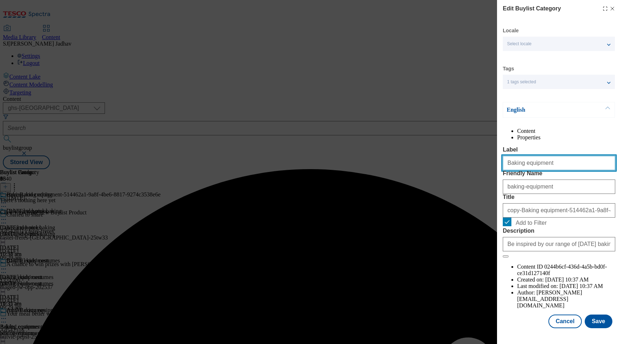
click at [558, 170] on input "Baking equipment" at bounding box center [559, 163] width 112 height 14
paste input "[DATE] crafting"
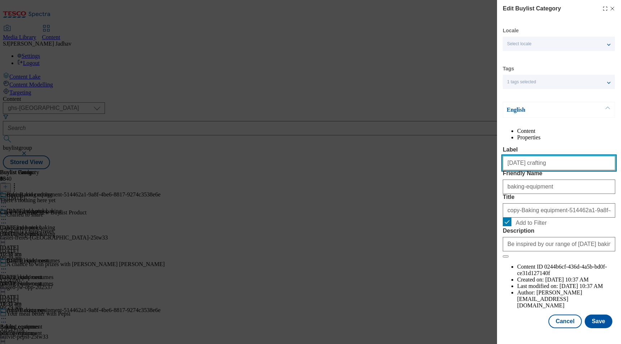
type input "[DATE] crafting"
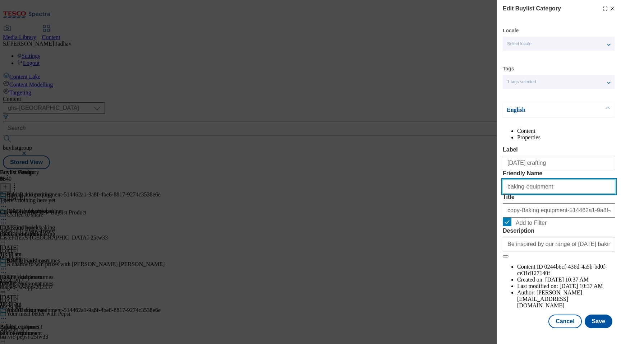
drag, startPoint x: 547, startPoint y: 208, endPoint x: 567, endPoint y: 221, distance: 23.2
click at [567, 194] on input "baking-equipment" at bounding box center [559, 187] width 112 height 14
paste input "[DATE] crafting"
click at [509, 194] on input "[DATE] crafting" at bounding box center [559, 187] width 112 height 14
click at [528, 194] on input "[DATE] crafting" at bounding box center [559, 187] width 112 height 14
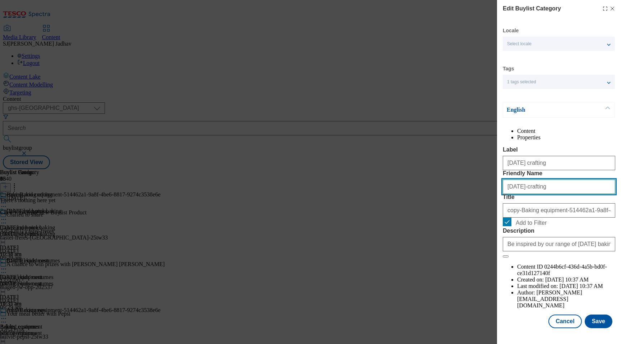
type input "[DATE]-crafting"
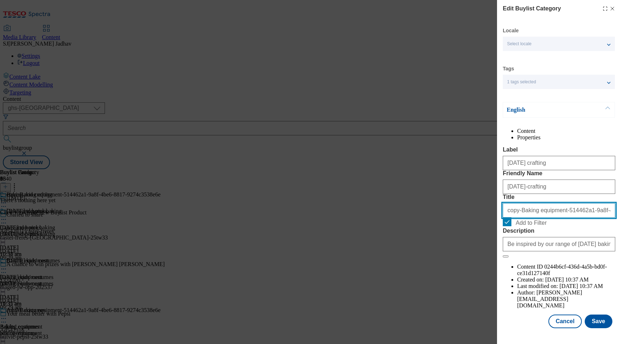
click at [550, 218] on input "copy-Baking equipment-514462a1-9a8f-4be6-8817-9274c3538e6e" at bounding box center [559, 210] width 112 height 14
paste input "[DATE] crafting"
type input "[DATE] crafting"
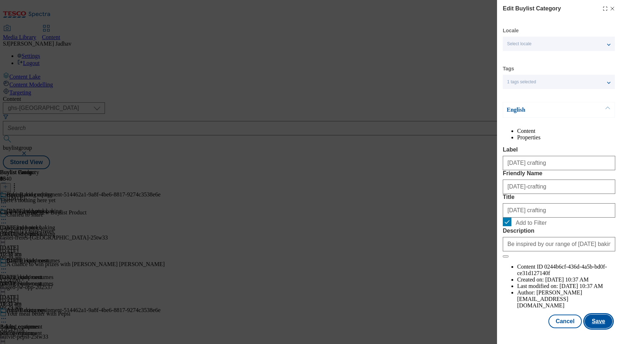
click at [595, 328] on button "Save" at bounding box center [598, 322] width 28 height 14
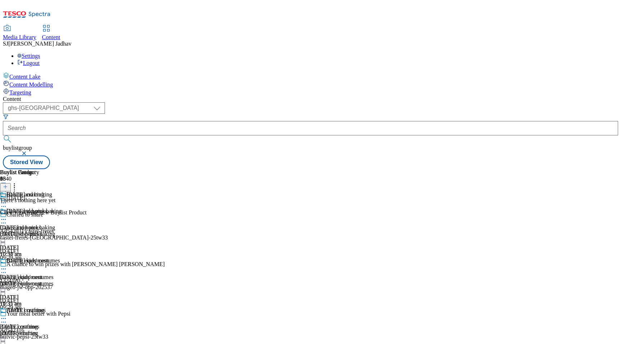
click at [7, 315] on icon at bounding box center [3, 318] width 7 height 7
click at [36, 338] on button "Copy" at bounding box center [25, 342] width 22 height 8
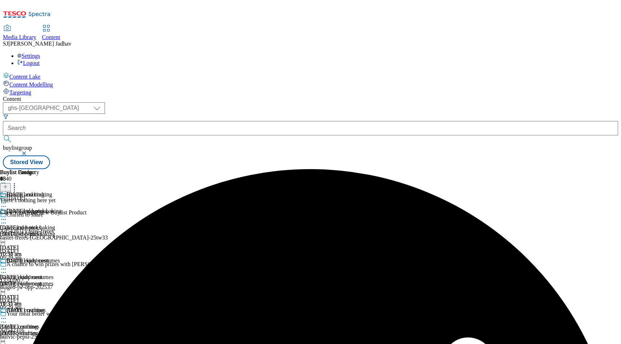
scroll to position [68, 0]
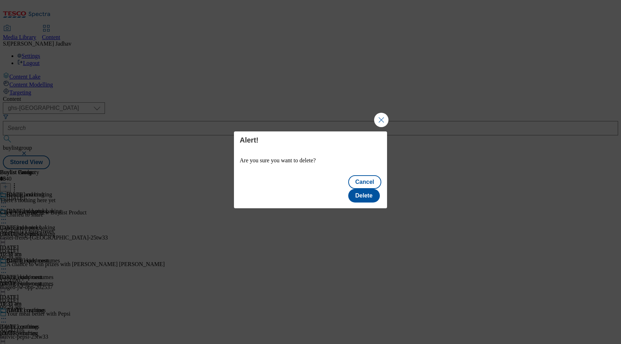
scroll to position [0, 0]
click at [372, 190] on button "Delete" at bounding box center [364, 196] width 32 height 14
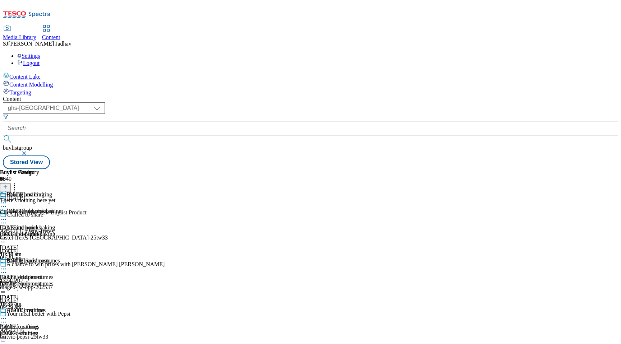
scroll to position [587, 0]
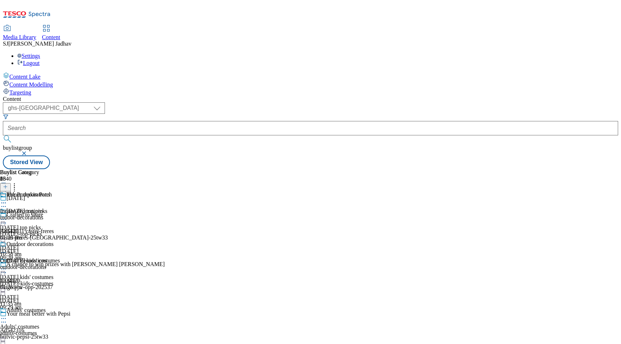
click at [8, 184] on icon at bounding box center [5, 186] width 5 height 5
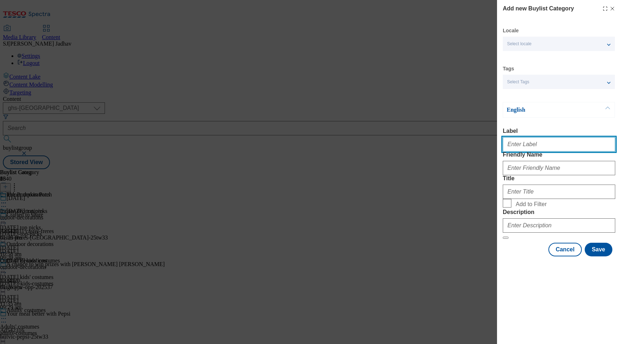
click at [550, 146] on input "Label" at bounding box center [559, 144] width 112 height 14
paste input "Pumpkins and kits"
type input "Pumpkins and kits"
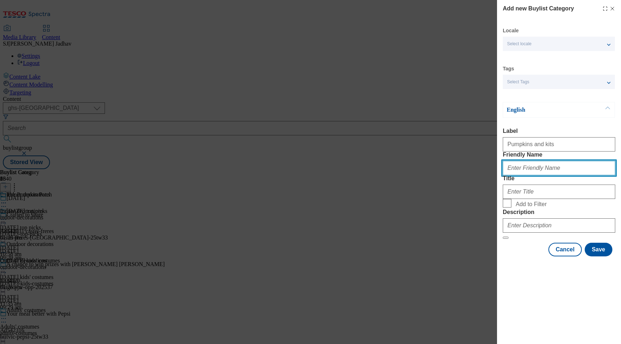
click at [527, 175] on input "Friendly Name" at bounding box center [559, 168] width 112 height 14
paste input "Pumpkins and kits"
click at [508, 175] on input "Pumpkins and kits" at bounding box center [559, 168] width 112 height 14
click at [527, 175] on input "pumpkins and kits" at bounding box center [559, 168] width 112 height 14
type input "pumpkins-and-kits"
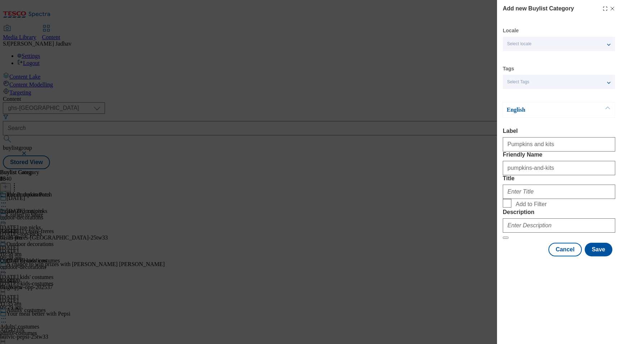
click at [533, 230] on form "Label Pumpkins and kits Friendly Name pumpkins-and-kits Title Add to Filter Des…" at bounding box center [559, 183] width 112 height 111
click at [533, 199] on input "Title" at bounding box center [559, 192] width 112 height 14
paste input "Pumpkins and kits"
type input "Pumpkins and kits"
click at [501, 235] on div "Add new Buylist Category Locale Select locale English Welsh Tags Select Tags fn…" at bounding box center [559, 129] width 124 height 258
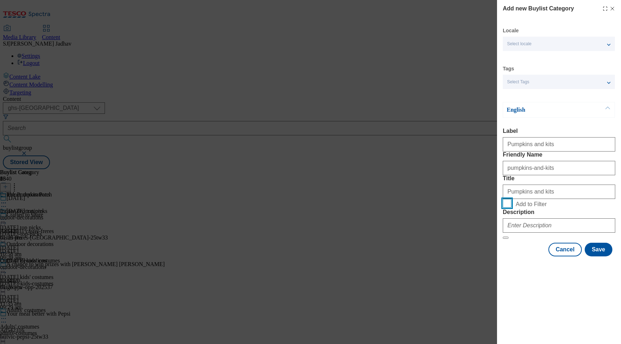
click at [503, 208] on input "Add to Filter" at bounding box center [507, 203] width 9 height 9
checkbox input "true"
click at [535, 233] on input "Description" at bounding box center [559, 225] width 112 height 14
paste input "Explore the Tesco pumpkin patch and find petrifying pumpkins of all sizes, as w…"
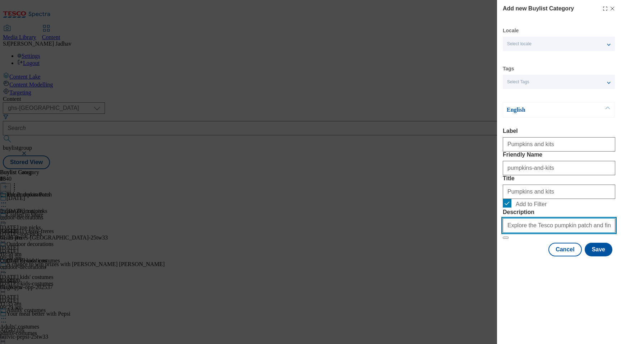
scroll to position [0, 193]
type input "Explore the Tesco pumpkin patch and find petrifying pumpkins of all sizes, as w…"
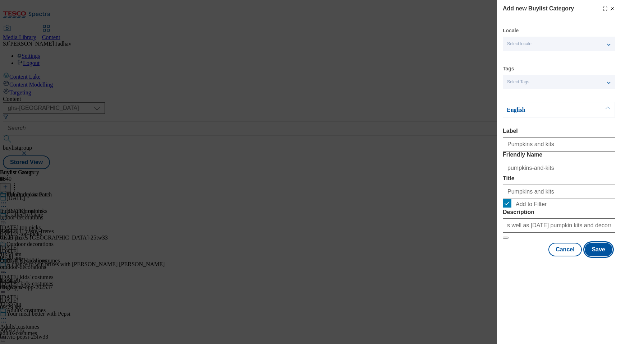
click at [607, 256] on button "Save" at bounding box center [598, 250] width 28 height 14
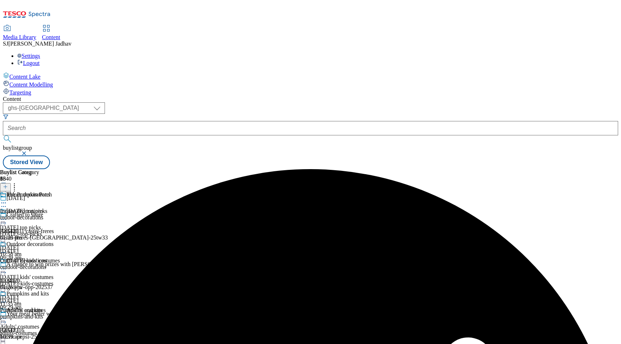
click at [54, 291] on div "Pumpkins and kits Pumpkins and kits pumpkins-and-kits [DATE] 10:39 am" at bounding box center [27, 316] width 54 height 50
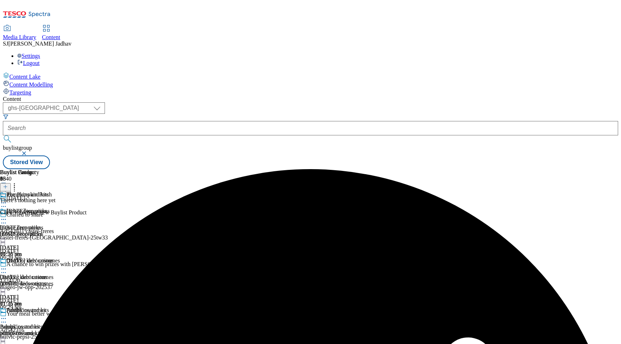
click at [7, 315] on icon at bounding box center [3, 318] width 7 height 7
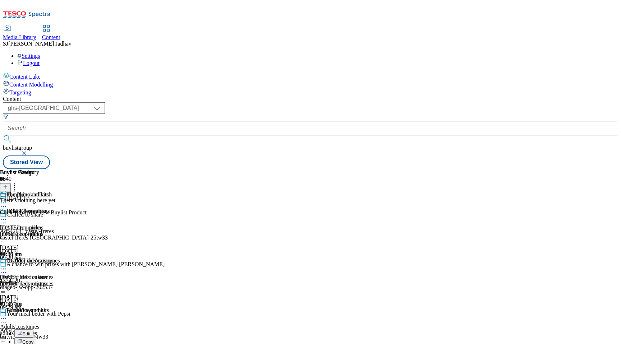
click at [33, 339] on span "Copy" at bounding box center [27, 341] width 11 height 5
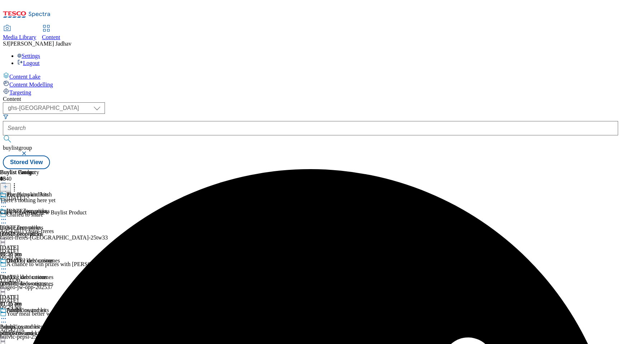
scroll to position [68, 0]
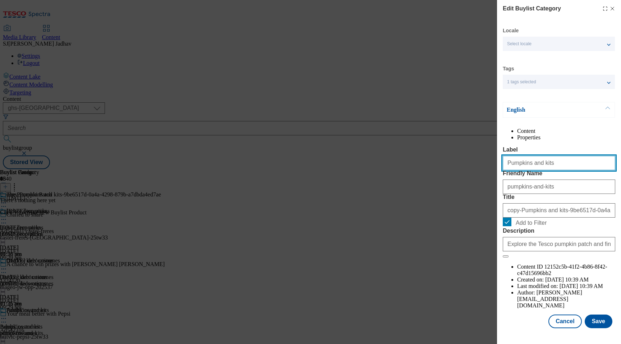
paste input "Clothing and costume"
drag, startPoint x: 542, startPoint y: 182, endPoint x: 480, endPoint y: 180, distance: 62.9
click at [483, 181] on div "Edit Buylist Category Locale Select locale English Welsh Tags 1 tags selected f…" at bounding box center [310, 172] width 621 height 344
type input "Clothing and costumes"
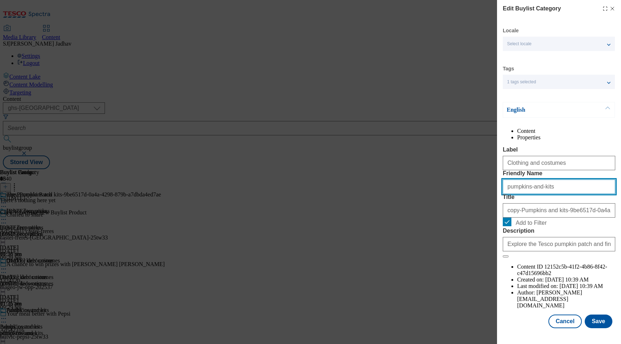
paste input "Clothing and costume"
drag, startPoint x: 554, startPoint y: 216, endPoint x: 453, endPoint y: 216, distance: 100.9
click at [453, 216] on div "Edit Buylist Category Locale Select locale English Welsh Tags 1 tags selected f…" at bounding box center [310, 172] width 621 height 344
click at [508, 194] on input "Clothing and costumes" at bounding box center [559, 187] width 112 height 14
click at [523, 194] on input "clothing and costumes" at bounding box center [559, 187] width 112 height 14
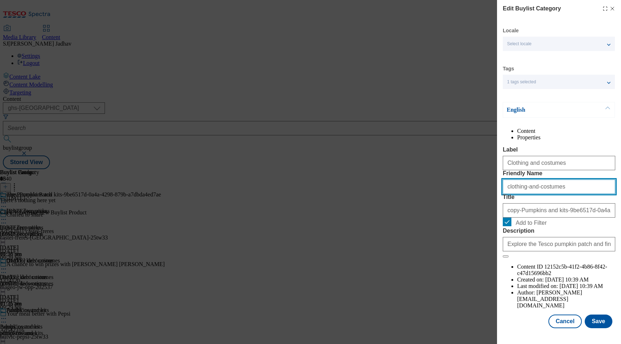
type input "clothing-and-costumes"
click at [538, 258] on form "Label Clothing and costumes Friendly Name clothing-and-costumes Title copy-Pump…" at bounding box center [559, 202] width 112 height 111
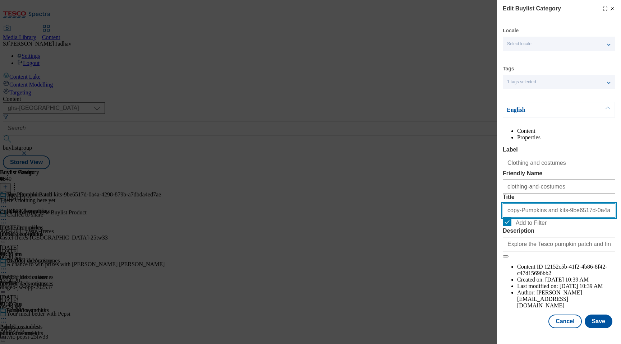
click at [538, 218] on input "copy-Pumpkins and kits-9be6517d-0a4a-4298-879b-a7dbda4ed7ae" at bounding box center [559, 210] width 112 height 14
paste input "Clothing and costumes"
type input "Clothing and costumes"
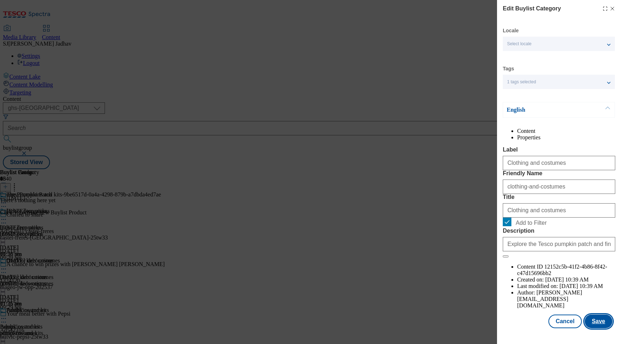
click at [597, 328] on button "Save" at bounding box center [598, 322] width 28 height 14
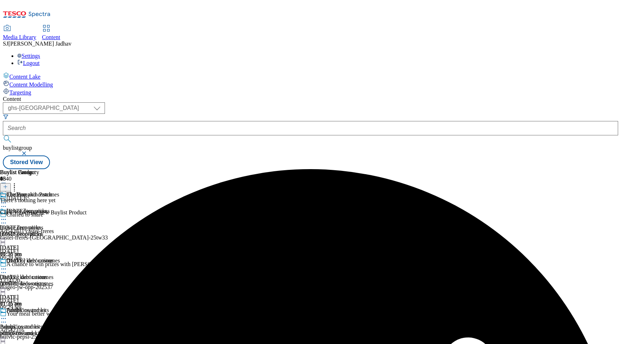
scroll to position [68, 0]
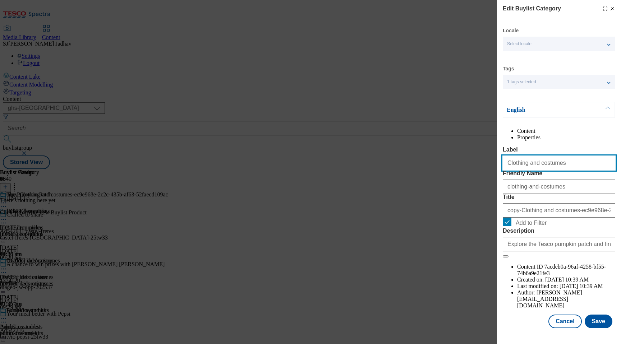
drag, startPoint x: 558, startPoint y: 179, endPoint x: 469, endPoint y: 174, distance: 89.2
click at [469, 175] on div "Edit Buylist Category Locale Select locale English Welsh Tags 1 tags selected f…" at bounding box center [310, 172] width 621 height 344
paste input "Decoration"
type input "Decorations"
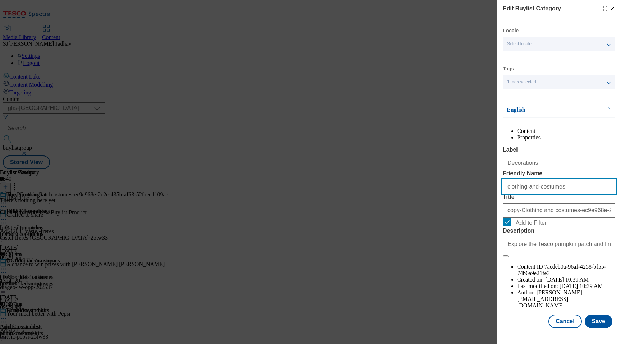
drag, startPoint x: 566, startPoint y: 219, endPoint x: 480, endPoint y: 211, distance: 86.9
click at [481, 212] on div "Edit Buylist Category Locale Select locale English Welsh Tags 1 tags selected f…" at bounding box center [310, 172] width 621 height 344
paste input "Decoration"
click at [509, 194] on input "Decorations" at bounding box center [559, 187] width 112 height 14
type input "decorations"
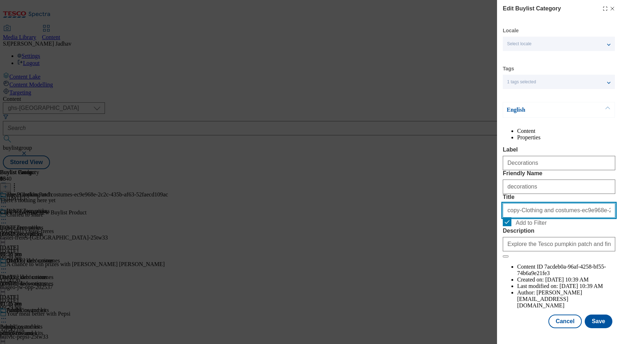
click at [548, 218] on input "copy-Clothing and costumes-ec9e968e-2c2c-435b-af63-52faecd109ac" at bounding box center [559, 210] width 112 height 14
click at [539, 218] on input "copy-Clothing and costumes-ec9e968e-2c2c-435b-af63-52faecd109ac" at bounding box center [559, 210] width 112 height 14
paste input "Decorations"
type input "Decorations"
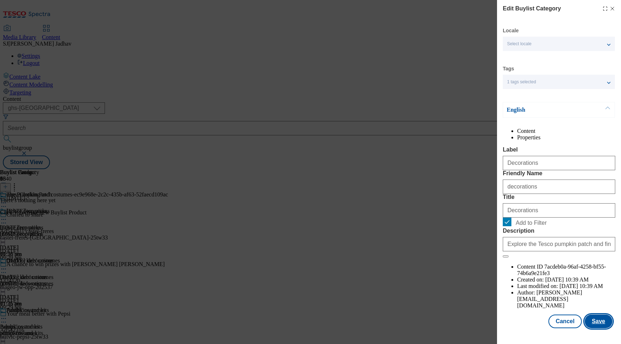
click at [600, 328] on button "Save" at bounding box center [598, 322] width 28 height 14
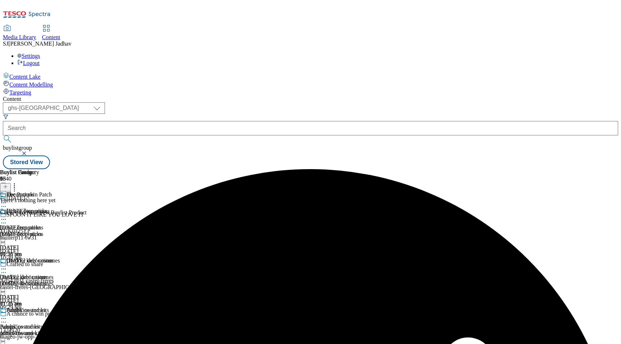
click at [7, 199] on icon at bounding box center [3, 202] width 7 height 7
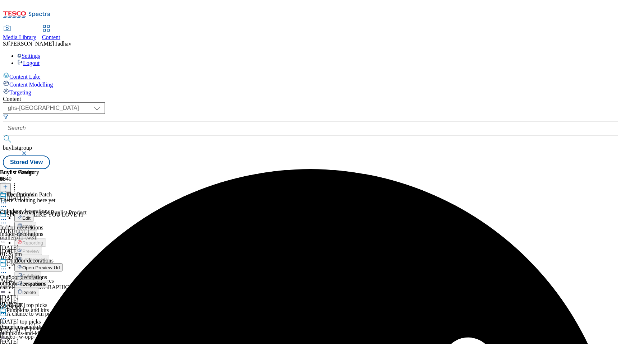
click at [31, 216] on span "Edit" at bounding box center [26, 218] width 8 height 5
select select "evergreen"
select select "Banner"
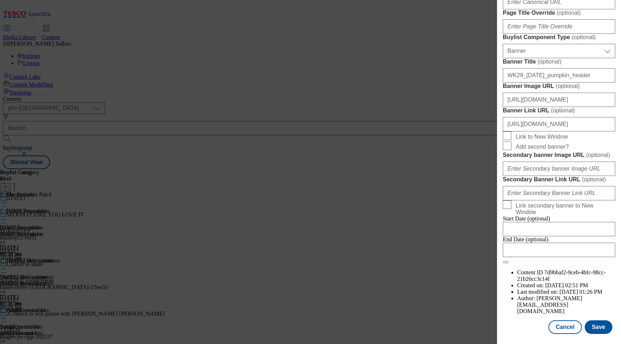
scroll to position [481, 0]
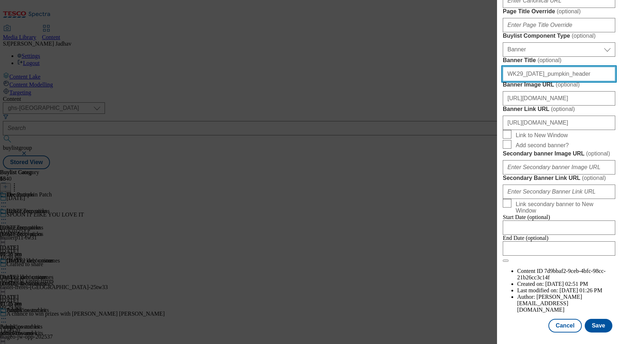
drag, startPoint x: 559, startPoint y: 279, endPoint x: 460, endPoint y: 278, distance: 99.2
click at [460, 278] on div "Edit Buylist Locale Select locale English Welsh Tags 1 tags selected fnf market…" at bounding box center [310, 172] width 621 height 344
paste input "32"
type input "WK32_[DATE]_pumpkin_header"
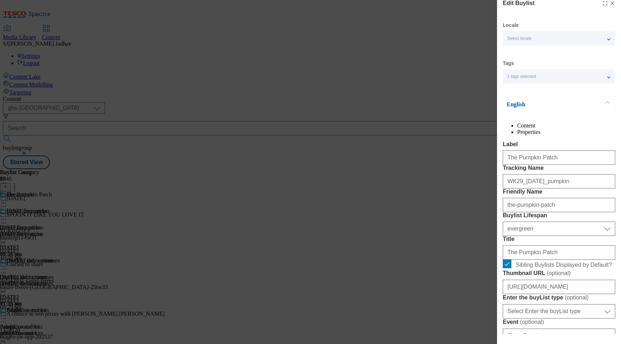
scroll to position [0, 0]
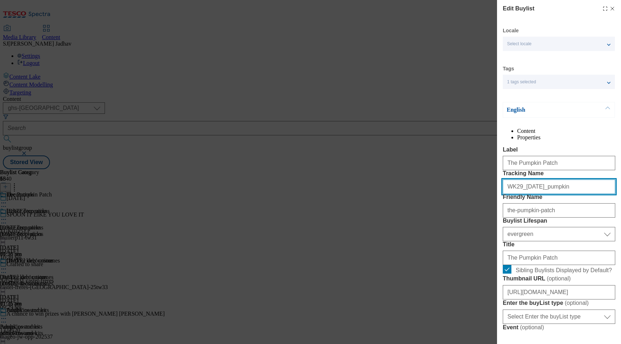
drag, startPoint x: 568, startPoint y: 217, endPoint x: 476, endPoint y: 212, distance: 92.1
click at [478, 213] on div "Edit Buylist Locale Select locale English Welsh Tags 1 tags selected fnf market…" at bounding box center [310, 172] width 621 height 344
paste input "32"
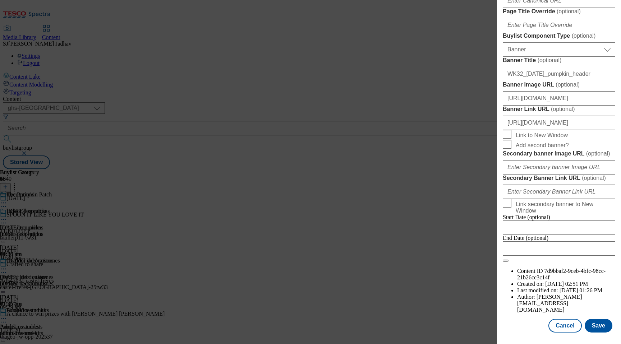
scroll to position [734, 0]
type input "WK32_[DATE]_pumpkin"
click at [596, 324] on button "Save" at bounding box center [598, 326] width 28 height 14
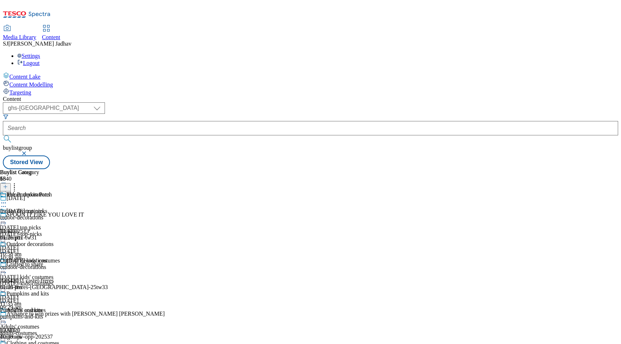
scroll to position [592, 0]
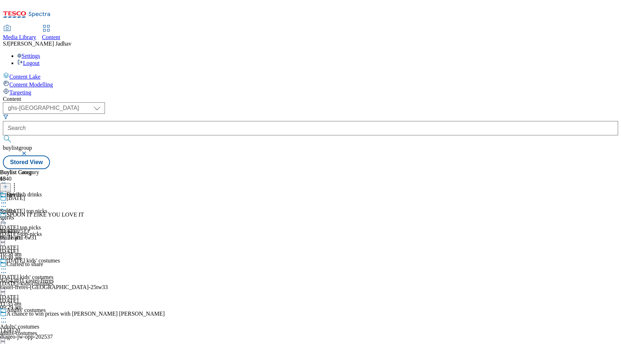
click at [8, 184] on icon at bounding box center [5, 186] width 5 height 5
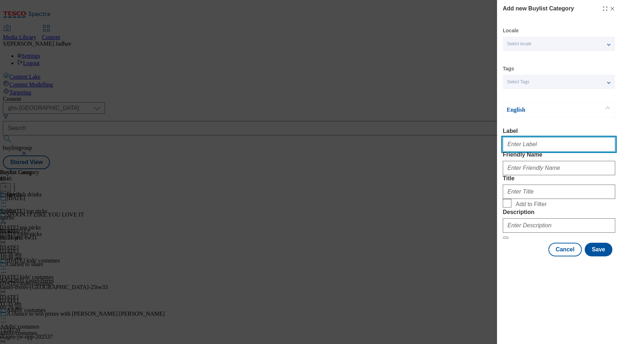
click at [536, 150] on input "Label" at bounding box center [559, 144] width 112 height 14
paste input "Wine and fizz"
type input "Wine and fizz"
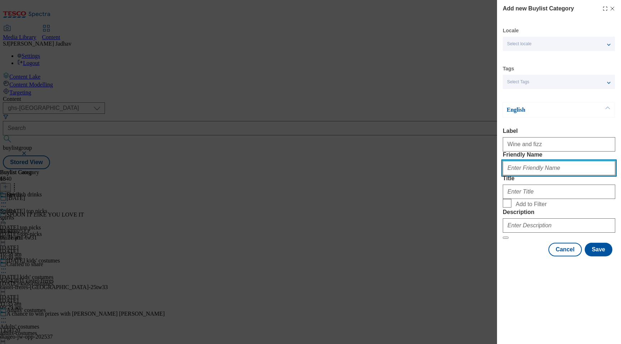
click at [530, 175] on input "Friendly Name" at bounding box center [559, 168] width 112 height 14
paste input "Wine and fizz"
click at [509, 175] on input "Wine and fizz" at bounding box center [559, 168] width 112 height 14
type input "wine-and-fizz"
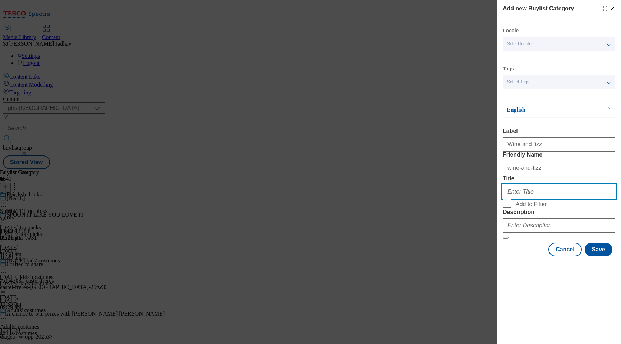
click at [545, 199] on input "Title" at bounding box center [559, 192] width 112 height 14
paste
type input "Wine and fizz"
click at [510, 208] on input "Add to Filter" at bounding box center [507, 203] width 9 height 9
checkbox input "true"
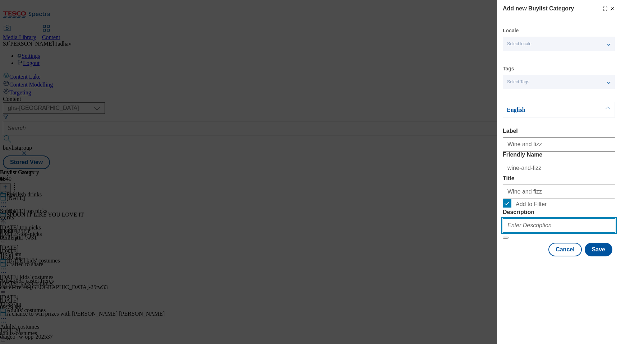
click at [567, 233] on input "Description" at bounding box center [559, 225] width 112 height 14
type input "Eat, drink and be scary with our range of devilish [DATE] drinks. Find soft dri…"
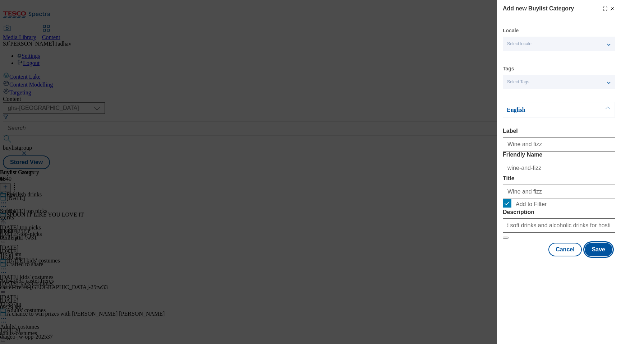
click at [595, 256] on button "Save" at bounding box center [598, 250] width 28 height 14
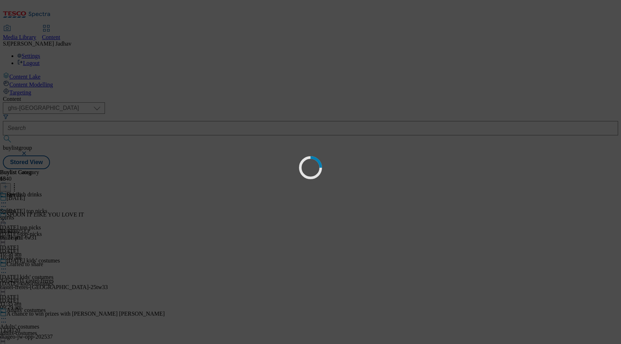
scroll to position [0, 0]
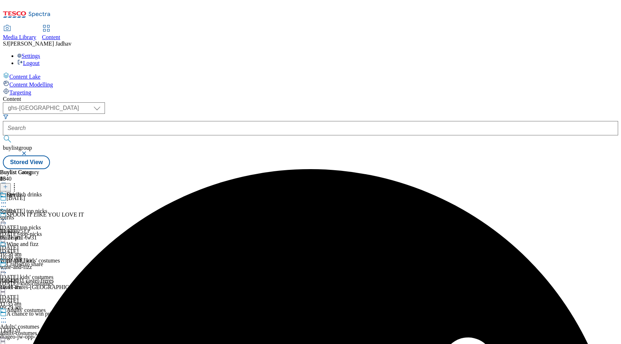
click at [7, 249] on icon at bounding box center [3, 252] width 7 height 7
click at [33, 273] on span "Copy" at bounding box center [27, 275] width 11 height 5
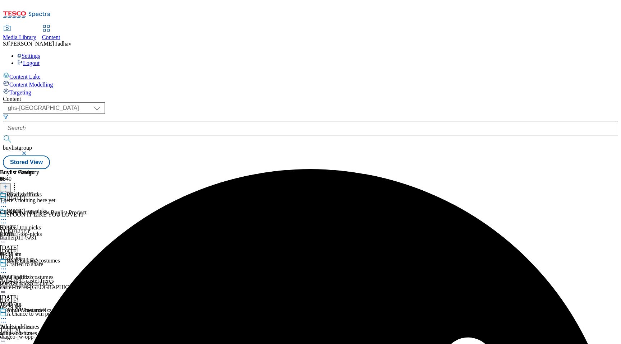
click at [7, 315] on icon at bounding box center [3, 318] width 7 height 7
click at [33, 329] on button "Edit" at bounding box center [23, 333] width 19 height 8
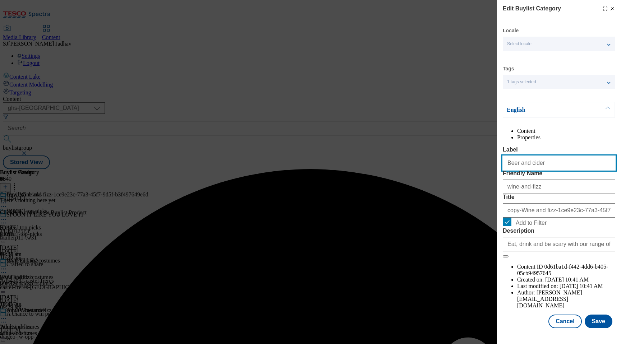
drag, startPoint x: 549, startPoint y: 179, endPoint x: 454, endPoint y: 177, distance: 94.9
click at [455, 178] on div "Edit Buylist Category Locale Select locale English Welsh Tags 1 tags selected f…" at bounding box center [310, 172] width 621 height 344
type input "Beer and cider"
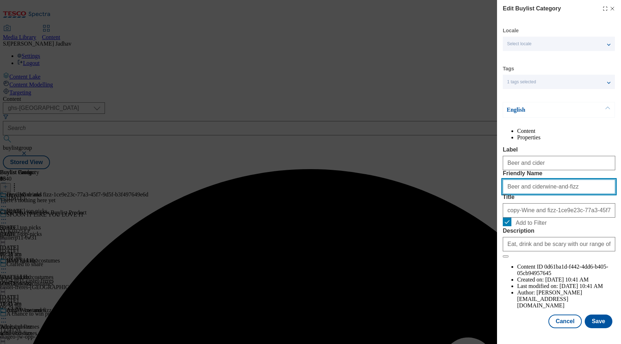
drag, startPoint x: 545, startPoint y: 211, endPoint x: 489, endPoint y: 209, distance: 56.1
click at [490, 210] on div "Edit Buylist Category Locale Select locale English Welsh Tags 1 tags selected f…" at bounding box center [310, 172] width 621 height 344
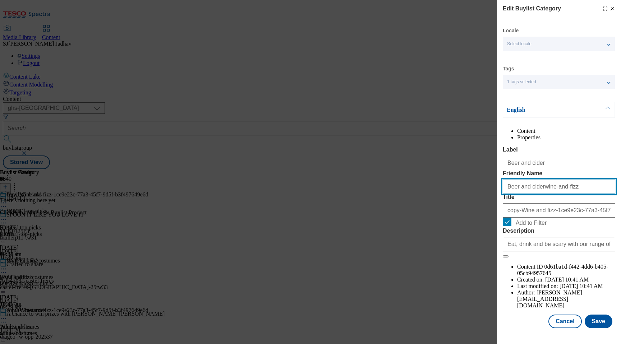
type input "Beer and ciderwine-and-fizz"
click at [551, 194] on input "Beer and ciderwine-and-fizz" at bounding box center [559, 187] width 112 height 14
click at [575, 194] on input "Beer and ciderwine-and-fizz" at bounding box center [559, 187] width 112 height 14
click at [509, 194] on input "Beer and cider" at bounding box center [559, 187] width 112 height 14
type input "beer-and-cider"
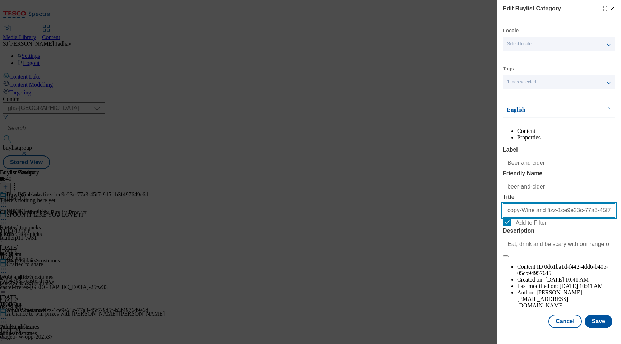
click at [524, 218] on input "copy-Wine and fizz-1ce9e23c-77a3-45f7-9d5f-b3f497649e6d" at bounding box center [559, 210] width 112 height 14
type input "Beer and cider"
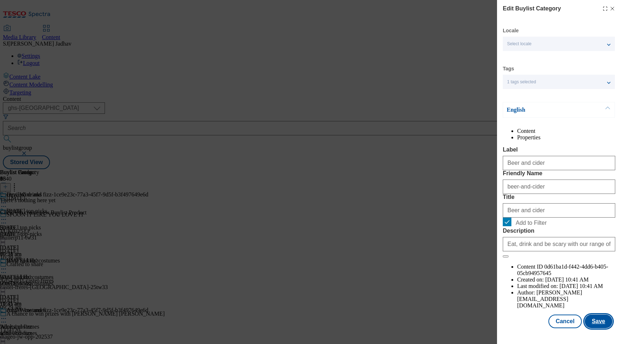
click at [596, 321] on button "Save" at bounding box center [598, 322] width 28 height 14
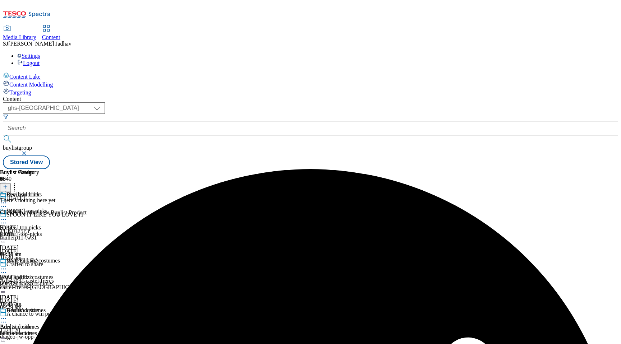
click at [7, 315] on icon at bounding box center [3, 318] width 7 height 7
click at [33, 339] on span "Copy" at bounding box center [27, 341] width 11 height 5
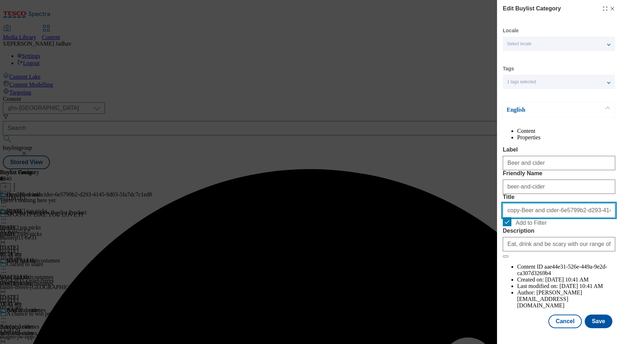
click at [550, 218] on input "copy-Beer and cider-6e5799b2-d293-4145-9d03-5fa7dc7c1ed8" at bounding box center [559, 210] width 112 height 14
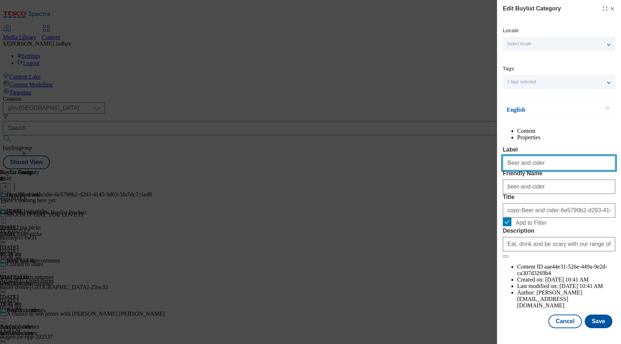
drag, startPoint x: 511, startPoint y: 179, endPoint x: 468, endPoint y: 176, distance: 42.5
click at [470, 177] on div "Edit Buylist Category Locale Select locale English Welsh Tags 1 tags selected f…" at bounding box center [310, 172] width 621 height 344
type input "Soft drinks and mixers"
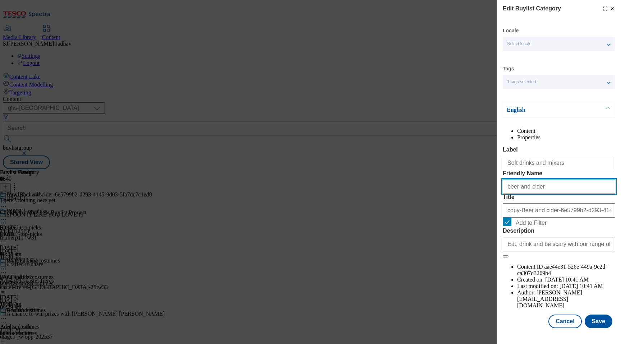
drag, startPoint x: 537, startPoint y: 218, endPoint x: 485, endPoint y: 213, distance: 53.0
click at [486, 214] on div "Edit Buylist Category Locale Select locale English Welsh Tags 1 tags selected f…" at bounding box center [310, 172] width 621 height 344
click at [509, 194] on input "Soft drinks and mixers" at bounding box center [559, 187] width 112 height 14
type input "soft-drinks-and-mixers"
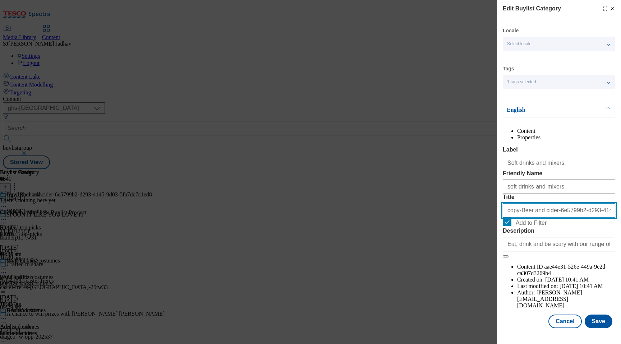
click at [520, 218] on input "copy-Beer and cider-6e5799b2-d293-4145-9d03-5fa7dc7c1ed8" at bounding box center [559, 210] width 112 height 14
type input "Soft drinks and mixers"
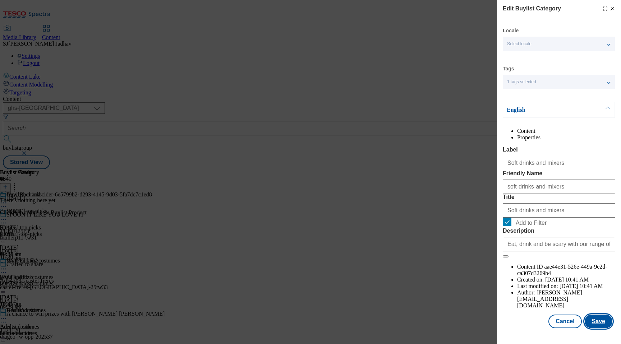
click at [604, 328] on button "Save" at bounding box center [598, 322] width 28 height 14
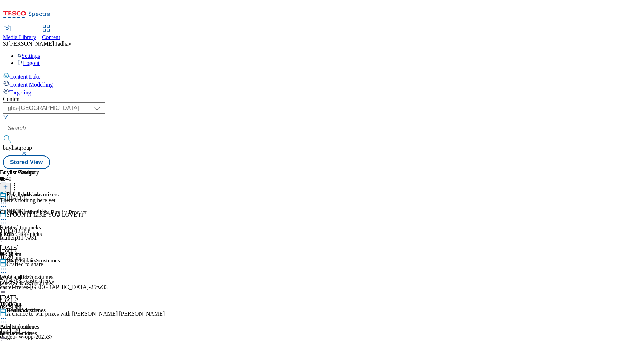
scroll to position [68, 0]
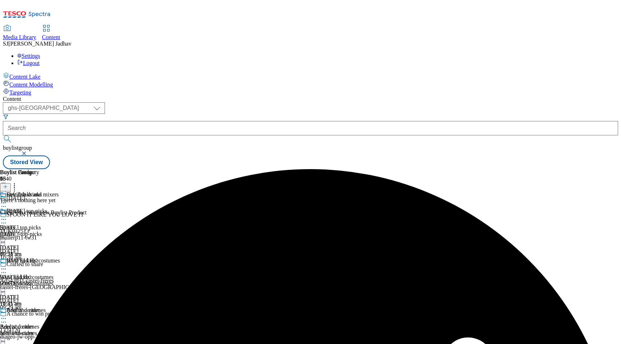
scroll to position [141, 0]
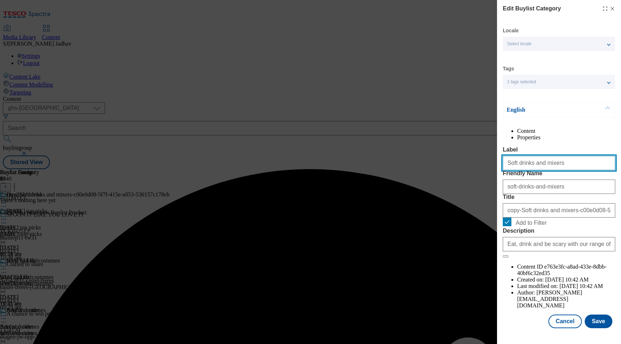
drag, startPoint x: 559, startPoint y: 179, endPoint x: 424, endPoint y: 176, distance: 134.7
click at [426, 177] on div "Edit Buylist Category Locale Select locale English Welsh Tags 1 tags selected f…" at bounding box center [310, 172] width 621 height 344
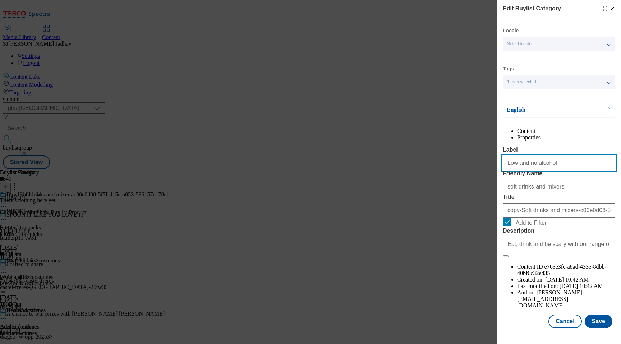
type input "Low and no alcohol"
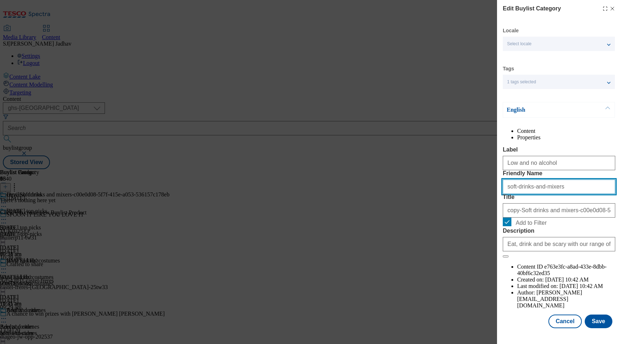
drag, startPoint x: 564, startPoint y: 217, endPoint x: 436, endPoint y: 215, distance: 128.3
click at [436, 215] on div "Edit Buylist Category Locale Select locale English Welsh Tags 1 tags selected f…" at bounding box center [310, 172] width 621 height 344
click at [509, 194] on input "Low and no alcohol" at bounding box center [559, 187] width 112 height 14
type input "low-and-no-alcohol"
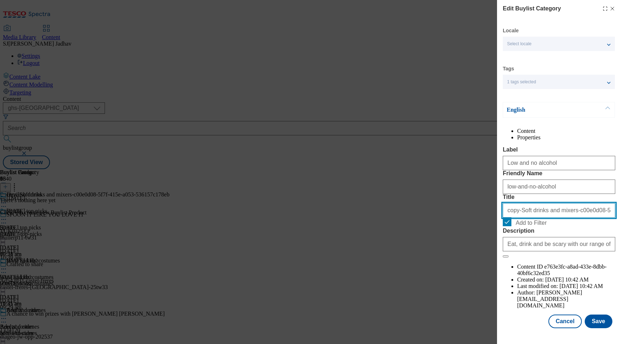
click at [540, 218] on input "copy-Soft drinks and mixers-c00e0d08-5f7f-415e-a053-536157c178eb" at bounding box center [559, 210] width 112 height 14
type input "Low and no alcohol"
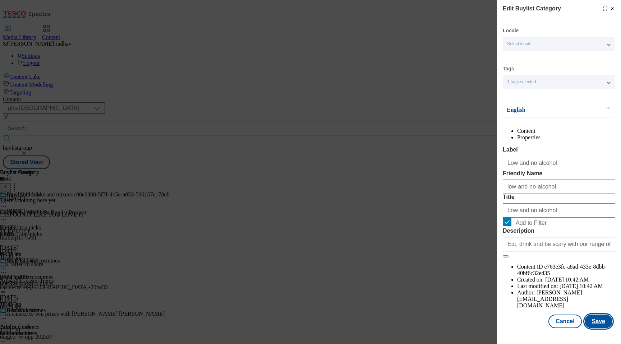
click at [601, 328] on button "Save" at bounding box center [598, 322] width 28 height 14
